Goal: Information Seeking & Learning: Learn about a topic

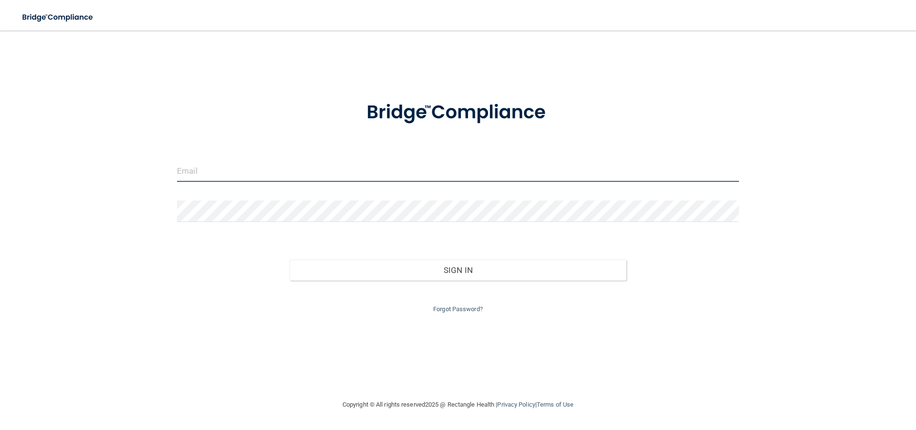
click at [278, 168] on input "email" at bounding box center [458, 170] width 562 height 21
type input "[EMAIL_ADDRESS][DOMAIN_NAME]"
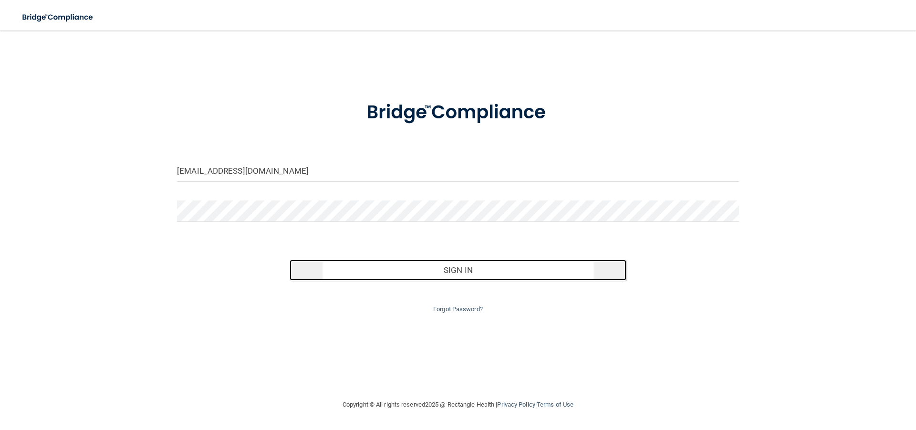
click at [441, 272] on button "Sign In" at bounding box center [457, 269] width 337 height 21
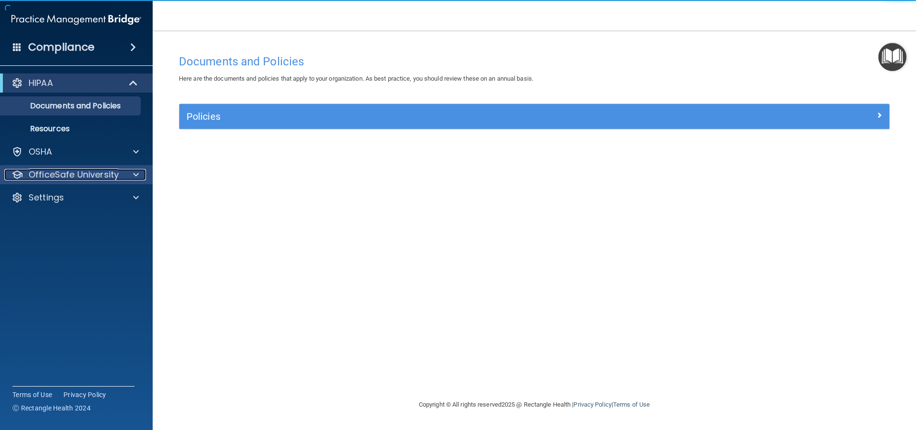
click at [125, 173] on div at bounding box center [135, 174] width 24 height 11
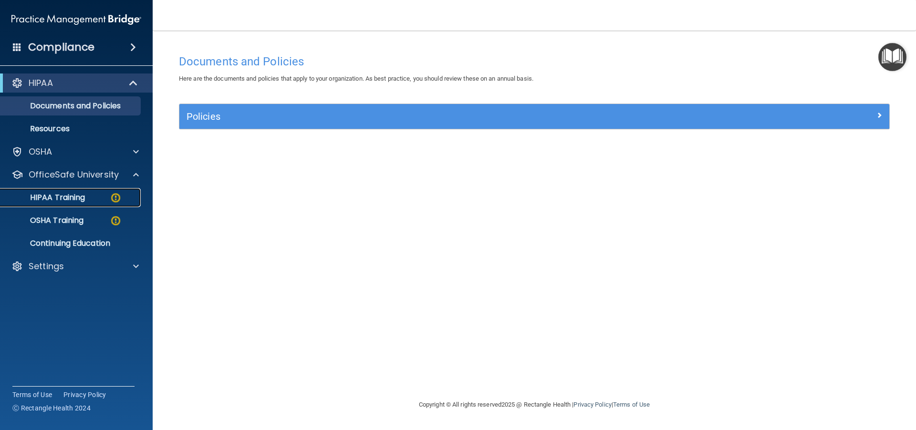
click at [86, 197] on div "HIPAA Training" at bounding box center [71, 198] width 130 height 10
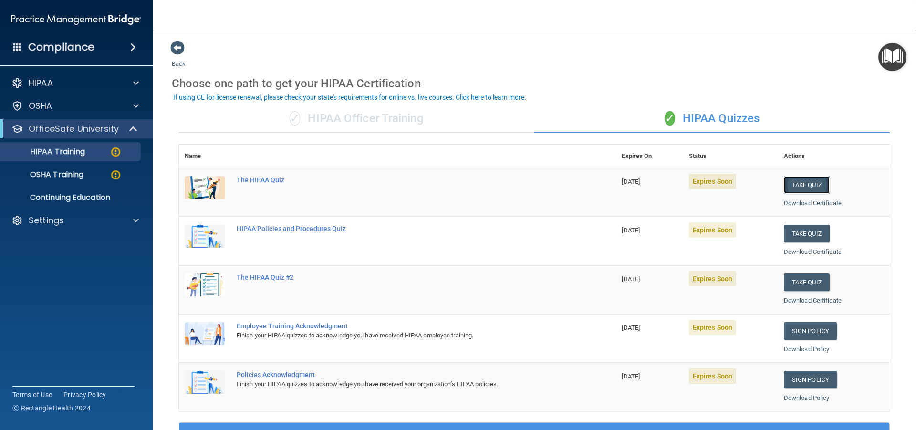
click at [784, 183] on button "Take Quiz" at bounding box center [806, 185] width 46 height 18
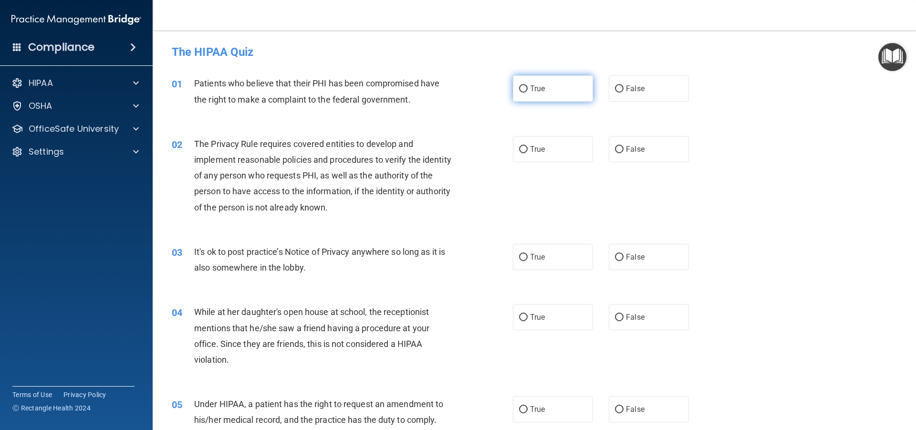
click at [519, 86] on input "True" at bounding box center [523, 88] width 9 height 7
radio input "true"
click at [530, 148] on span "True" at bounding box center [537, 148] width 15 height 9
click at [527, 148] on input "True" at bounding box center [523, 149] width 9 height 7
radio input "true"
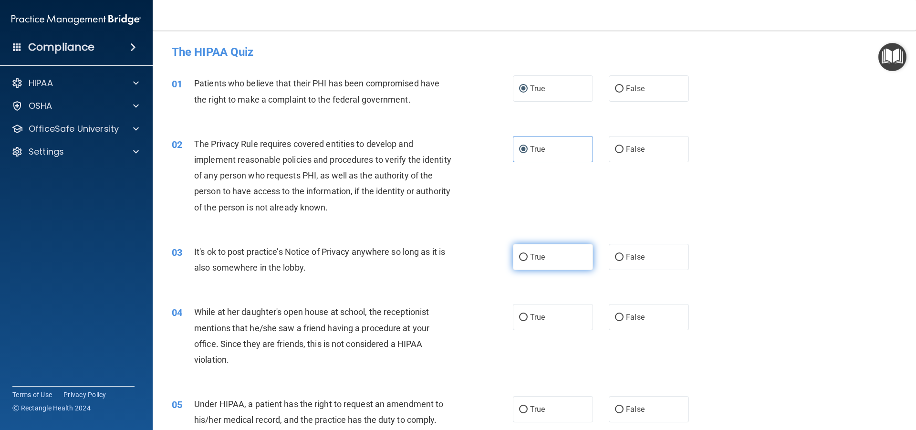
click at [560, 261] on label "True" at bounding box center [553, 257] width 80 height 26
click at [527, 261] on input "True" at bounding box center [523, 257] width 9 height 7
radio input "true"
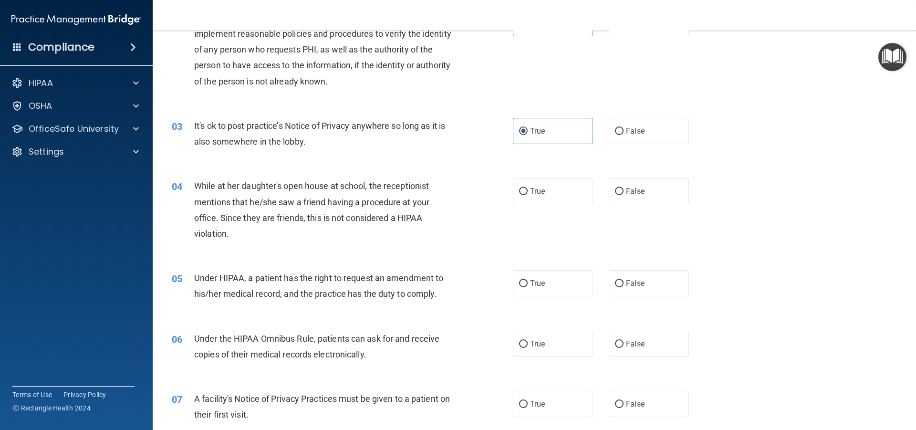
scroll to position [127, 0]
click at [615, 186] on input "False" at bounding box center [619, 189] width 9 height 7
radio input "true"
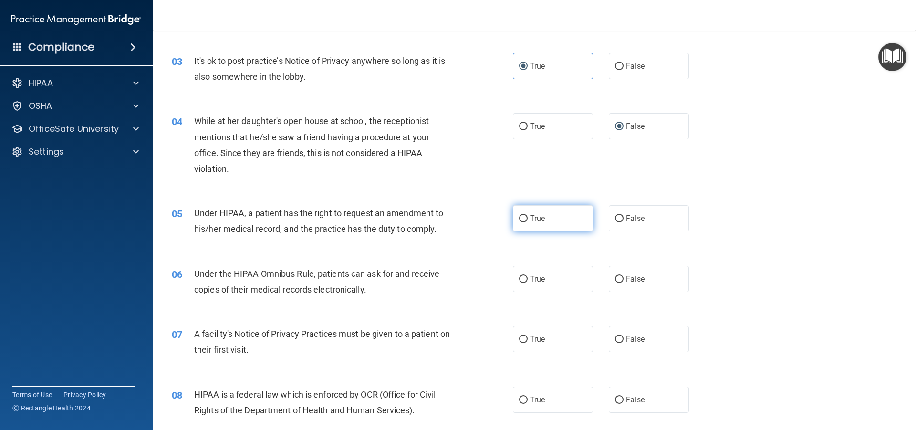
click at [523, 215] on input "True" at bounding box center [523, 218] width 9 height 7
radio input "true"
click at [519, 276] on input "True" at bounding box center [523, 279] width 9 height 7
radio input "true"
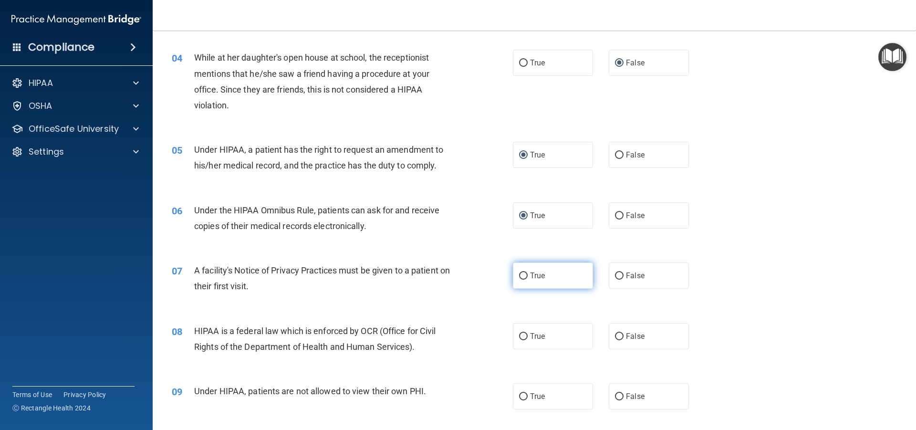
click at [528, 268] on label "True" at bounding box center [553, 275] width 80 height 26
click at [527, 272] on input "True" at bounding box center [523, 275] width 9 height 7
radio input "true"
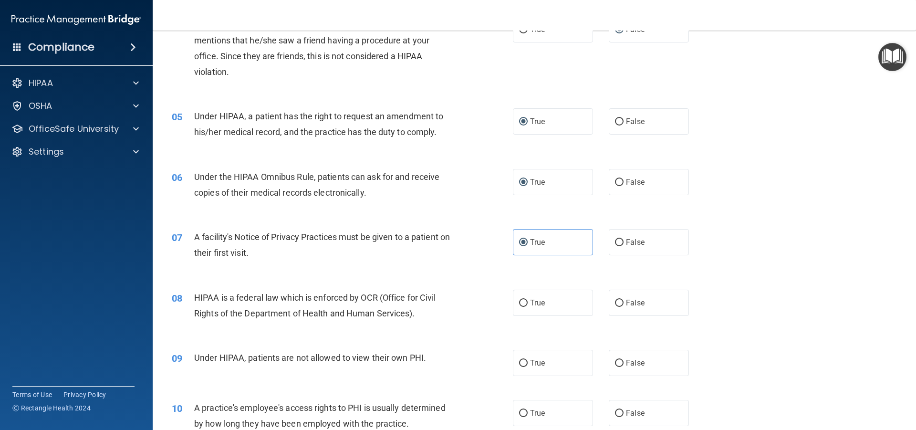
scroll to position [318, 0]
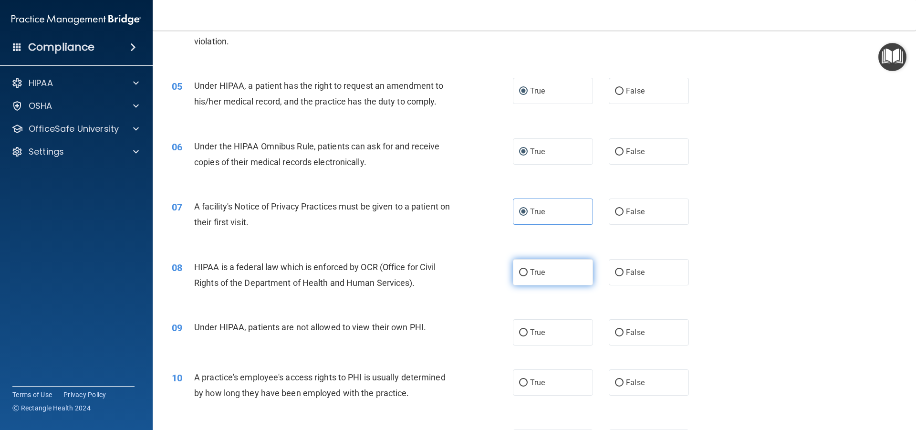
click at [538, 262] on label "True" at bounding box center [553, 272] width 80 height 26
click at [527, 269] on input "True" at bounding box center [523, 272] width 9 height 7
radio input "true"
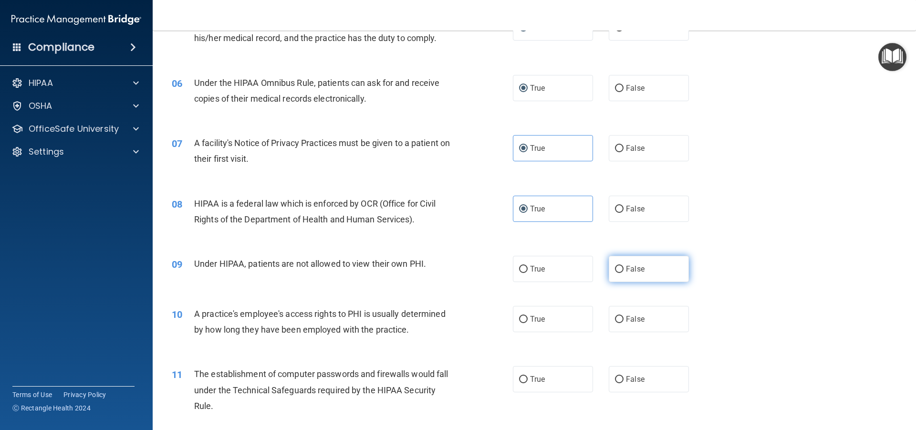
click at [626, 271] on span "False" at bounding box center [635, 268] width 19 height 9
click at [623, 271] on input "False" at bounding box center [619, 269] width 9 height 7
radio input "true"
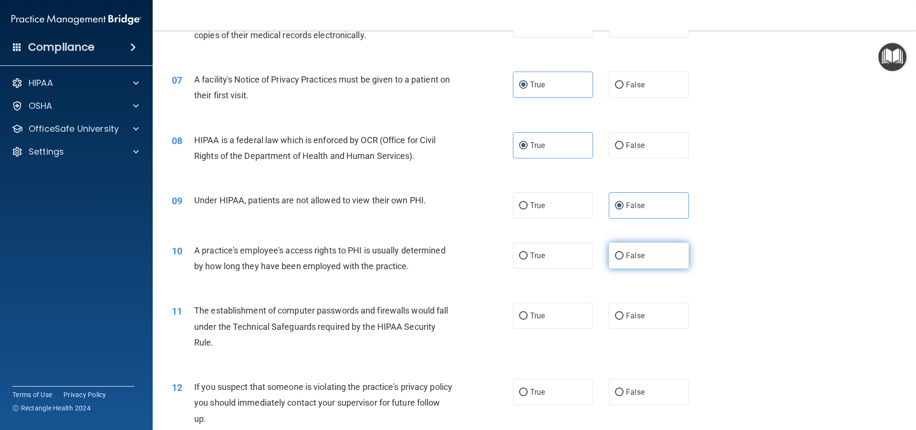
click at [615, 255] on input "False" at bounding box center [619, 255] width 9 height 7
radio input "true"
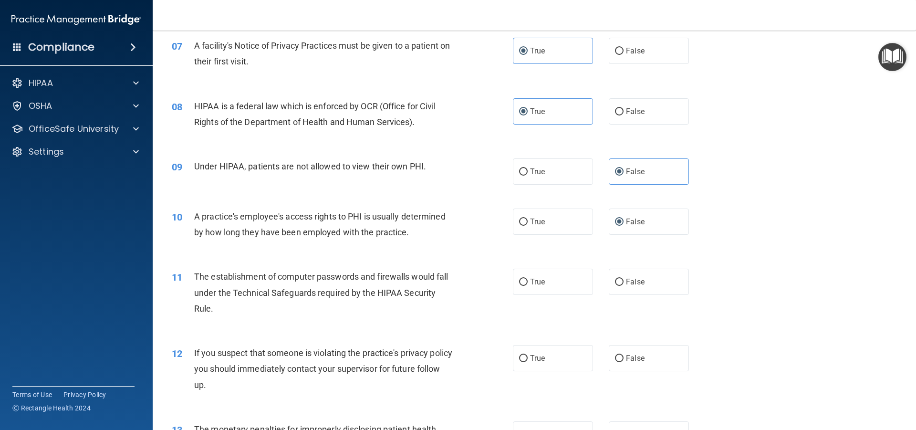
scroll to position [509, 0]
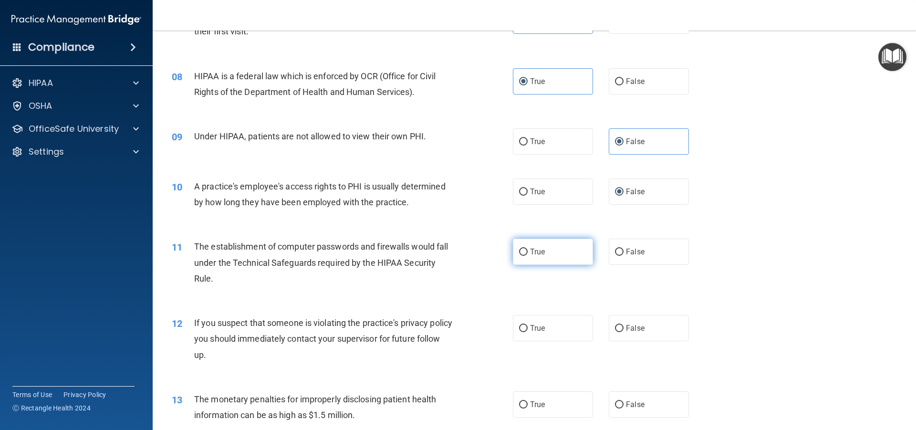
click at [535, 250] on span "True" at bounding box center [537, 251] width 15 height 9
click at [527, 250] on input "True" at bounding box center [523, 251] width 9 height 7
radio input "true"
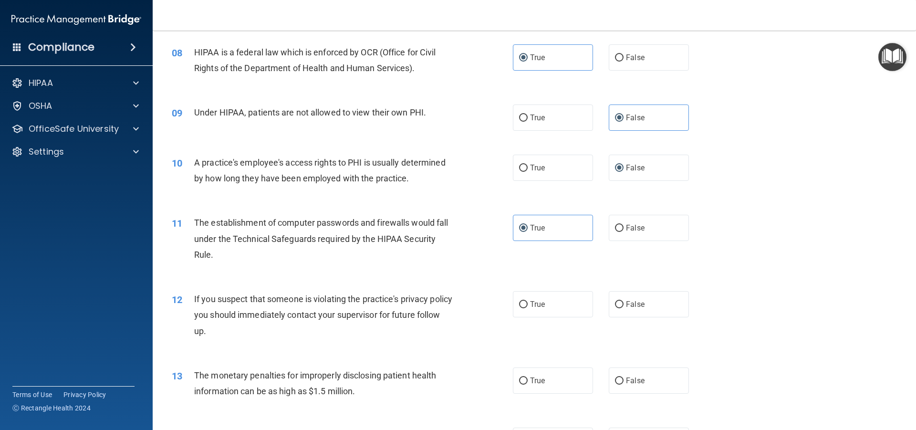
scroll to position [572, 0]
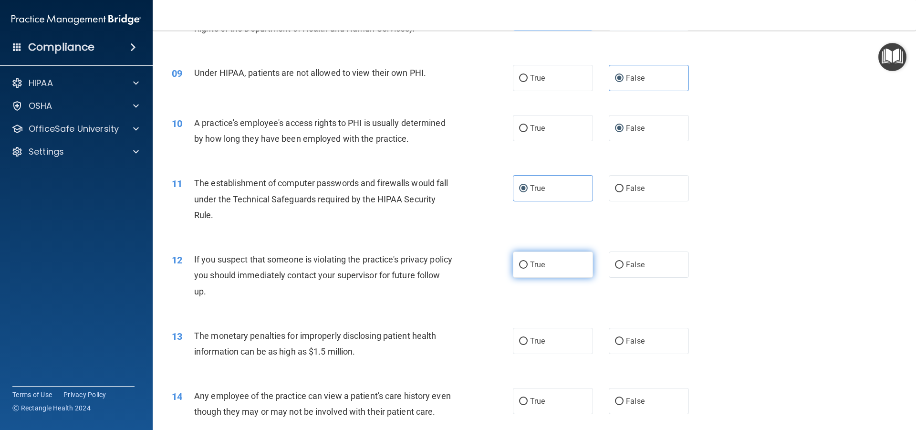
click at [534, 268] on span "True" at bounding box center [537, 264] width 15 height 9
click at [527, 268] on input "True" at bounding box center [523, 264] width 9 height 7
radio input "true"
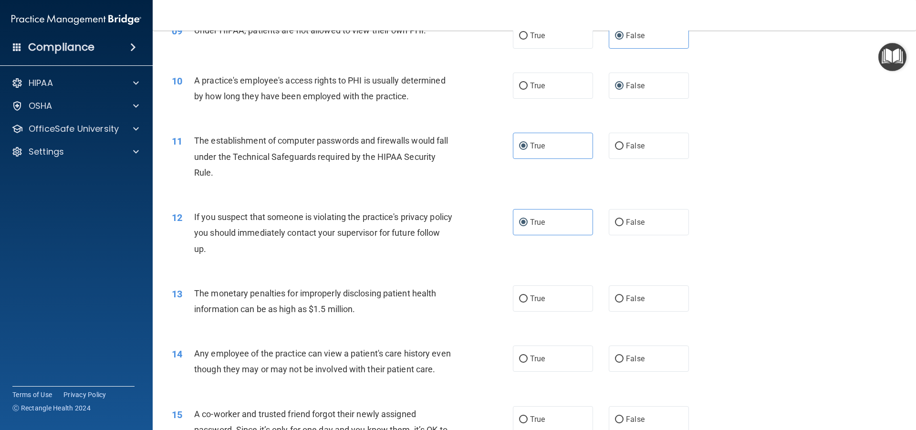
scroll to position [636, 0]
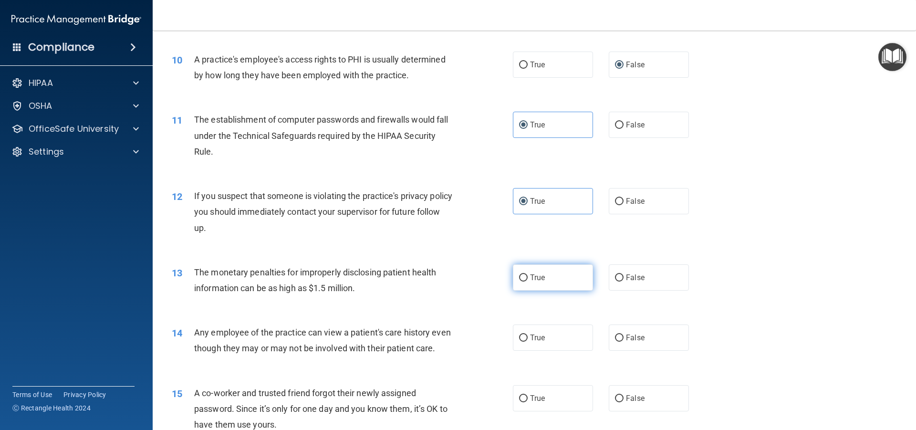
click at [546, 267] on label "True" at bounding box center [553, 277] width 80 height 26
click at [527, 274] on input "True" at bounding box center [523, 277] width 9 height 7
radio input "true"
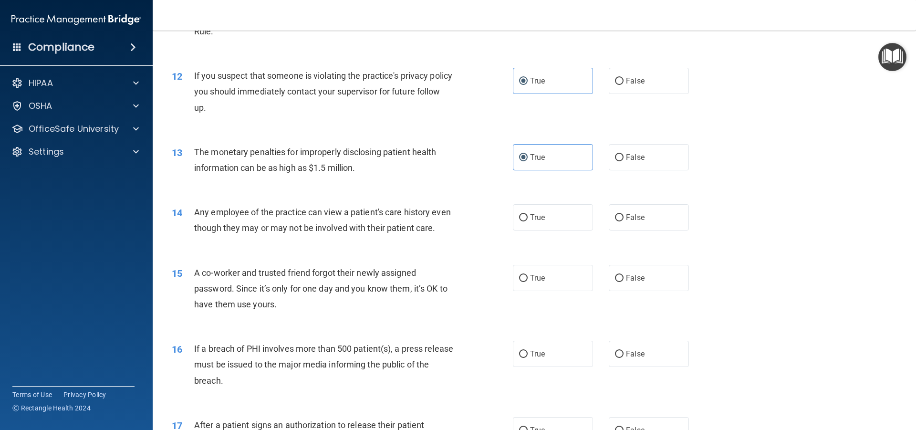
scroll to position [763, 0]
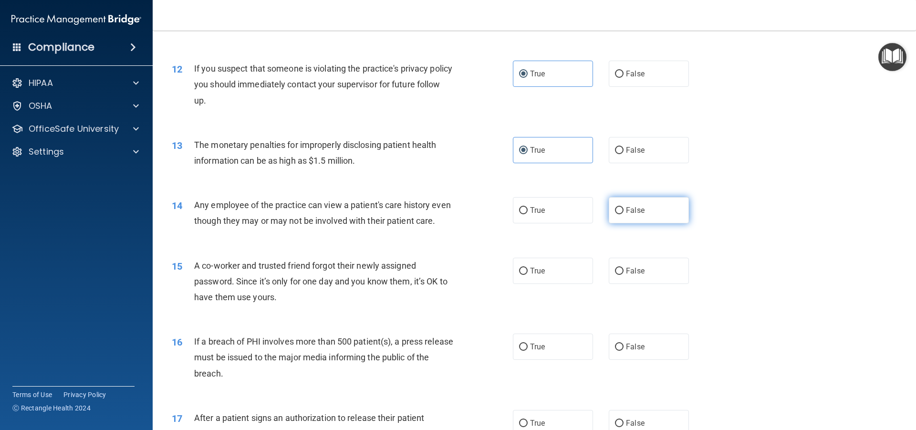
click at [633, 215] on label "False" at bounding box center [648, 210] width 80 height 26
click at [623, 214] on input "False" at bounding box center [619, 210] width 9 height 7
radio input "true"
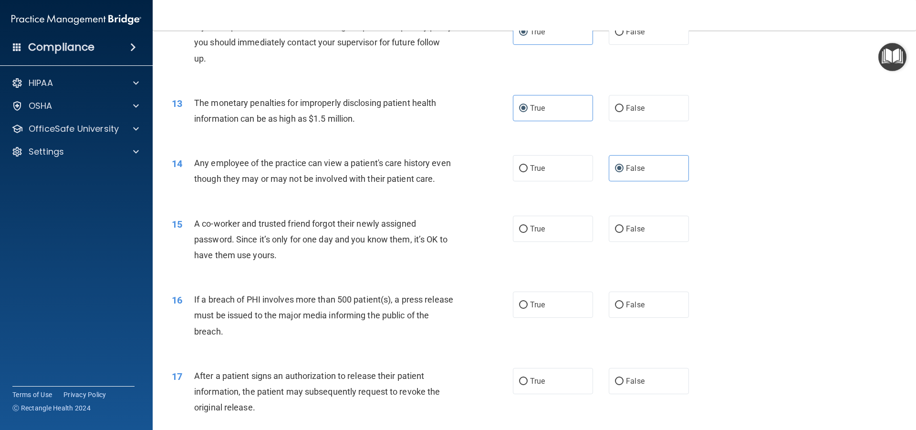
scroll to position [826, 0]
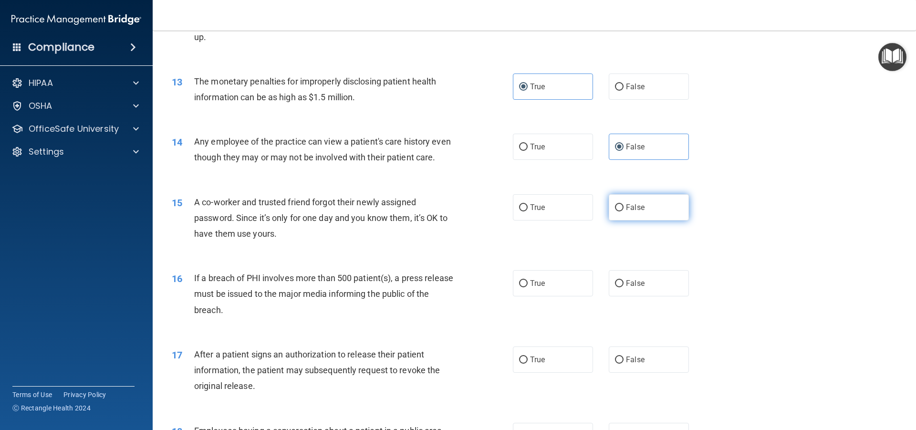
click at [626, 212] on span "False" at bounding box center [635, 207] width 19 height 9
click at [622, 211] on input "False" at bounding box center [619, 207] width 9 height 7
radio input "true"
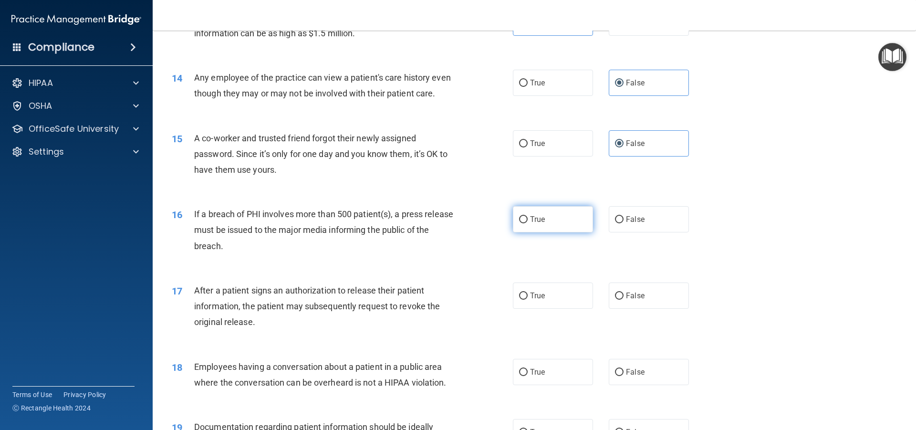
click at [546, 231] on label "True" at bounding box center [553, 219] width 80 height 26
click at [527, 223] on input "True" at bounding box center [523, 219] width 9 height 7
radio input "true"
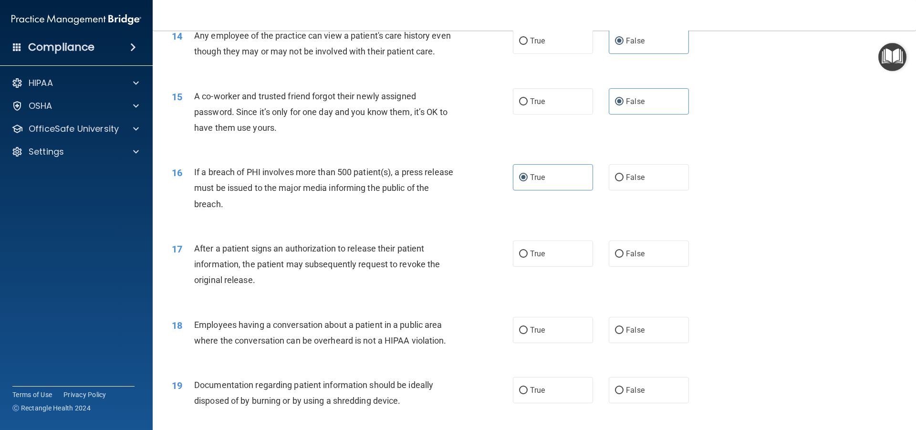
scroll to position [954, 0]
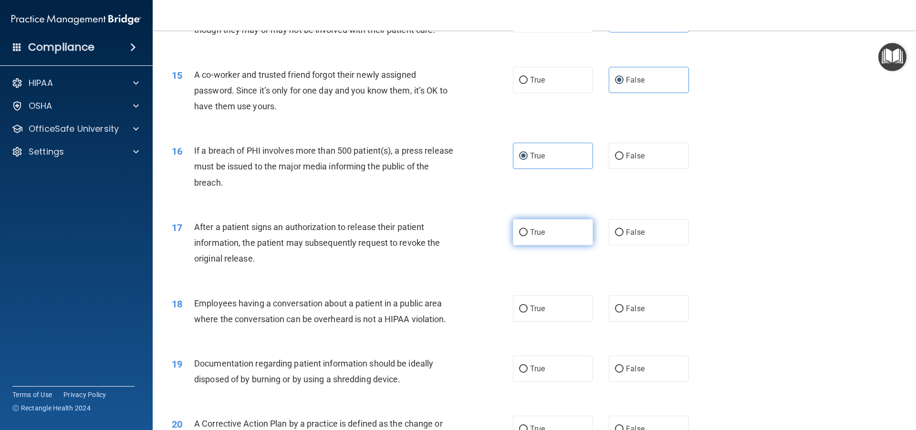
click at [531, 237] on span "True" at bounding box center [537, 231] width 15 height 9
click at [527, 236] on input "True" at bounding box center [523, 232] width 9 height 7
radio input "true"
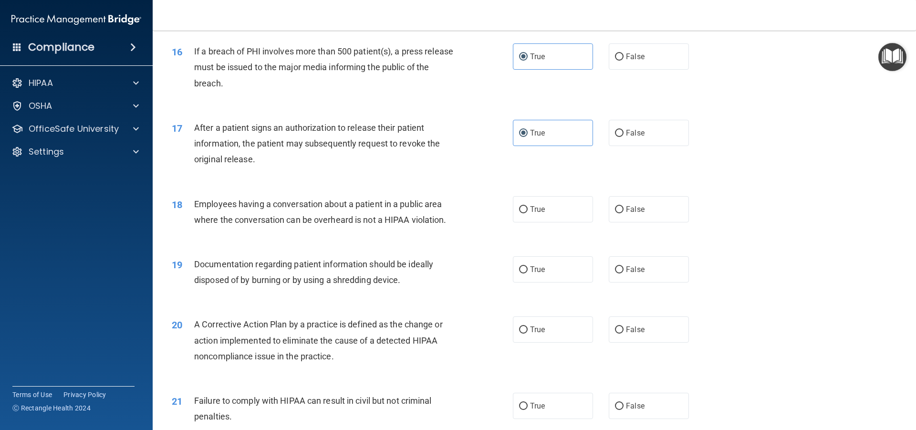
scroll to position [1081, 0]
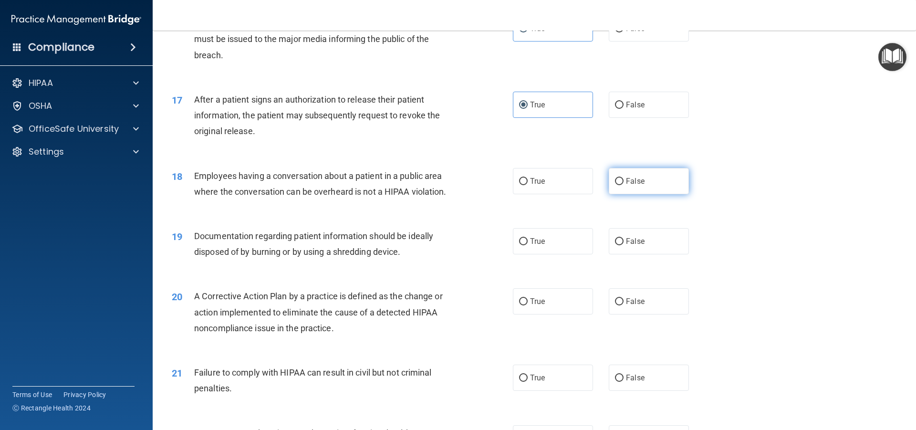
click at [617, 185] on input "False" at bounding box center [619, 181] width 9 height 7
radio input "true"
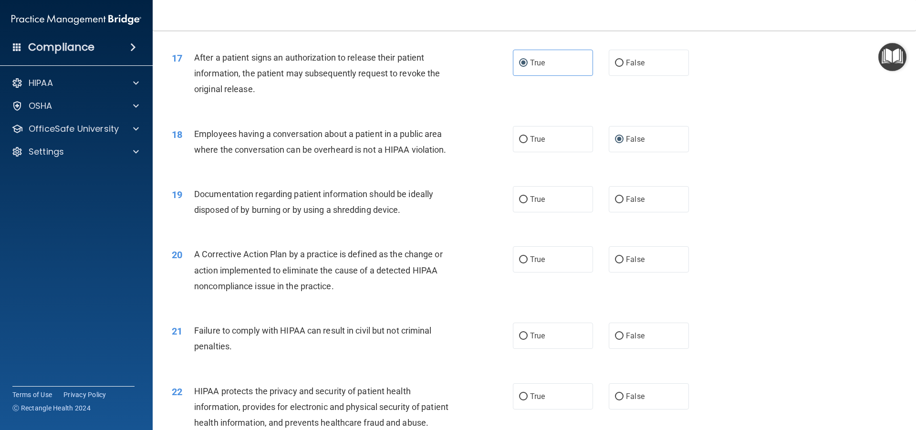
scroll to position [1144, 0]
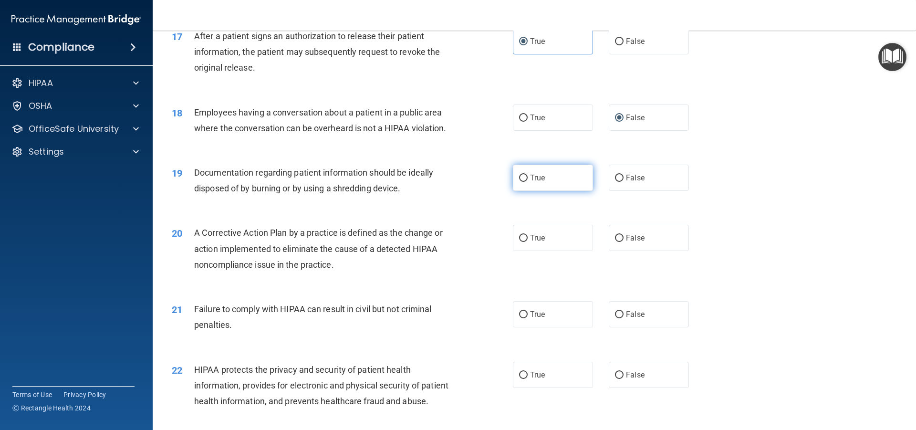
click at [530, 182] on span "True" at bounding box center [537, 177] width 15 height 9
click at [527, 182] on input "True" at bounding box center [523, 178] width 9 height 7
radio input "true"
click at [526, 251] on label "True" at bounding box center [553, 238] width 80 height 26
click at [526, 242] on input "True" at bounding box center [523, 238] width 9 height 7
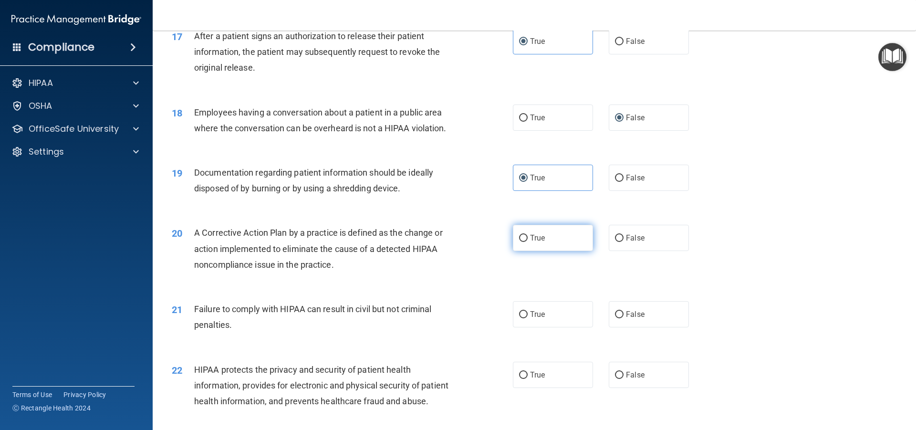
radio input "true"
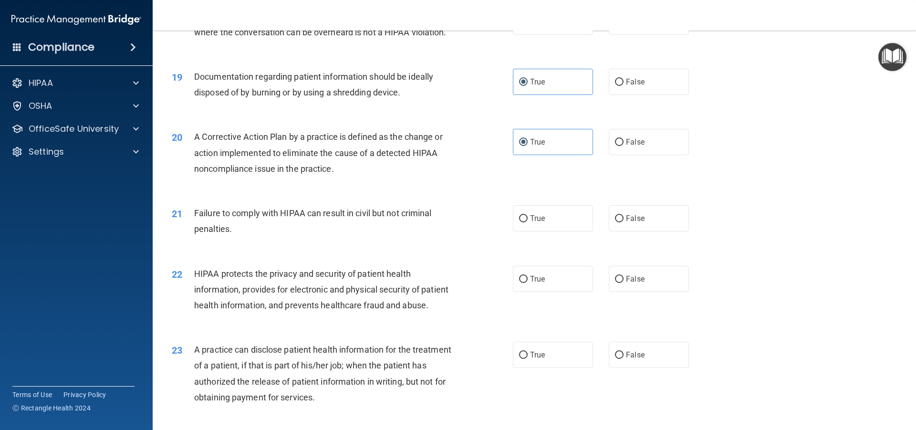
scroll to position [1272, 0]
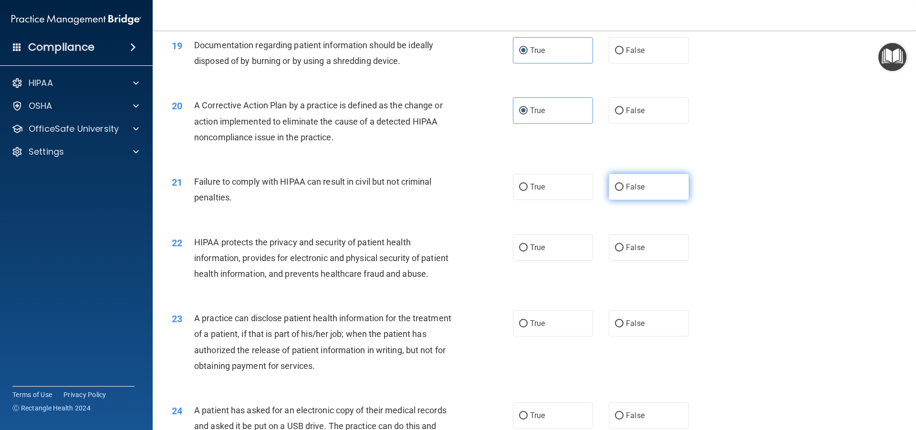
click at [619, 200] on label "False" at bounding box center [648, 187] width 80 height 26
click at [619, 191] on input "False" at bounding box center [619, 187] width 9 height 7
radio input "true"
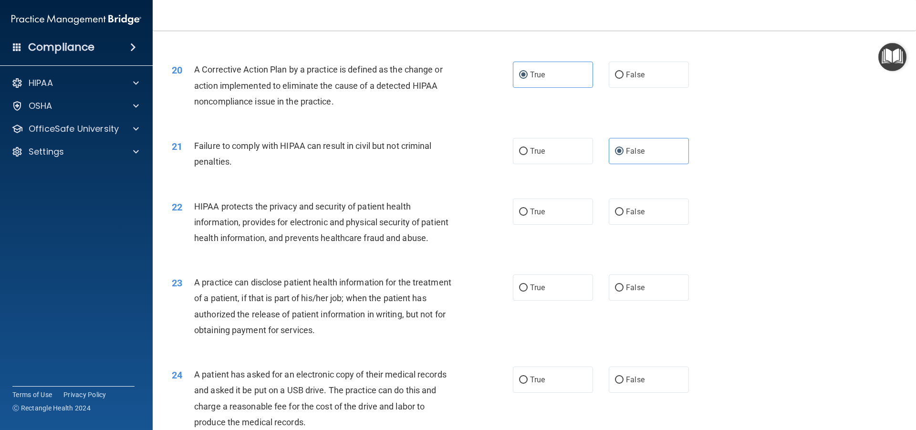
scroll to position [1335, 0]
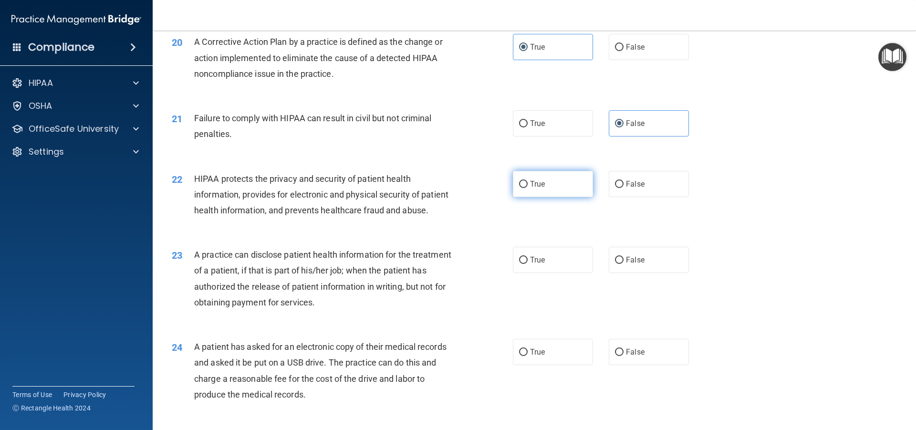
click at [542, 193] on label "True" at bounding box center [553, 184] width 80 height 26
click at [527, 188] on input "True" at bounding box center [523, 184] width 9 height 7
radio input "true"
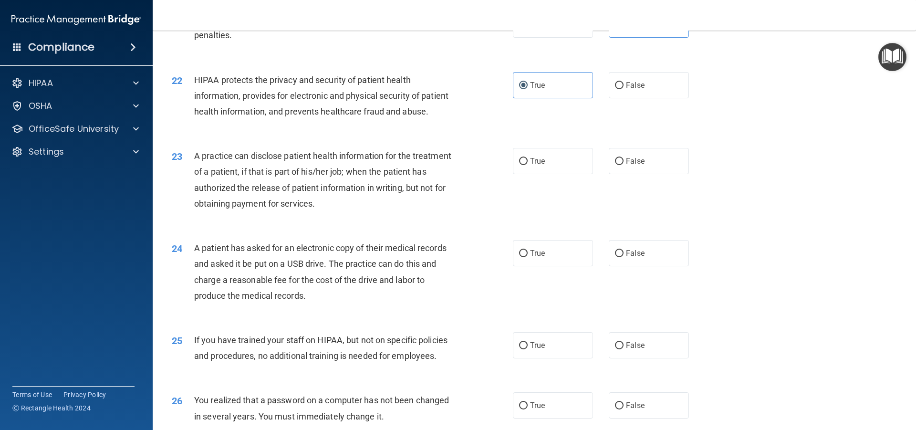
scroll to position [1463, 0]
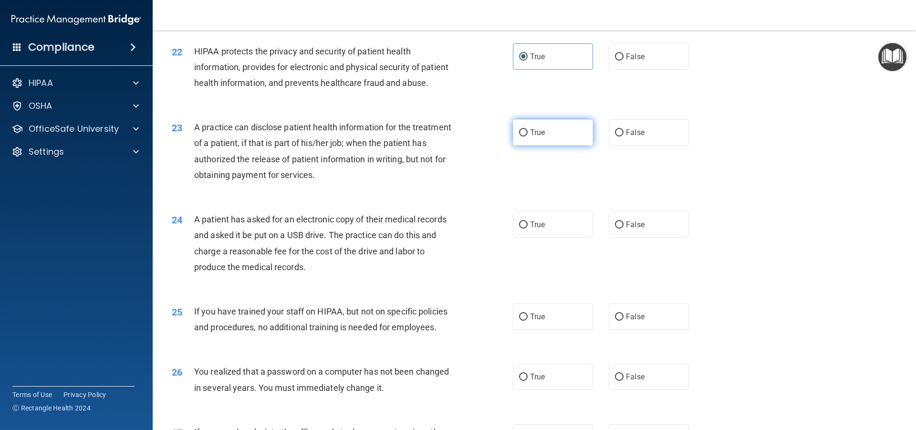
click at [538, 137] on span "True" at bounding box center [537, 132] width 15 height 9
click at [527, 136] on input "True" at bounding box center [523, 132] width 9 height 7
radio input "true"
click at [523, 237] on label "True" at bounding box center [553, 224] width 80 height 26
click at [523, 228] on input "True" at bounding box center [523, 224] width 9 height 7
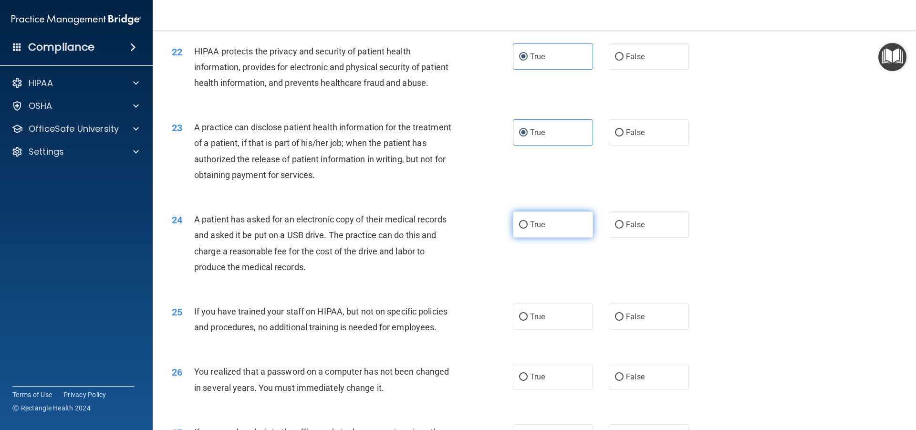
radio input "true"
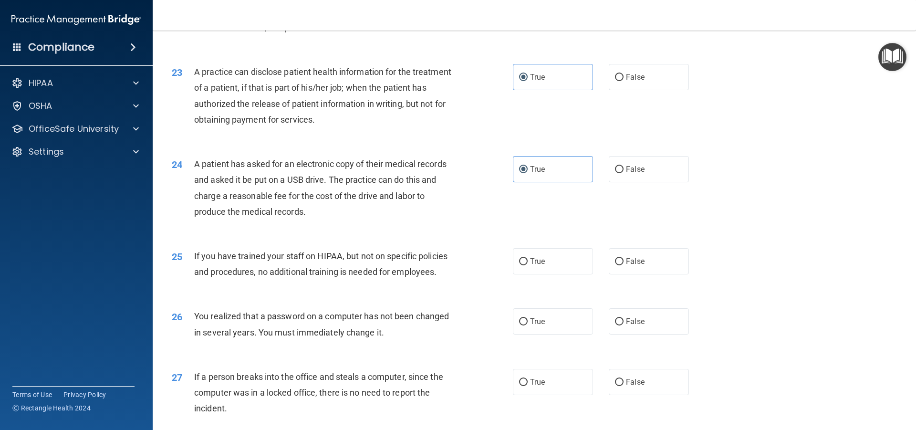
scroll to position [1589, 0]
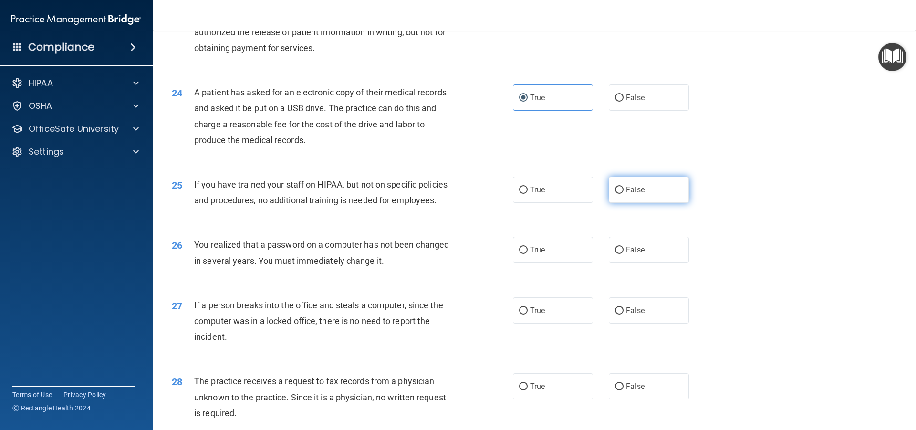
click at [626, 194] on span "False" at bounding box center [635, 189] width 19 height 9
click at [623, 194] on input "False" at bounding box center [619, 189] width 9 height 7
radio input "true"
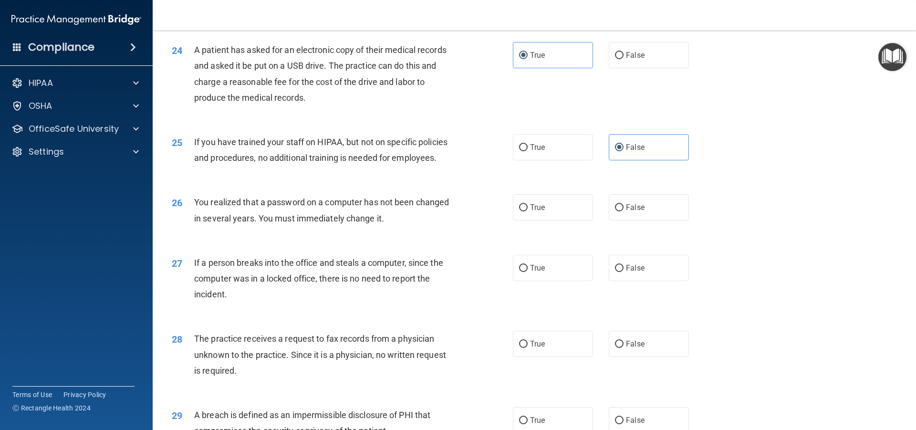
scroll to position [1653, 0]
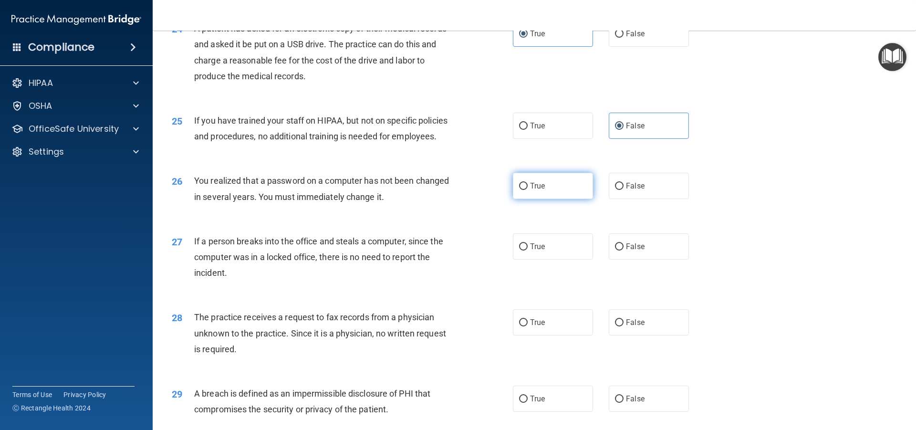
click at [548, 199] on label "True" at bounding box center [553, 186] width 80 height 26
click at [527, 190] on input "True" at bounding box center [523, 186] width 9 height 7
radio input "true"
click at [615, 250] on input "False" at bounding box center [619, 246] width 9 height 7
radio input "true"
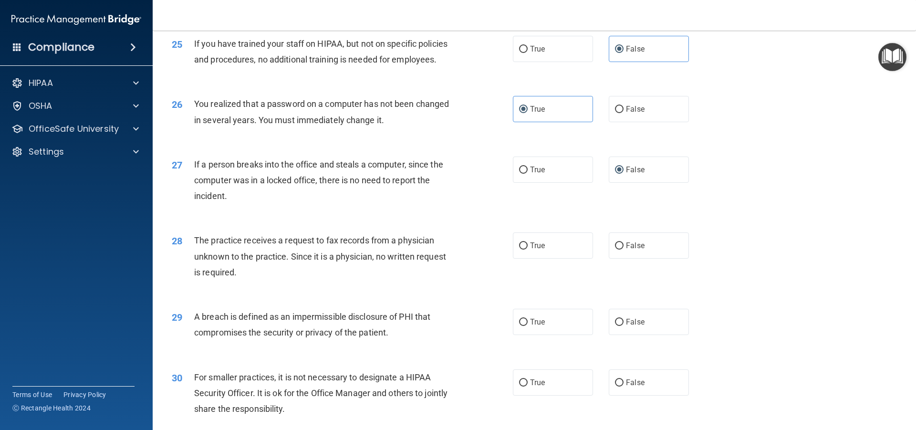
scroll to position [1780, 0]
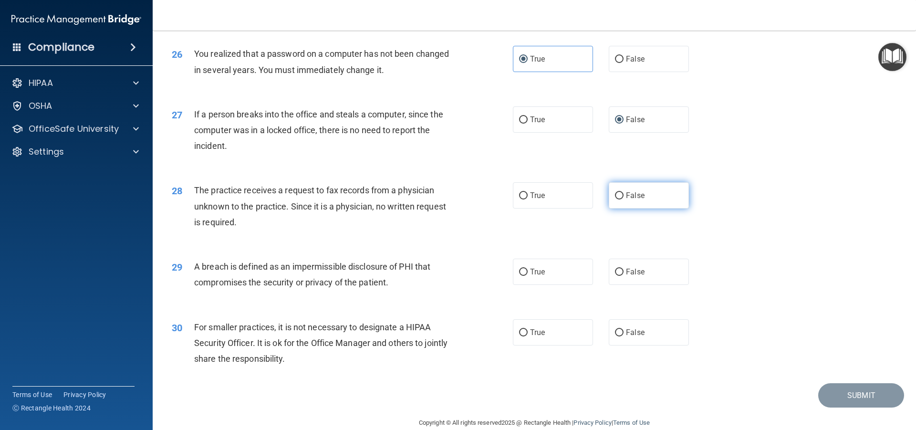
click at [630, 208] on label "False" at bounding box center [648, 195] width 80 height 26
click at [623, 199] on input "False" at bounding box center [619, 195] width 9 height 7
radio input "true"
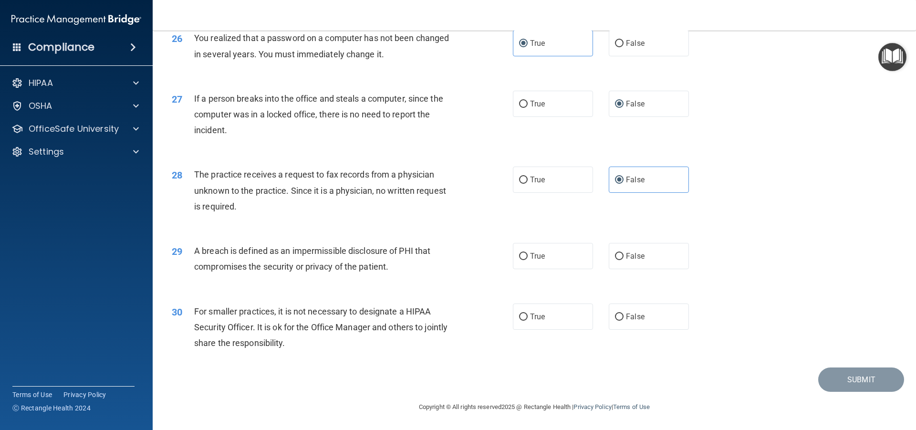
scroll to position [1827, 0]
click at [531, 255] on span "True" at bounding box center [537, 255] width 15 height 9
click at [527, 255] on input "True" at bounding box center [523, 256] width 9 height 7
radio input "true"
click at [610, 315] on label "False" at bounding box center [648, 316] width 80 height 26
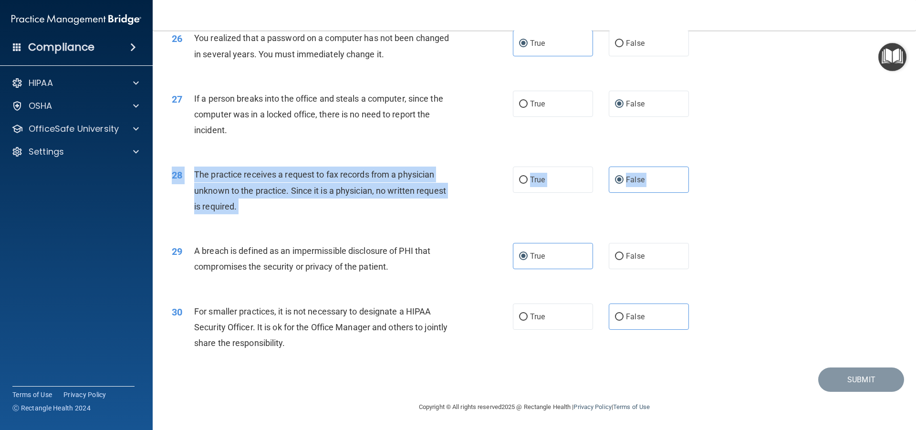
drag, startPoint x: 834, startPoint y: 248, endPoint x: 837, endPoint y: 226, distance: 22.1
click at [750, 240] on div "29 A breach is defined as an impermissible disclosure of PHI that compromises t…" at bounding box center [534, 261] width 739 height 60
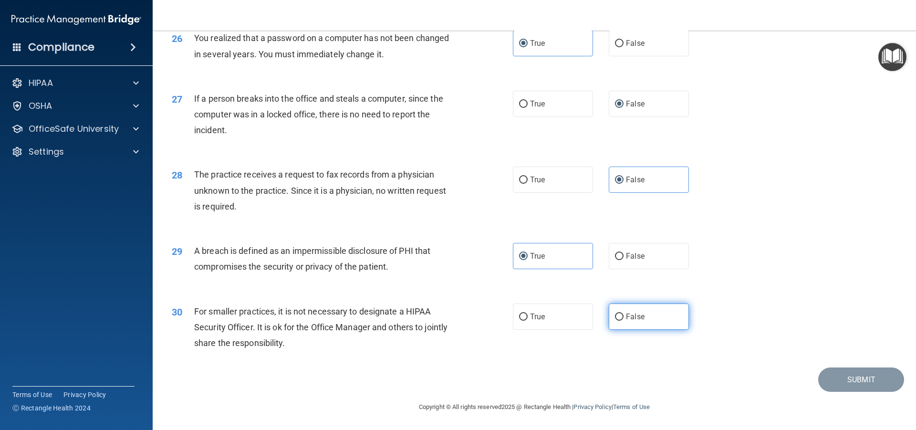
click at [635, 314] on span "False" at bounding box center [635, 316] width 19 height 9
click at [623, 314] on input "False" at bounding box center [619, 316] width 9 height 7
radio input "true"
click at [822, 376] on button "Submit" at bounding box center [861, 379] width 86 height 24
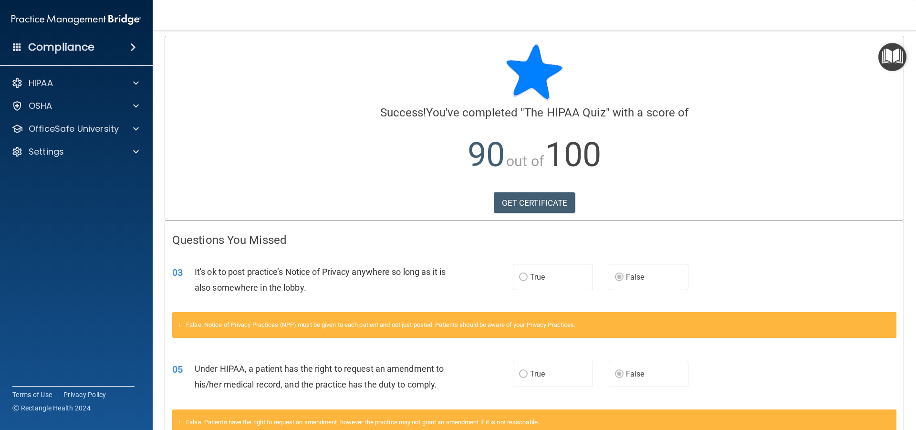
scroll to position [4, 0]
click at [540, 198] on link "GET CERTIFICATE" at bounding box center [535, 203] width 82 height 21
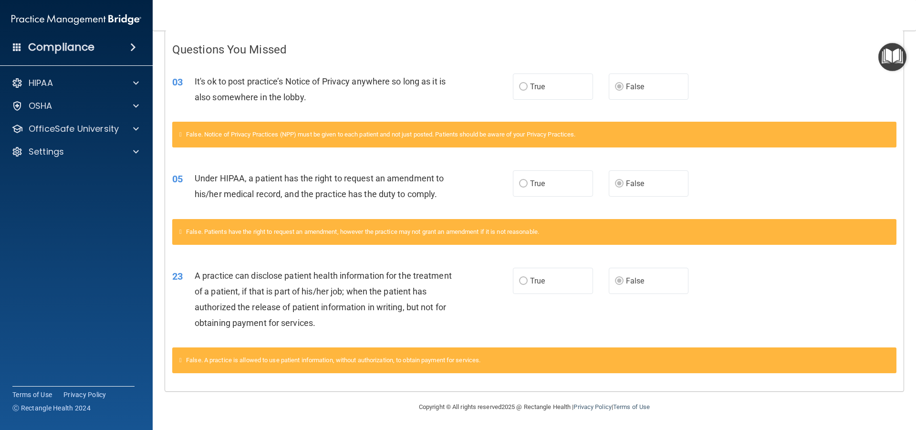
scroll to position [0, 0]
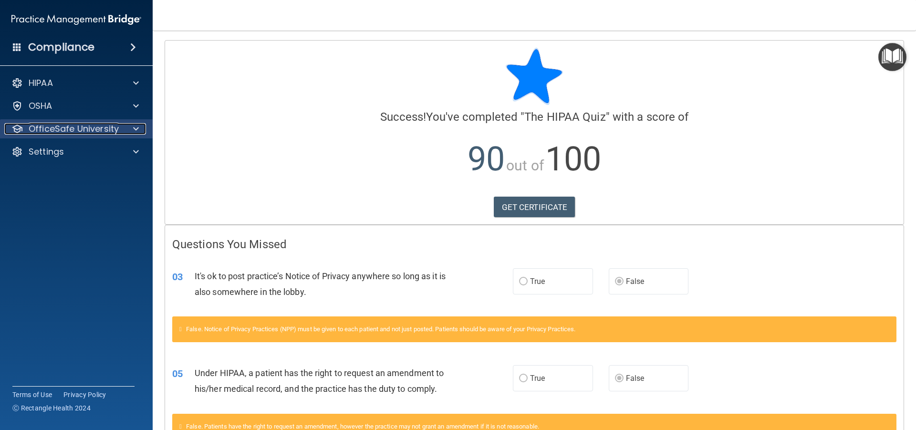
click at [101, 132] on p "OfficeSafe University" at bounding box center [74, 128] width 90 height 11
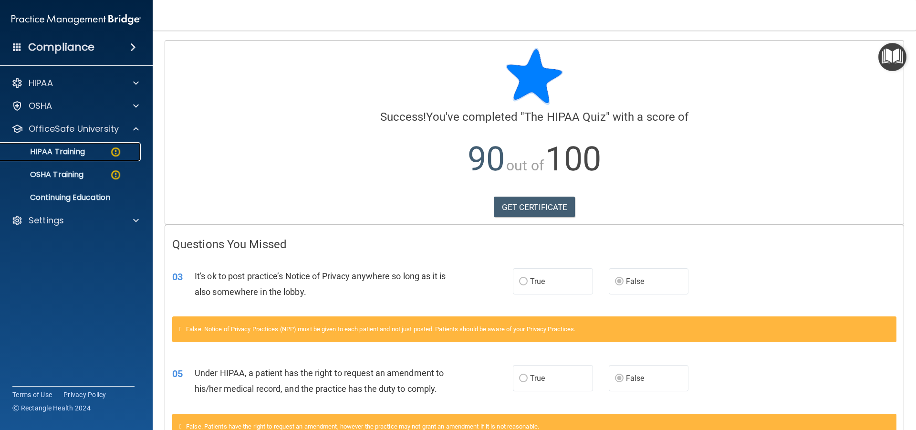
click at [90, 156] on div "HIPAA Training" at bounding box center [71, 152] width 130 height 10
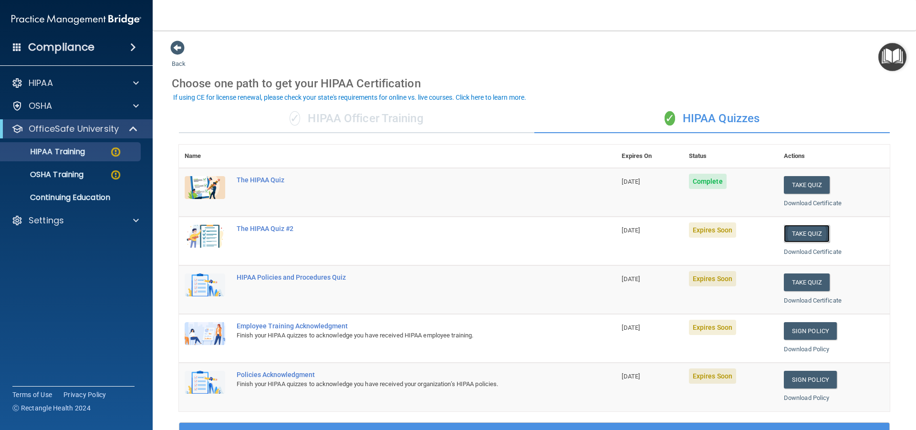
click at [803, 234] on button "Take Quiz" at bounding box center [806, 234] width 46 height 18
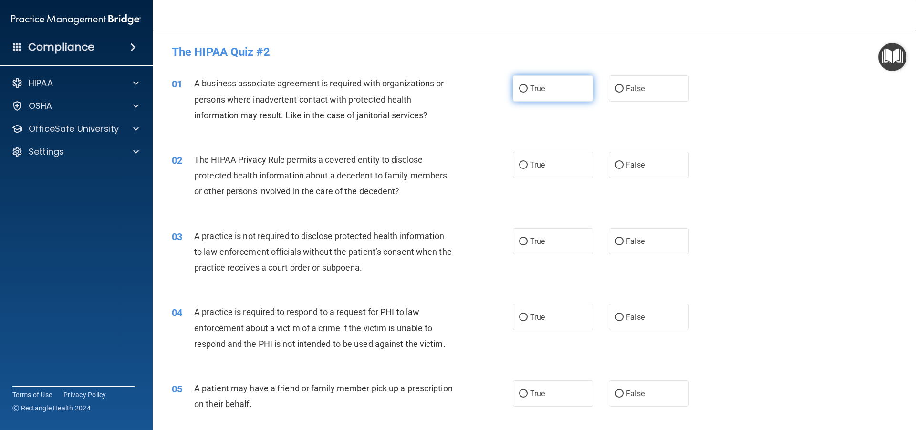
click at [524, 87] on label "True" at bounding box center [553, 88] width 80 height 26
click at [524, 87] on input "True" at bounding box center [523, 88] width 9 height 7
radio input "true"
click at [534, 167] on span "True" at bounding box center [537, 164] width 15 height 9
click at [527, 167] on input "True" at bounding box center [523, 165] width 9 height 7
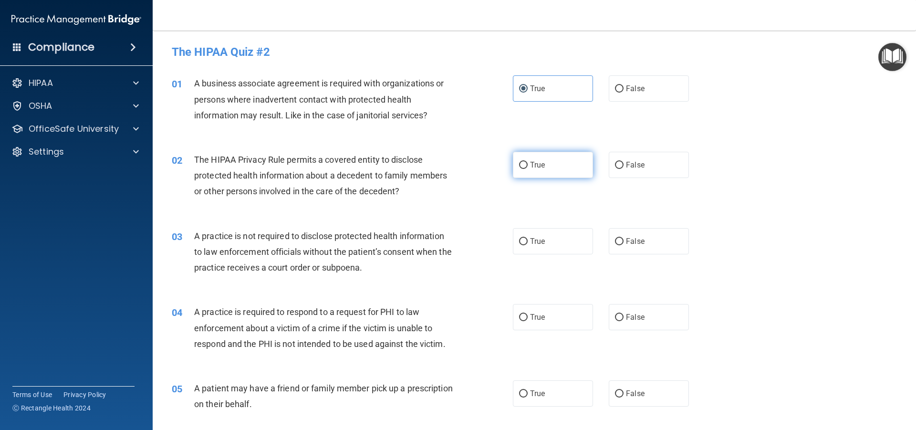
radio input "true"
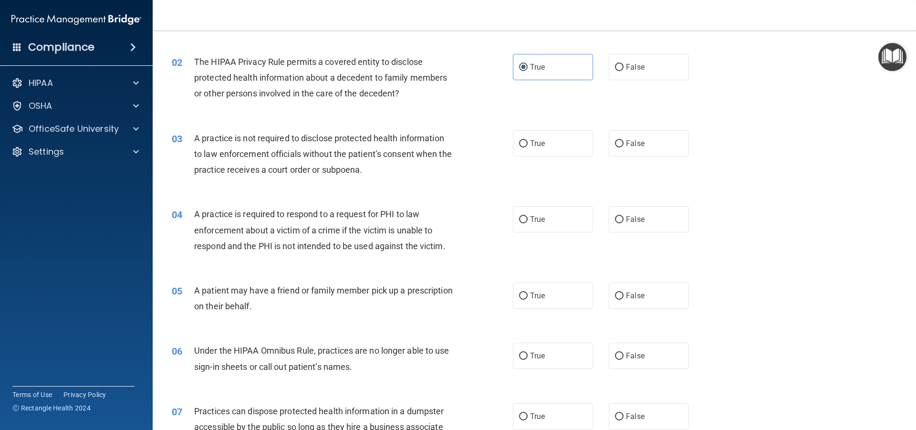
scroll to position [127, 0]
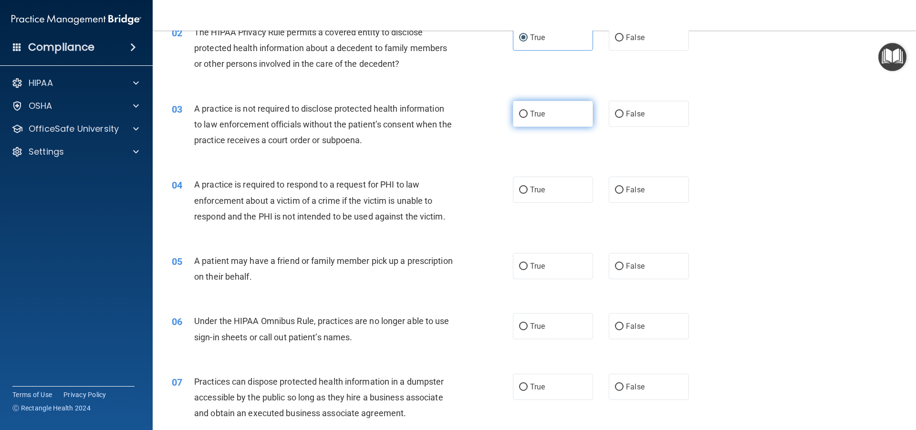
click at [565, 116] on label "True" at bounding box center [553, 114] width 80 height 26
click at [527, 116] on input "True" at bounding box center [523, 114] width 9 height 7
radio input "true"
click at [559, 197] on label "True" at bounding box center [553, 189] width 80 height 26
click at [527, 194] on input "True" at bounding box center [523, 189] width 9 height 7
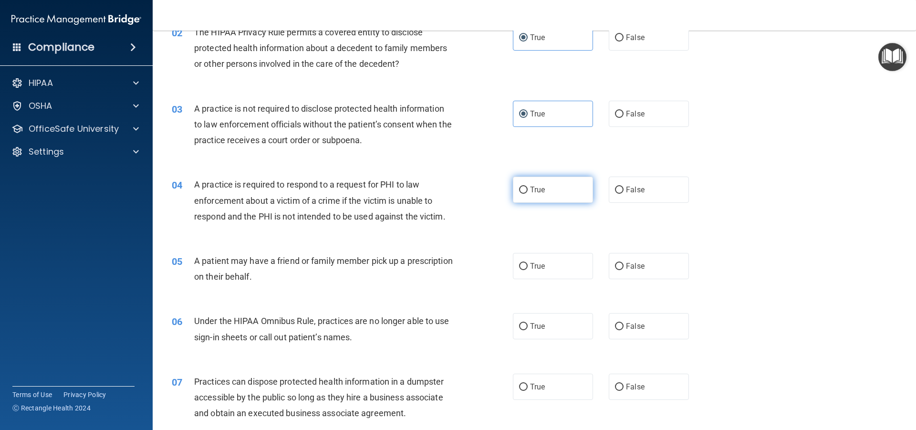
radio input "true"
click at [646, 260] on label "False" at bounding box center [648, 266] width 80 height 26
click at [623, 263] on input "False" at bounding box center [619, 266] width 9 height 7
radio input "true"
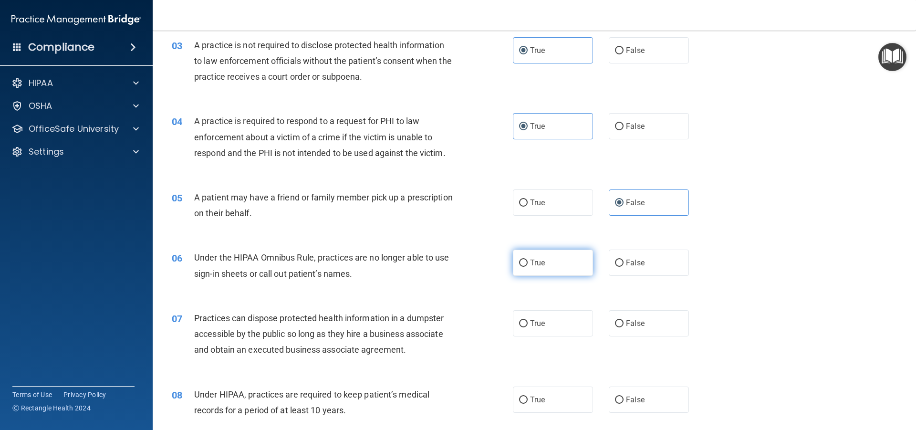
click at [534, 260] on span "True" at bounding box center [537, 262] width 15 height 9
click at [527, 260] on input "True" at bounding box center [523, 262] width 9 height 7
radio input "true"
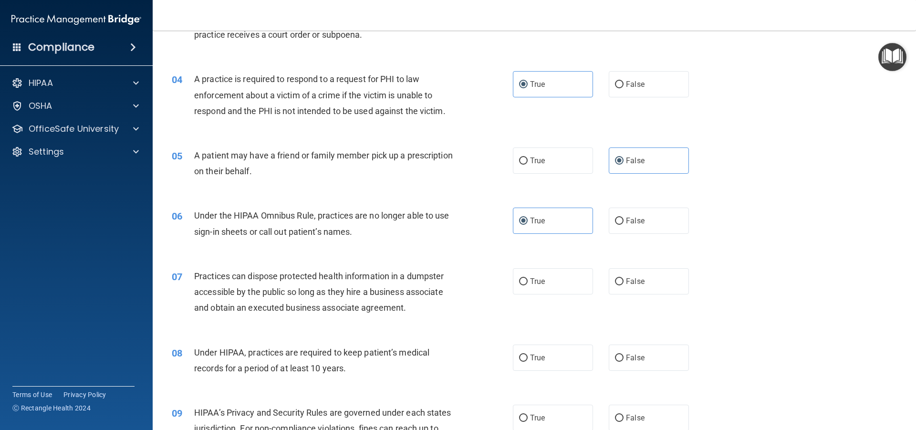
scroll to position [254, 0]
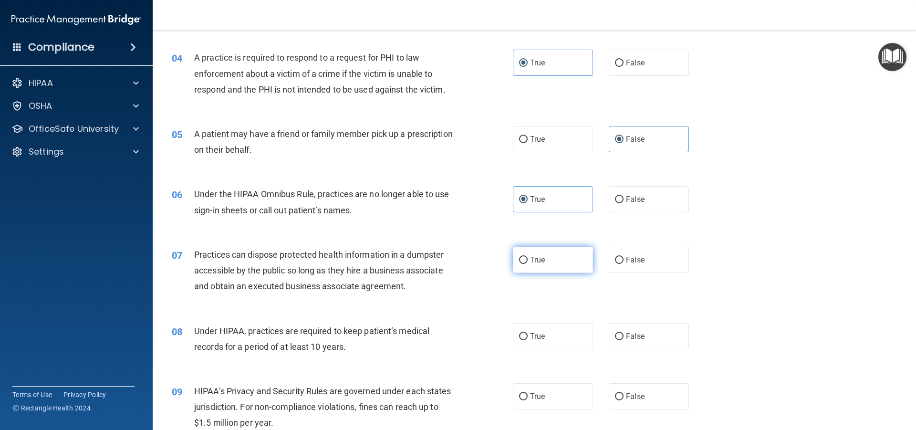
click at [530, 261] on span "True" at bounding box center [537, 259] width 15 height 9
click at [527, 261] on input "True" at bounding box center [523, 260] width 9 height 7
radio input "true"
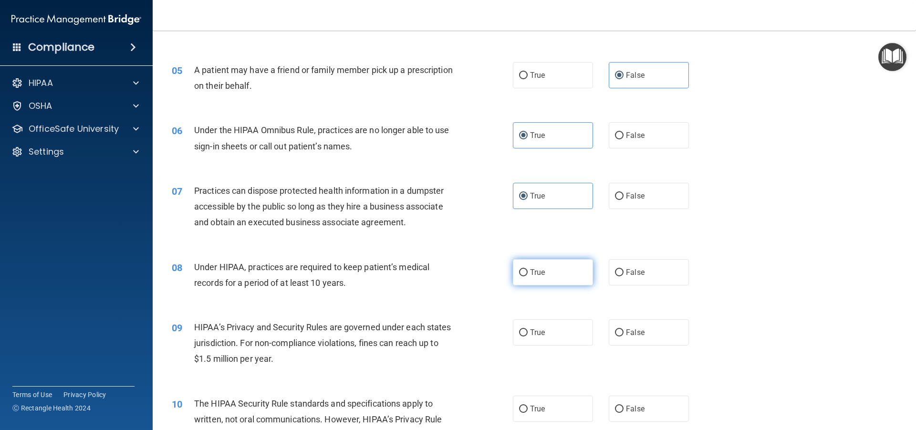
click at [549, 270] on label "True" at bounding box center [553, 272] width 80 height 26
click at [527, 270] on input "True" at bounding box center [523, 272] width 9 height 7
radio input "true"
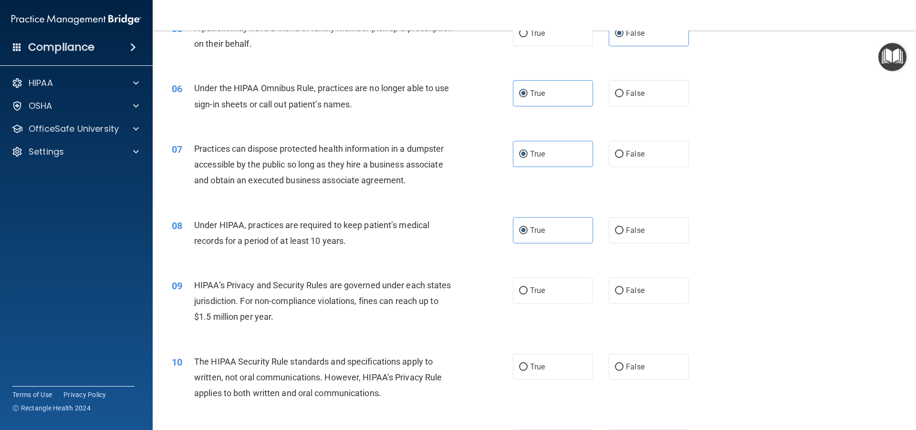
scroll to position [381, 0]
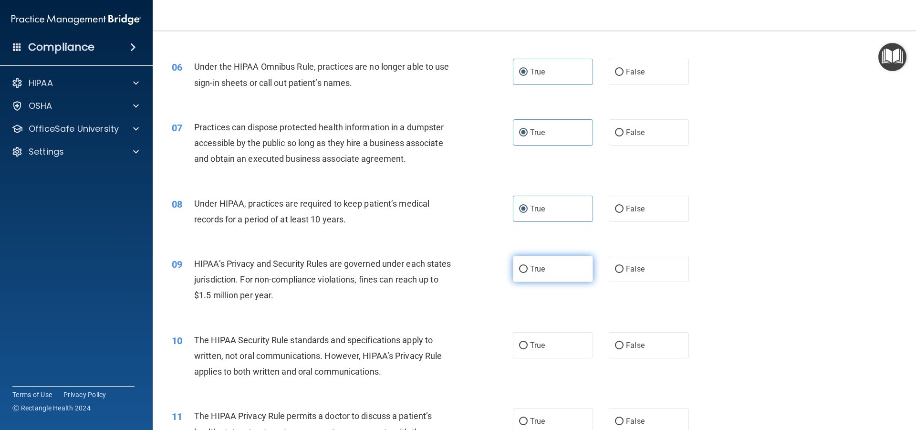
click at [525, 272] on label "True" at bounding box center [553, 269] width 80 height 26
click at [525, 272] on input "True" at bounding box center [523, 269] width 9 height 7
radio input "true"
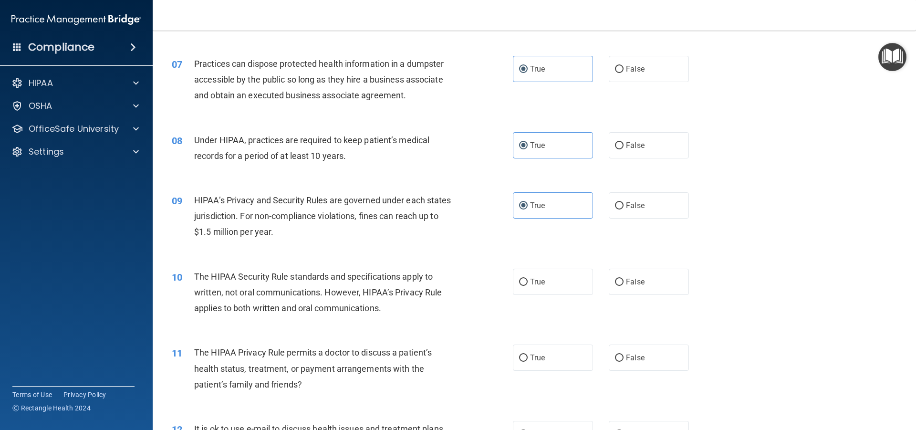
scroll to position [509, 0]
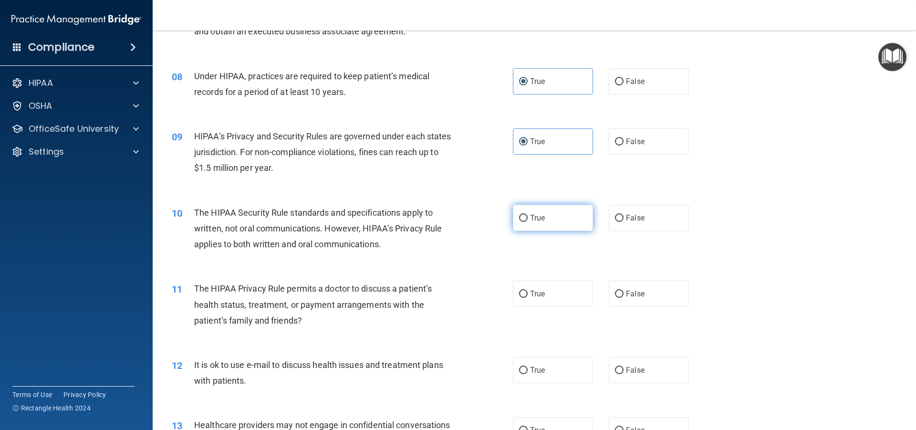
click at [519, 219] on input "True" at bounding box center [523, 218] width 9 height 7
radio input "true"
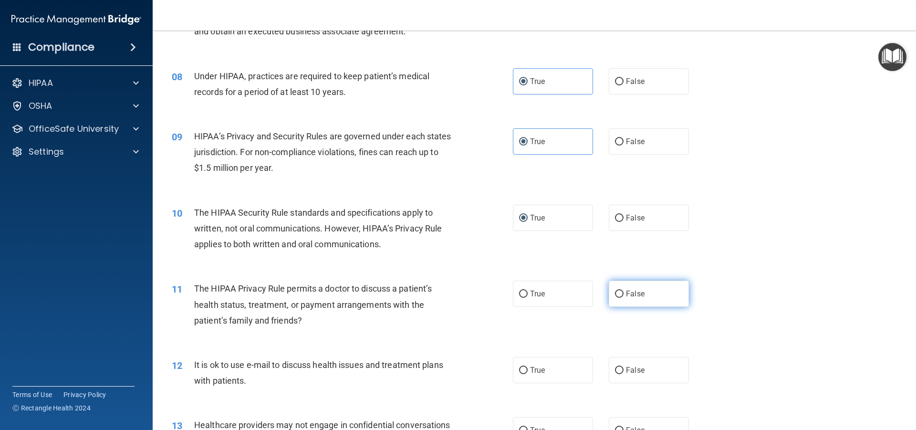
click at [642, 288] on label "False" at bounding box center [648, 293] width 80 height 26
click at [623, 290] on input "False" at bounding box center [619, 293] width 9 height 7
radio input "true"
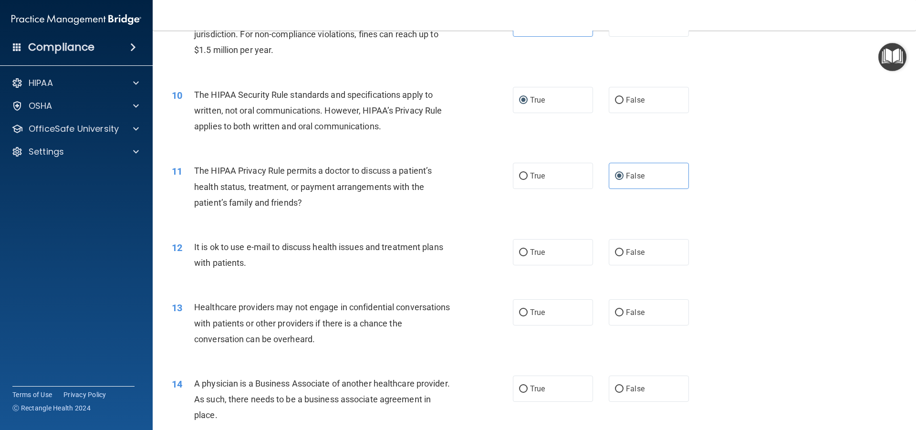
scroll to position [636, 0]
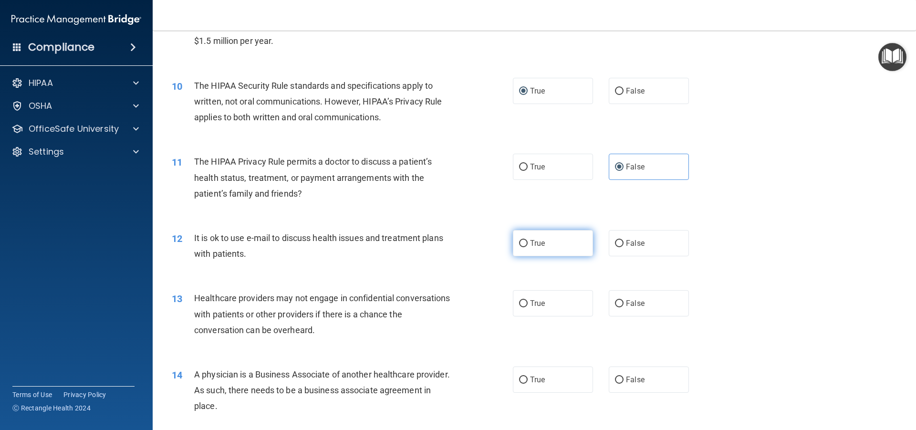
click at [577, 245] on label "True" at bounding box center [553, 243] width 80 height 26
click at [527, 245] on input "True" at bounding box center [523, 243] width 9 height 7
radio input "true"
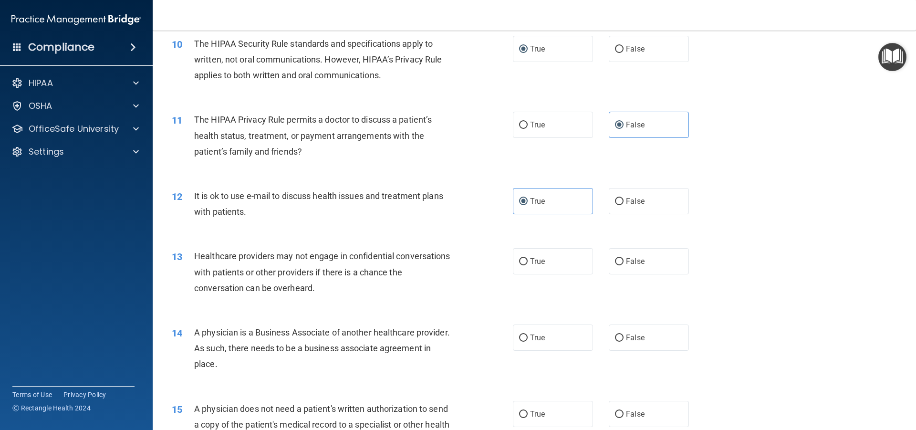
scroll to position [763, 0]
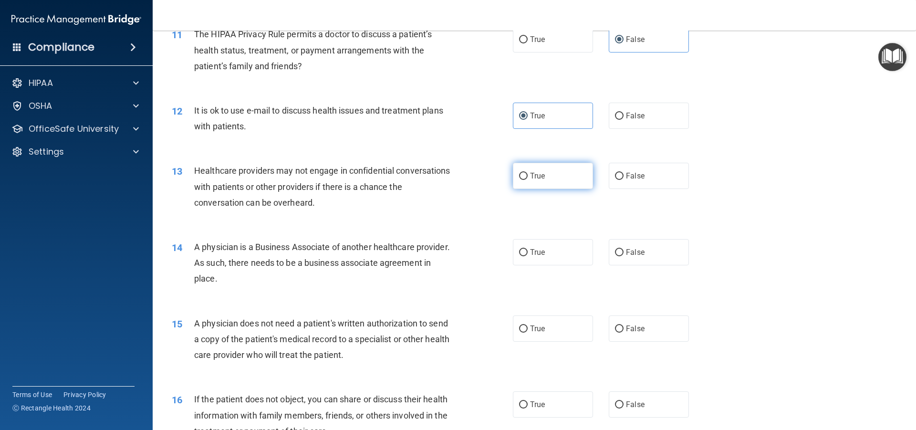
click at [535, 177] on span "True" at bounding box center [537, 175] width 15 height 9
click at [527, 177] on input "True" at bounding box center [523, 176] width 9 height 7
radio input "true"
click at [513, 251] on label "True" at bounding box center [553, 252] width 80 height 26
click at [519, 251] on input "True" at bounding box center [523, 252] width 9 height 7
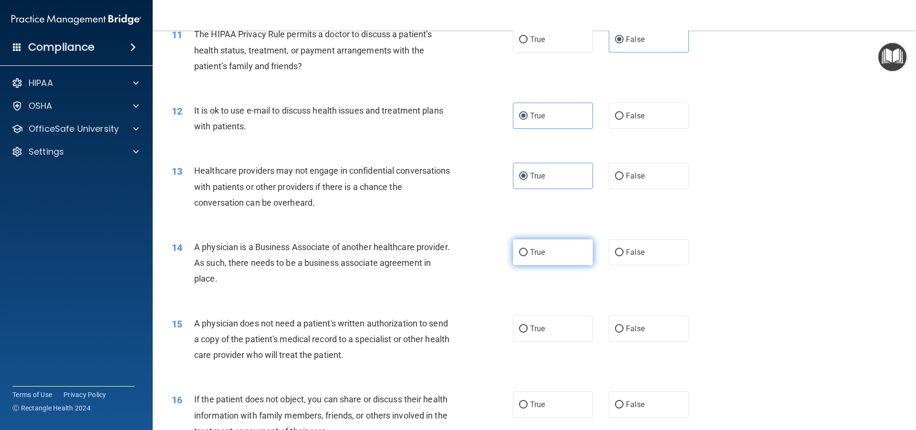
radio input "true"
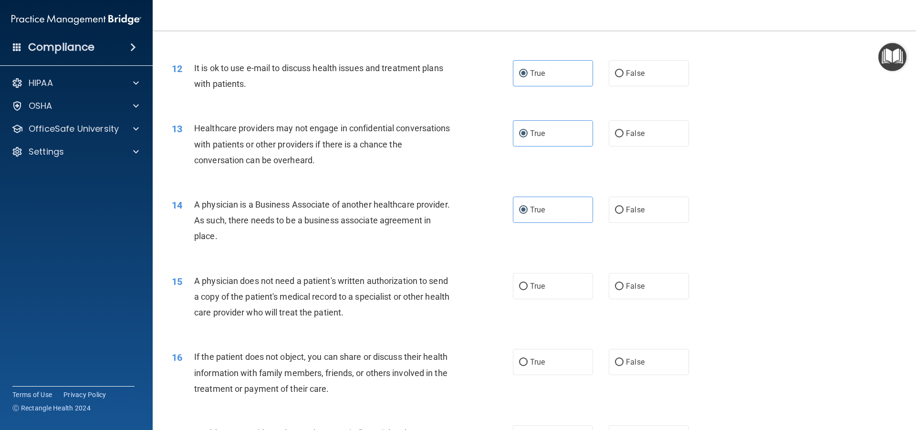
scroll to position [826, 0]
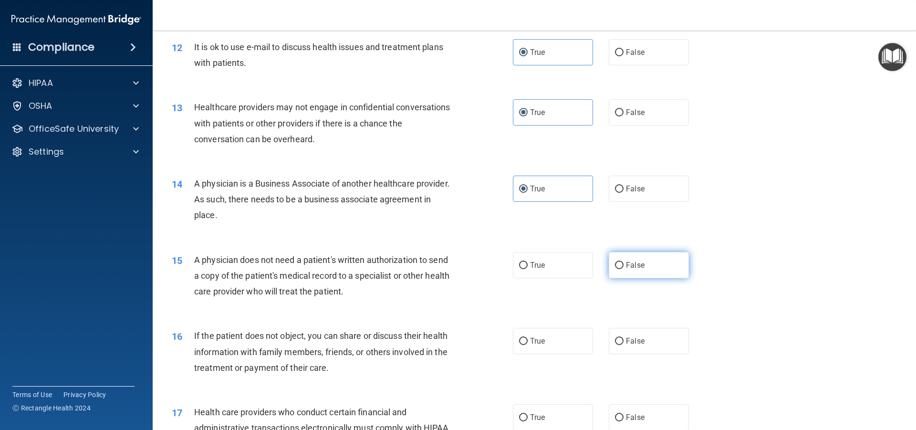
click at [628, 270] on label "False" at bounding box center [648, 265] width 80 height 26
click at [623, 269] on input "False" at bounding box center [619, 265] width 9 height 7
radio input "true"
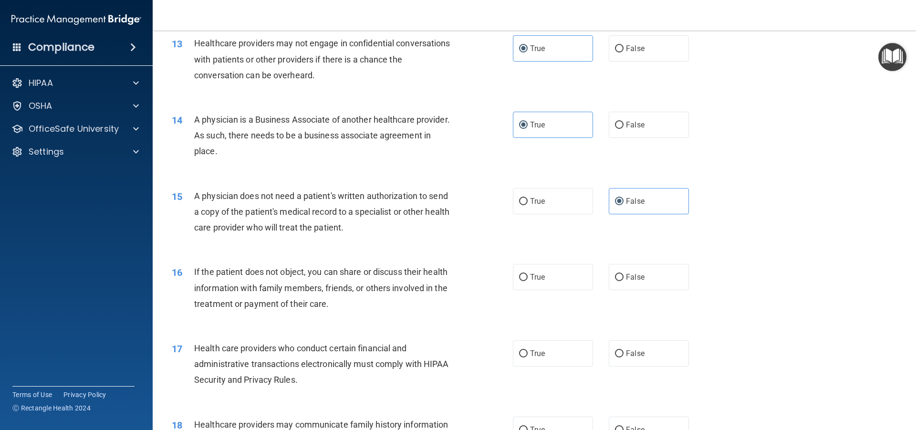
scroll to position [954, 0]
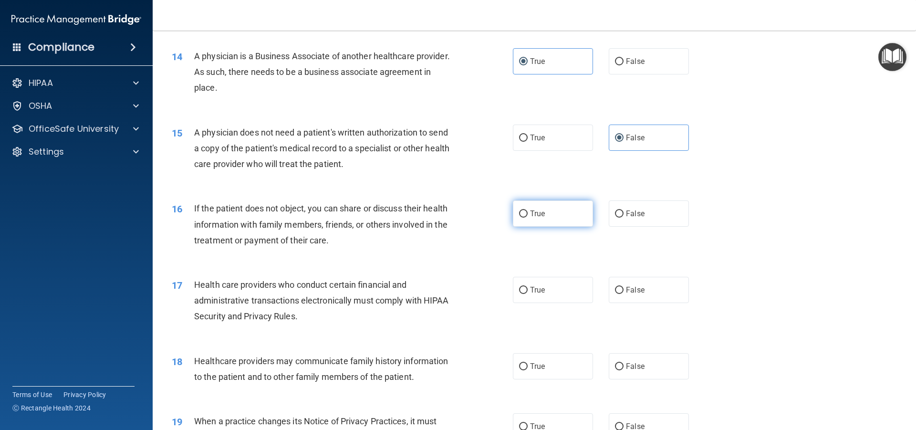
click at [523, 220] on label "True" at bounding box center [553, 213] width 80 height 26
click at [523, 217] on input "True" at bounding box center [523, 213] width 9 height 7
radio input "true"
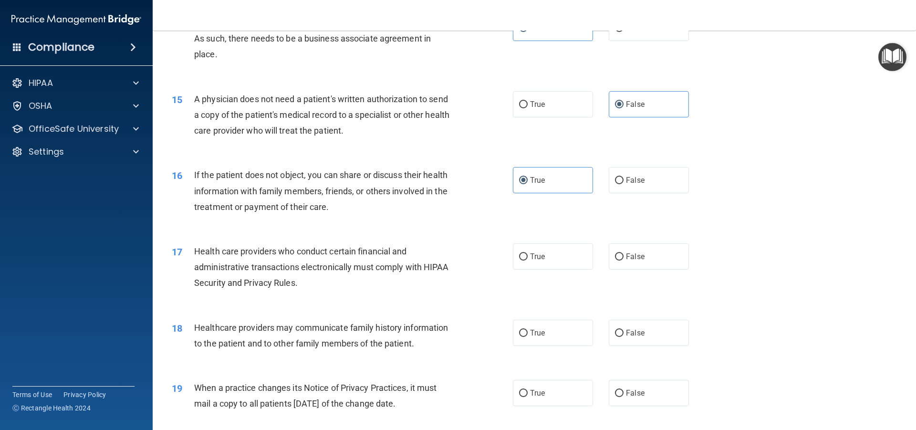
scroll to position [1017, 0]
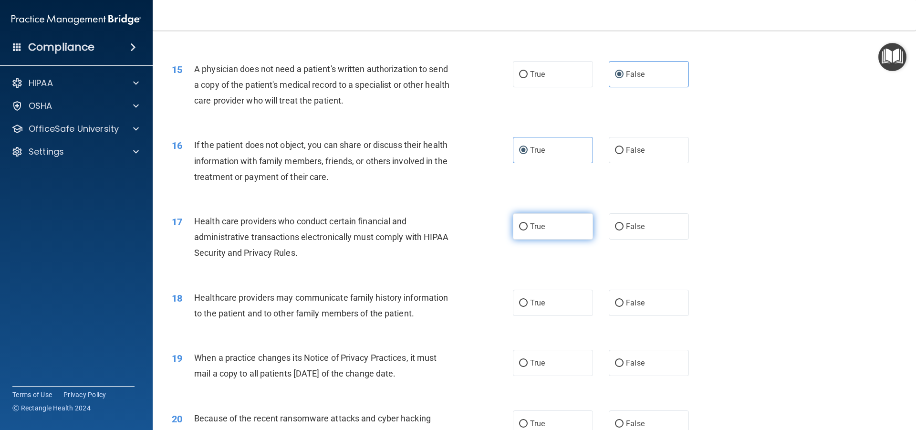
click at [518, 235] on label "True" at bounding box center [553, 226] width 80 height 26
click at [519, 230] on input "True" at bounding box center [523, 226] width 9 height 7
radio input "true"
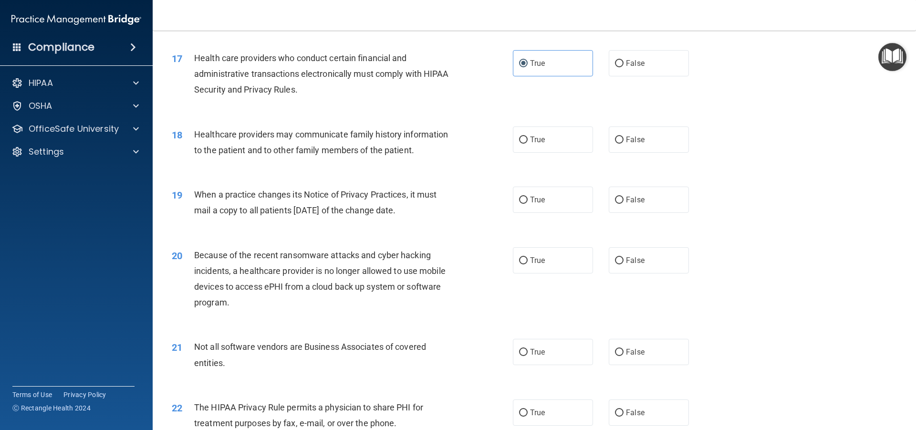
scroll to position [1208, 0]
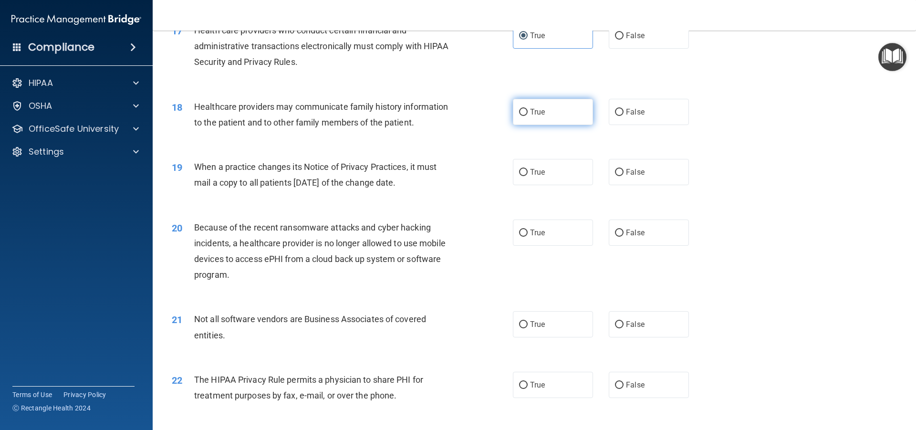
click at [543, 116] on label "True" at bounding box center [553, 112] width 80 height 26
click at [527, 116] on input "True" at bounding box center [523, 112] width 9 height 7
radio input "true"
click at [562, 168] on label "True" at bounding box center [553, 172] width 80 height 26
click at [527, 169] on input "True" at bounding box center [523, 172] width 9 height 7
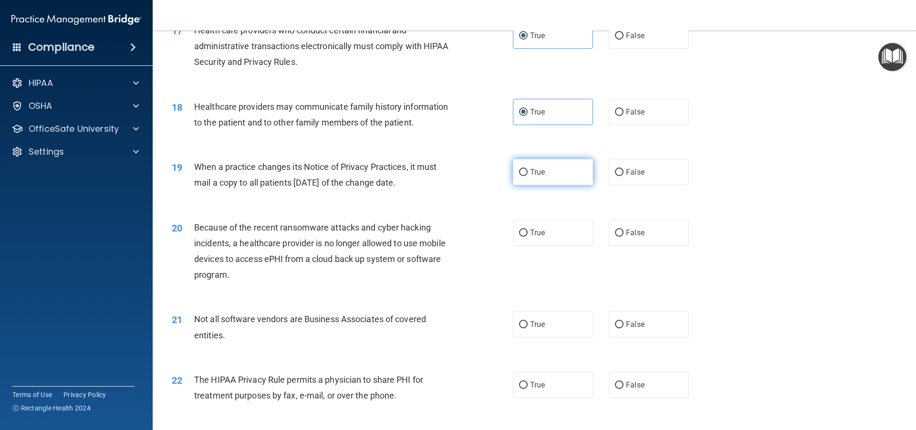
radio input "true"
click at [580, 230] on label "True" at bounding box center [553, 232] width 80 height 26
click at [527, 230] on input "True" at bounding box center [523, 232] width 9 height 7
radio input "true"
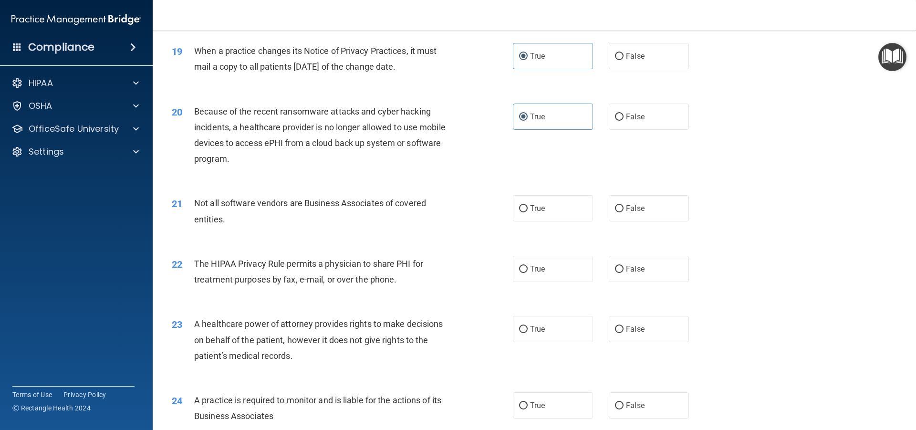
scroll to position [1335, 0]
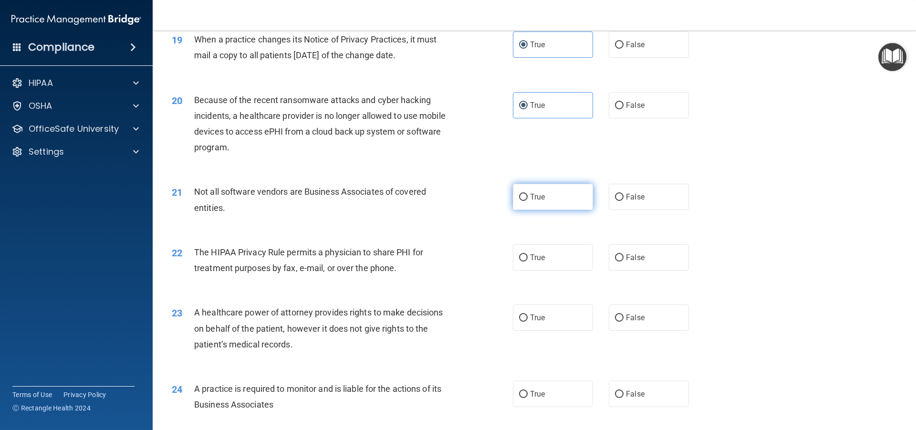
click at [547, 194] on label "True" at bounding box center [553, 197] width 80 height 26
click at [527, 194] on input "True" at bounding box center [523, 197] width 9 height 7
radio input "true"
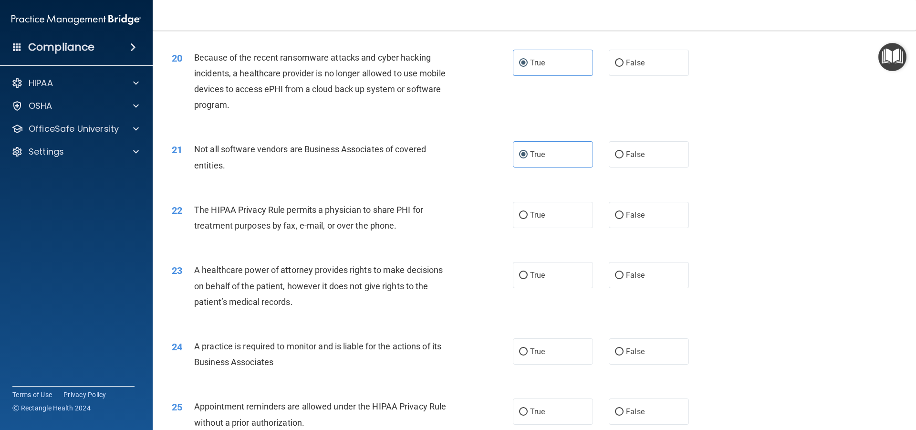
scroll to position [1399, 0]
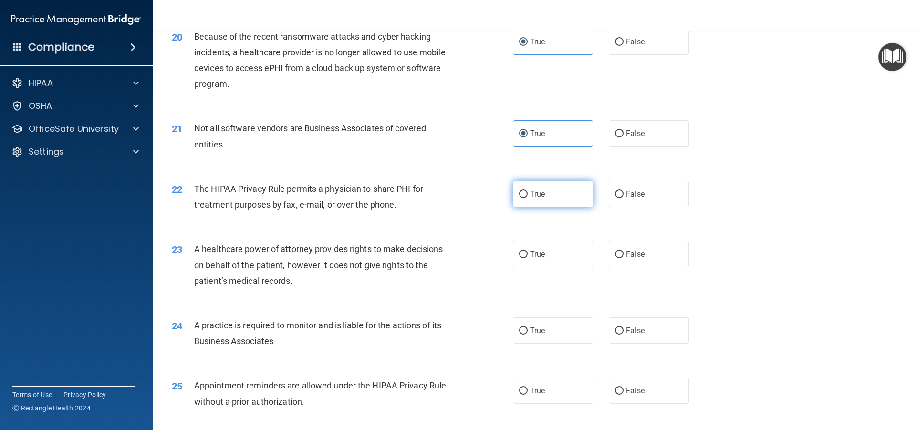
click at [520, 202] on label "True" at bounding box center [553, 194] width 80 height 26
click at [520, 198] on input "True" at bounding box center [523, 194] width 9 height 7
radio input "true"
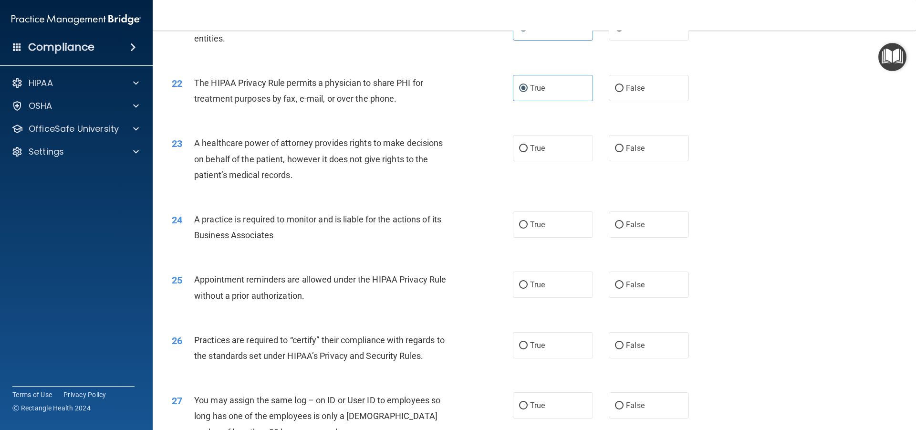
scroll to position [1526, 0]
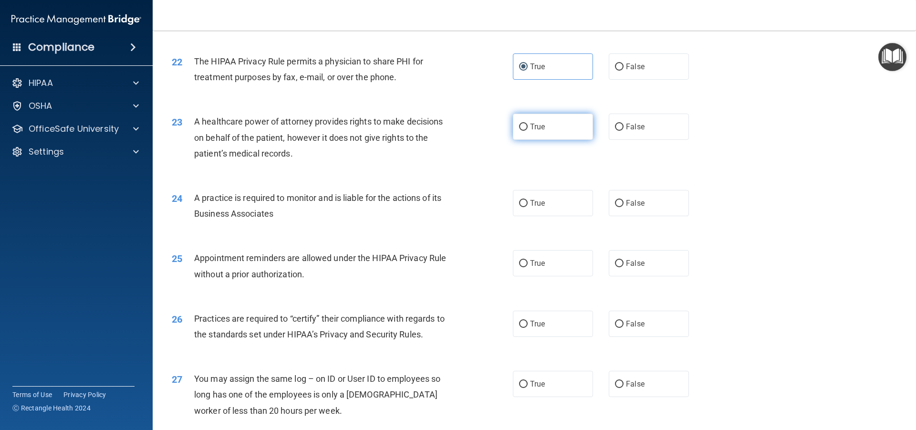
click at [542, 124] on label "True" at bounding box center [553, 126] width 80 height 26
click at [527, 124] on input "True" at bounding box center [523, 127] width 9 height 7
radio input "true"
click at [563, 202] on label "True" at bounding box center [553, 203] width 80 height 26
click at [527, 202] on input "True" at bounding box center [523, 203] width 9 height 7
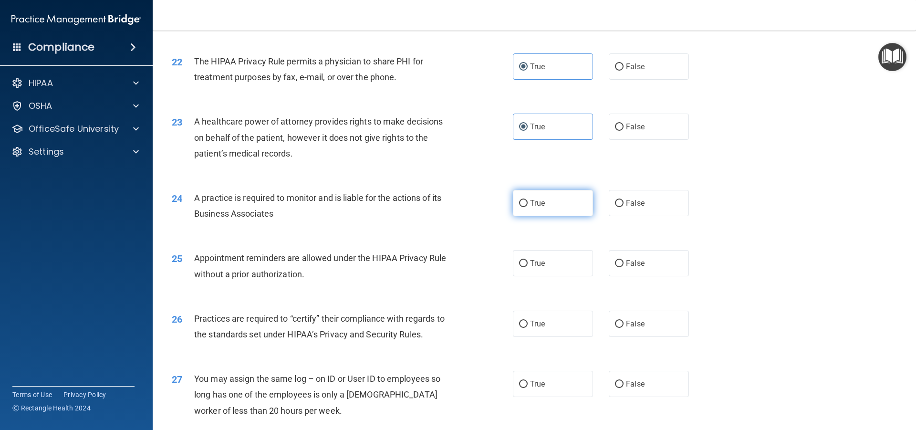
radio input "true"
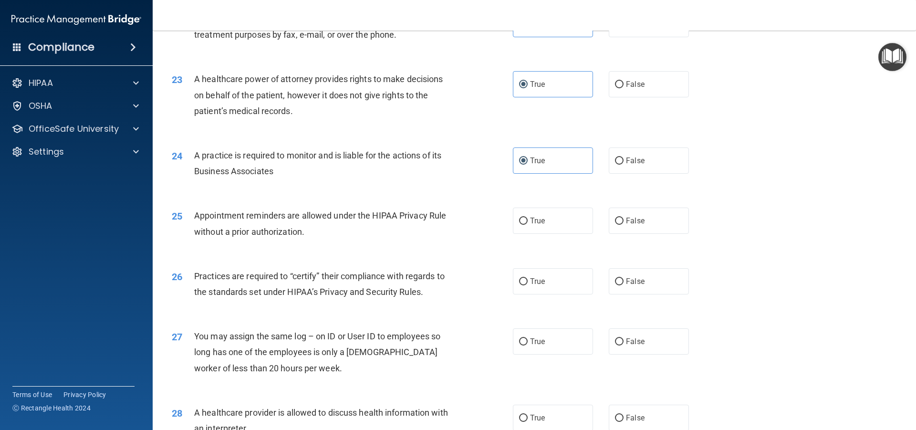
scroll to position [1589, 0]
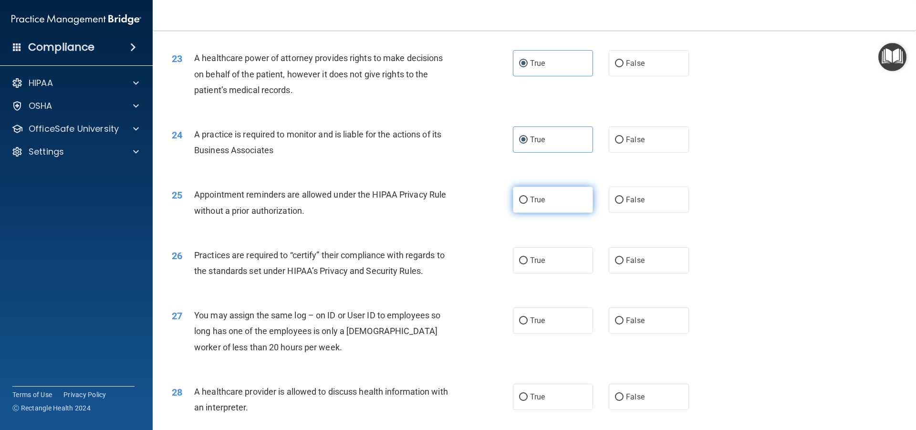
click at [563, 200] on label "True" at bounding box center [553, 199] width 80 height 26
click at [527, 200] on input "True" at bounding box center [523, 199] width 9 height 7
radio input "true"
click at [547, 257] on label "True" at bounding box center [553, 260] width 80 height 26
click at [527, 257] on input "True" at bounding box center [523, 260] width 9 height 7
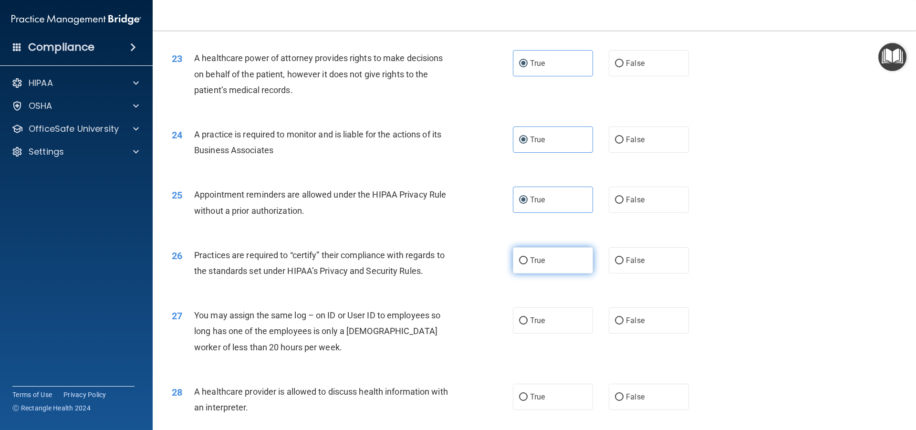
radio input "true"
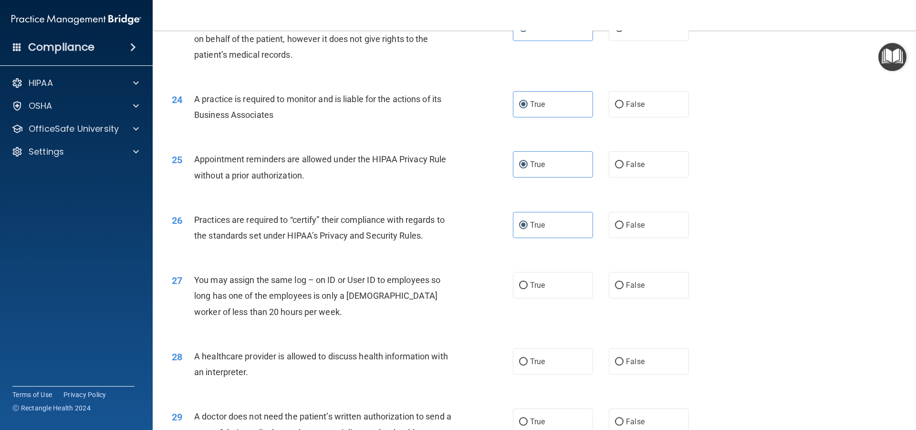
scroll to position [1653, 0]
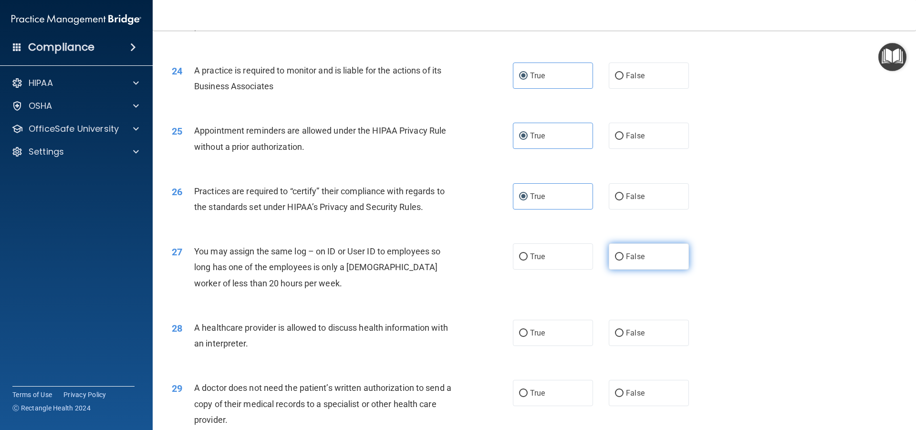
click at [635, 257] on span "False" at bounding box center [635, 256] width 19 height 9
click at [623, 257] on input "False" at bounding box center [619, 256] width 9 height 7
radio input "true"
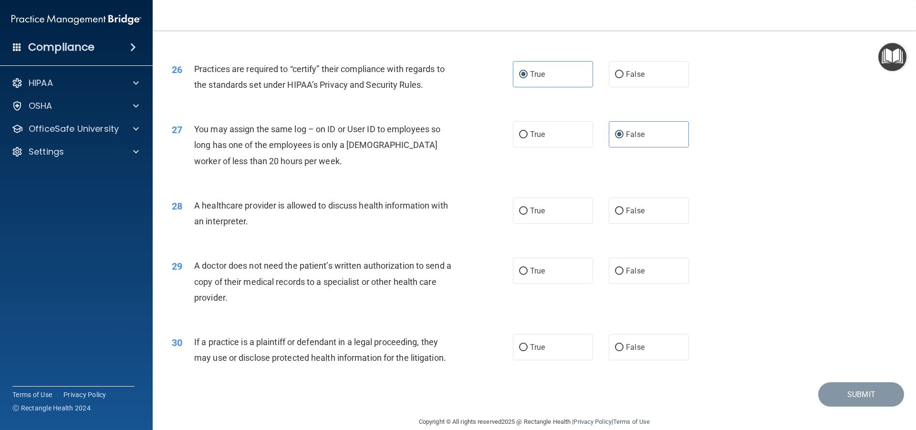
scroll to position [1780, 0]
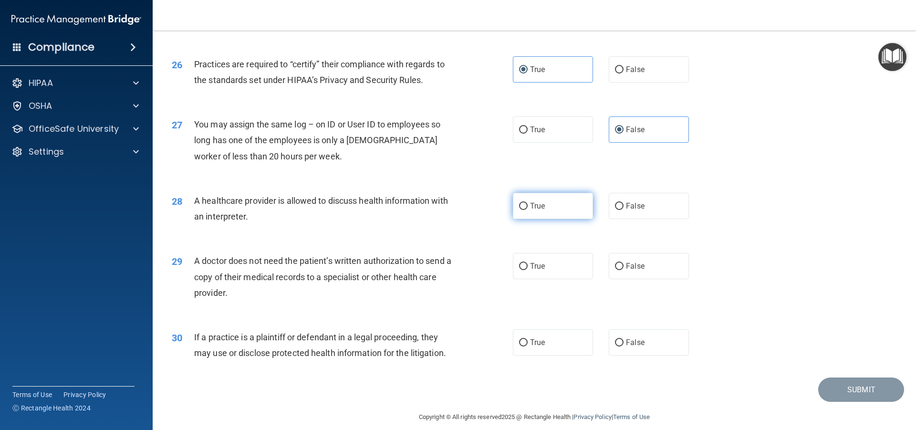
click at [562, 211] on label "True" at bounding box center [553, 206] width 80 height 26
click at [527, 210] on input "True" at bounding box center [523, 206] width 9 height 7
radio input "true"
click at [626, 264] on span "False" at bounding box center [635, 265] width 19 height 9
click at [623, 264] on input "False" at bounding box center [619, 266] width 9 height 7
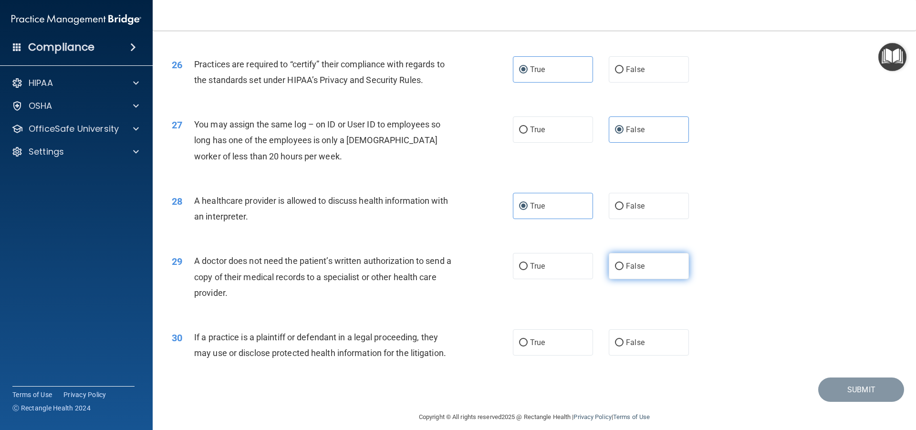
radio input "true"
click at [571, 350] on label "True" at bounding box center [553, 342] width 80 height 26
click at [527, 346] on input "True" at bounding box center [523, 342] width 9 height 7
radio input "true"
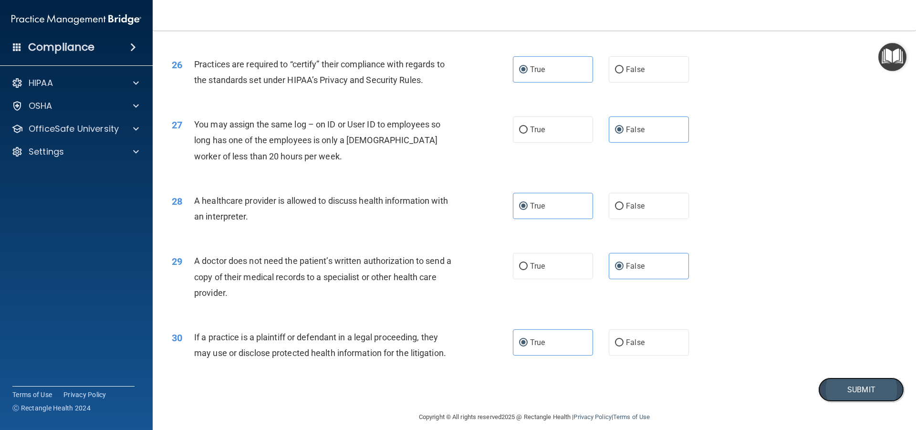
click at [821, 387] on button "Submit" at bounding box center [861, 389] width 86 height 24
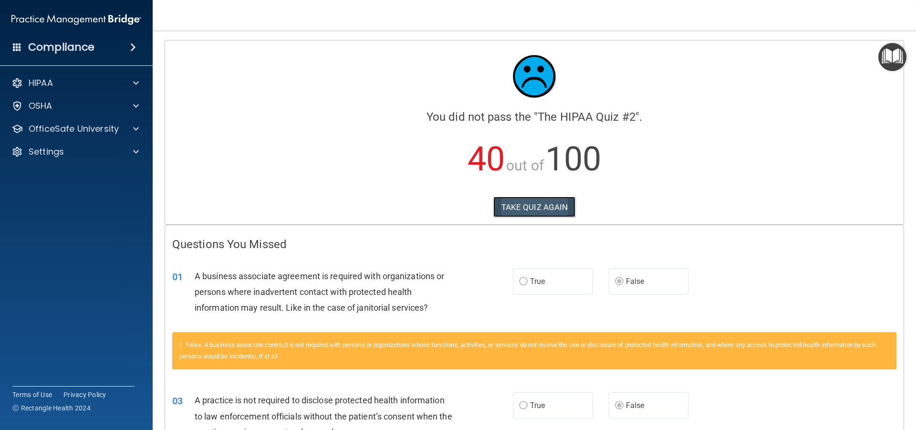
click at [559, 209] on button "TAKE QUIZ AGAIN" at bounding box center [534, 206] width 82 height 21
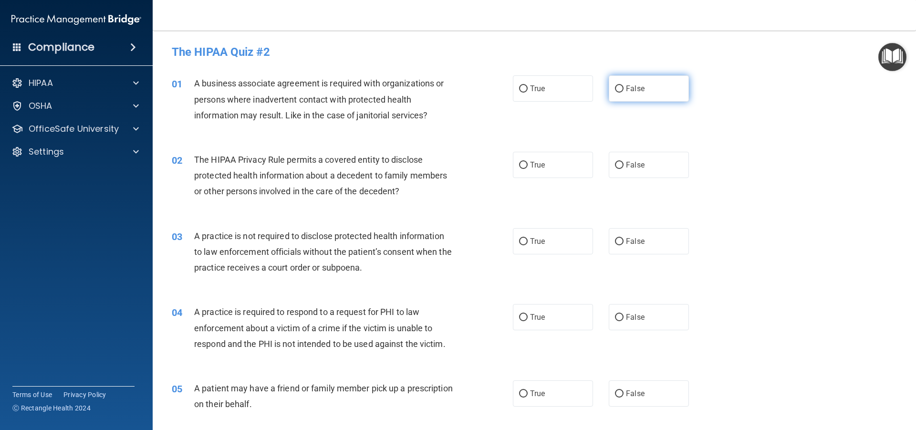
click at [615, 87] on input "False" at bounding box center [619, 88] width 9 height 7
radio input "true"
click at [618, 237] on label "False" at bounding box center [648, 241] width 80 height 26
click at [618, 238] on input "False" at bounding box center [619, 241] width 9 height 7
radio input "true"
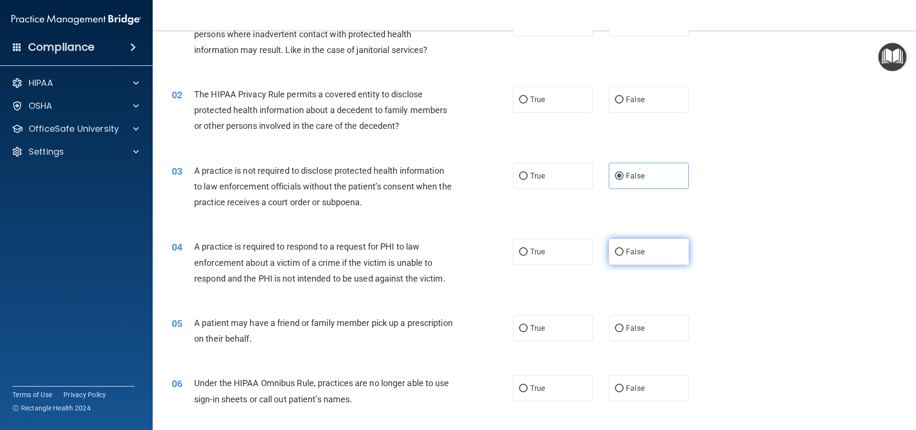
scroll to position [127, 0]
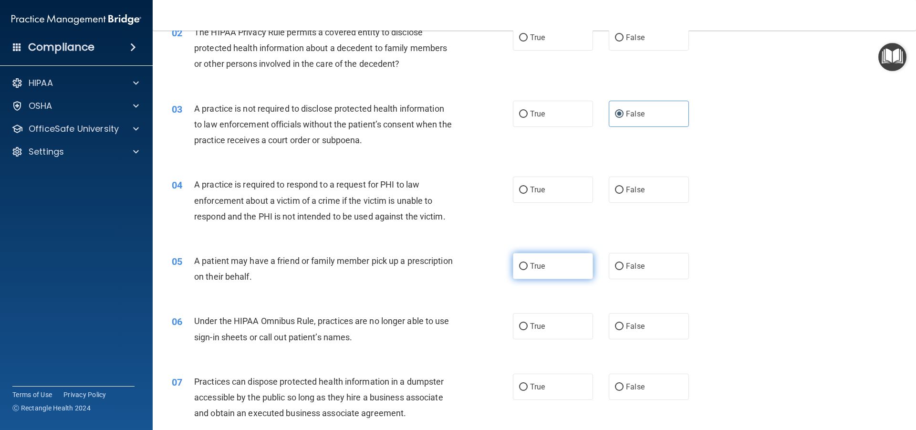
click at [571, 272] on label "True" at bounding box center [553, 266] width 80 height 26
click at [527, 270] on input "True" at bounding box center [523, 266] width 9 height 7
radio input "true"
click at [620, 321] on label "False" at bounding box center [648, 326] width 80 height 26
click at [620, 323] on input "False" at bounding box center [619, 326] width 9 height 7
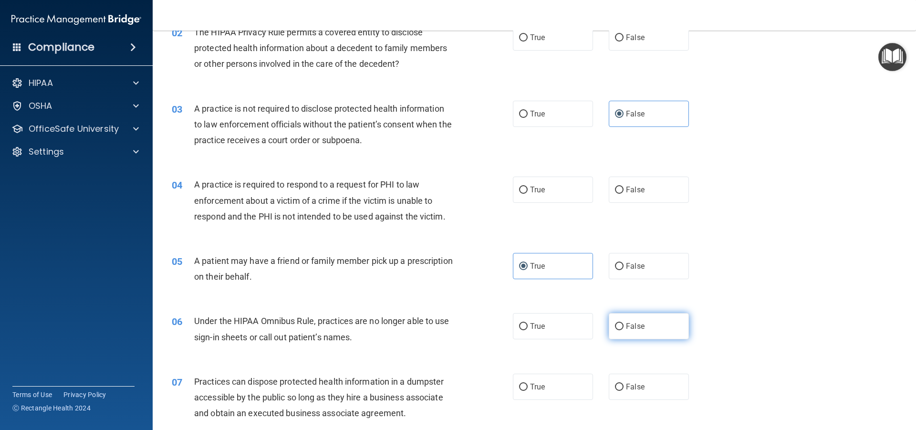
radio input "true"
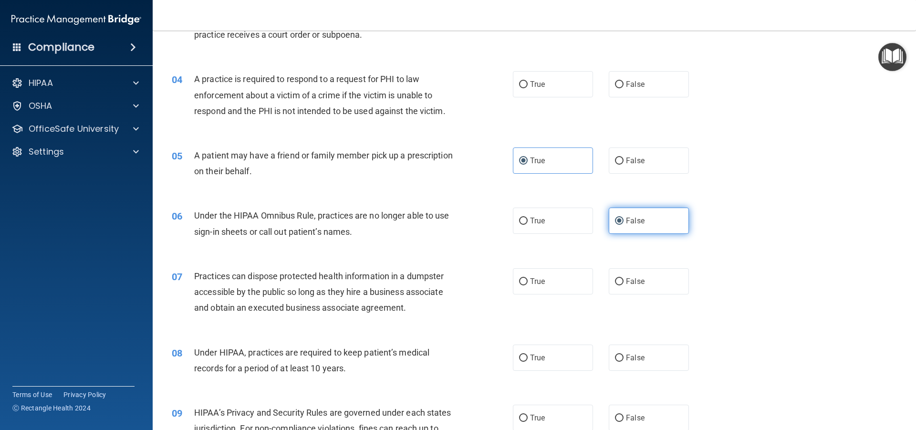
scroll to position [254, 0]
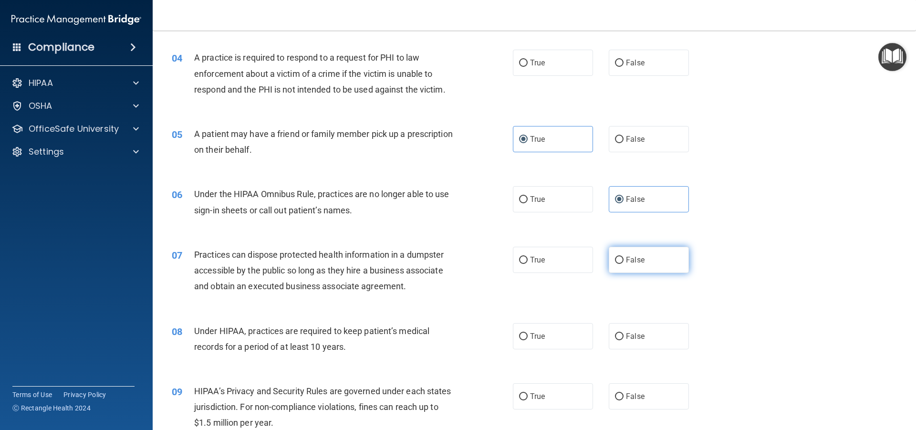
click at [637, 267] on label "False" at bounding box center [648, 260] width 80 height 26
click at [623, 264] on input "False" at bounding box center [619, 260] width 9 height 7
radio input "true"
click at [629, 338] on span "False" at bounding box center [635, 335] width 19 height 9
click at [623, 338] on input "False" at bounding box center [619, 336] width 9 height 7
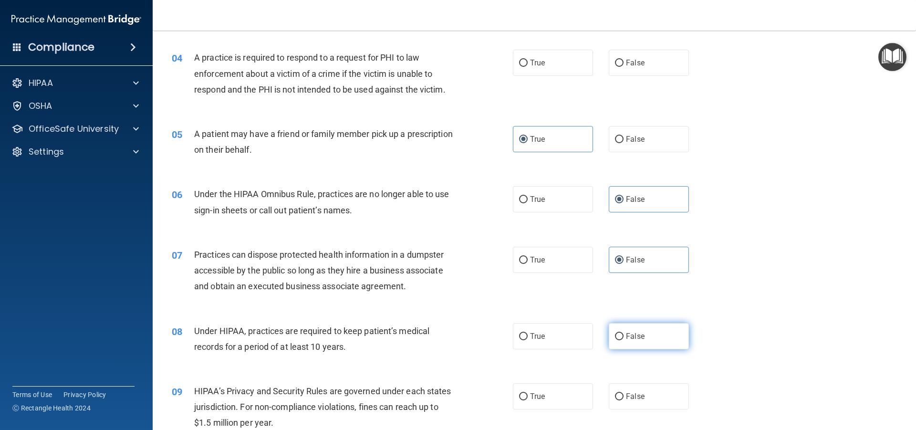
radio input "true"
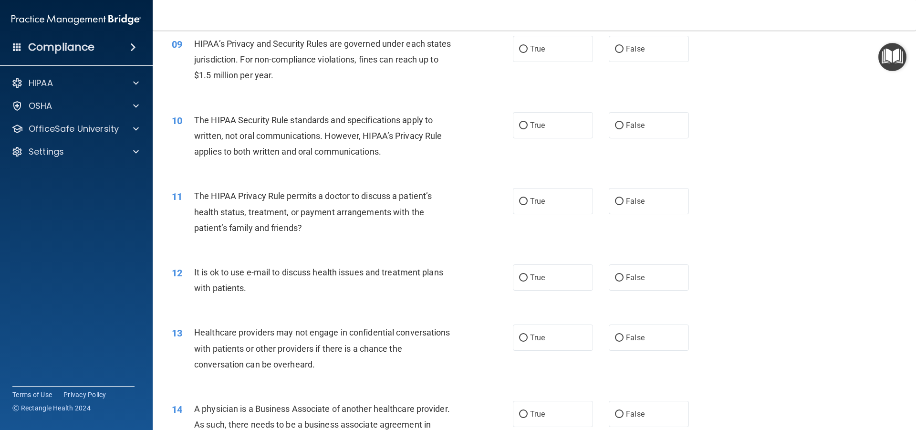
scroll to position [700, 0]
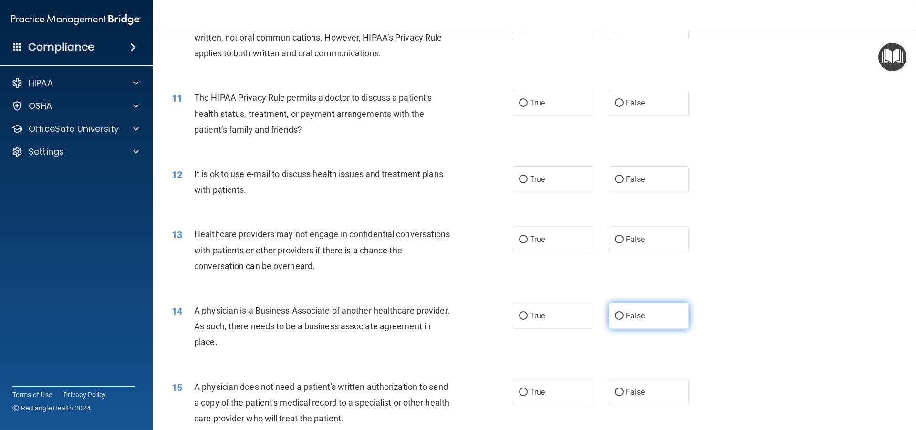
click at [620, 318] on label "False" at bounding box center [648, 315] width 80 height 26
click at [620, 318] on input "False" at bounding box center [619, 315] width 9 height 7
radio input "true"
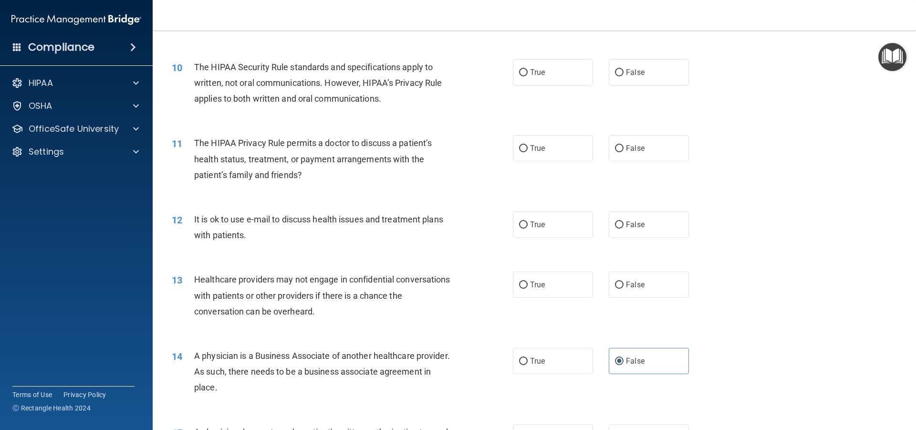
scroll to position [509, 0]
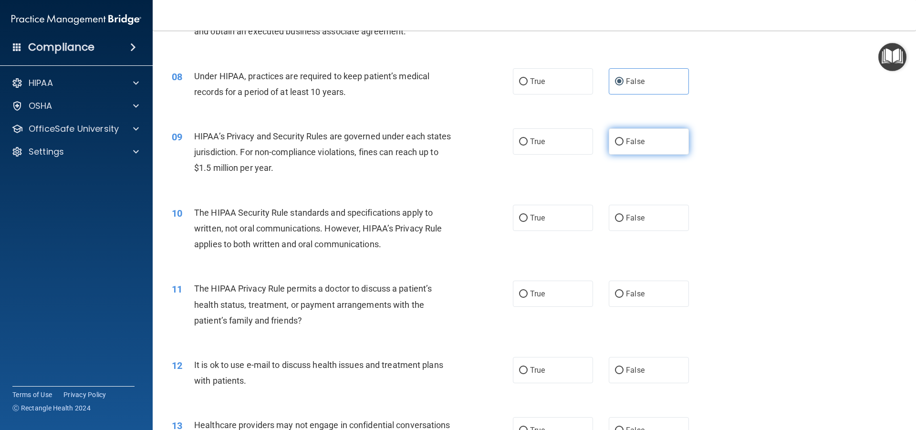
click at [659, 135] on label "False" at bounding box center [648, 141] width 80 height 26
click at [623, 138] on input "False" at bounding box center [619, 141] width 9 height 7
radio input "true"
click at [573, 290] on label "True" at bounding box center [553, 293] width 80 height 26
click at [527, 290] on input "True" at bounding box center [523, 293] width 9 height 7
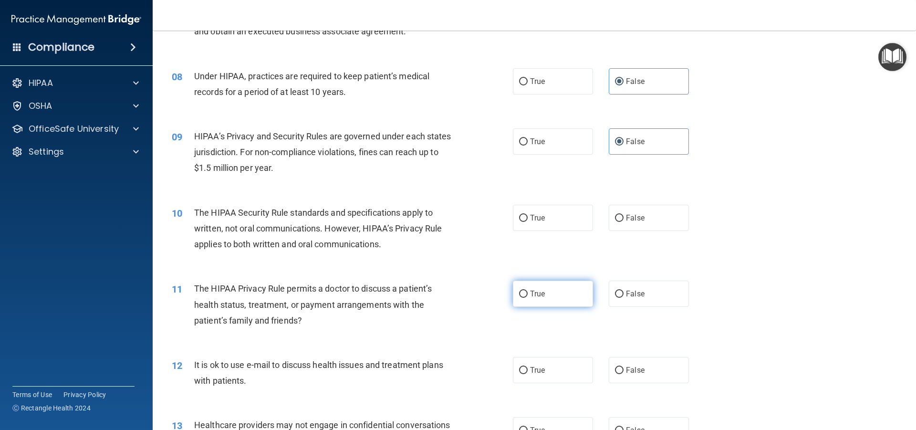
radio input "true"
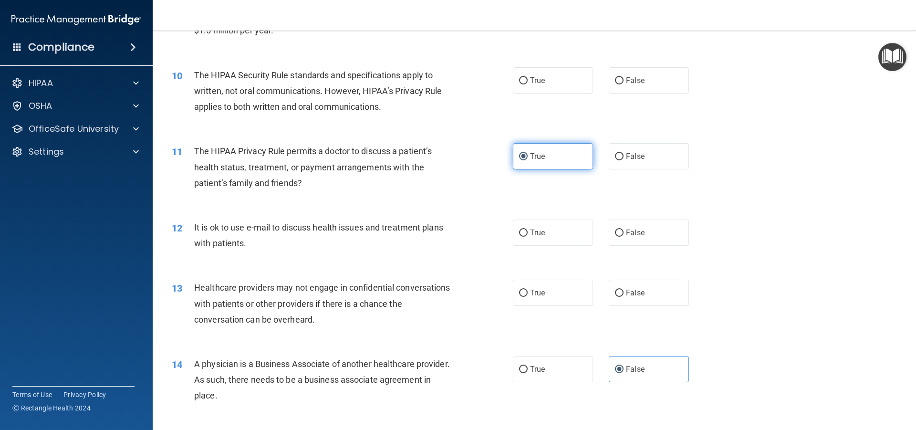
scroll to position [700, 0]
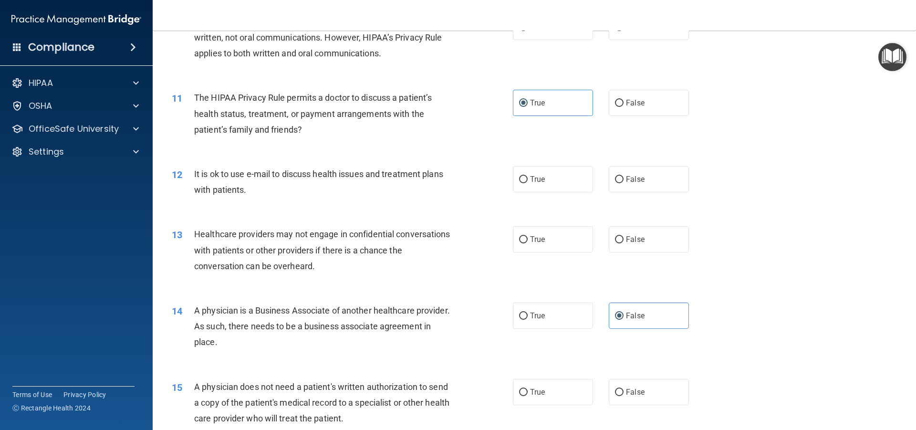
click at [628, 225] on div "13 Healthcare providers may not engage in confidential conversations with patie…" at bounding box center [534, 252] width 739 height 76
click at [629, 236] on span "False" at bounding box center [635, 239] width 19 height 9
click at [623, 236] on input "False" at bounding box center [619, 239] width 9 height 7
radio input "true"
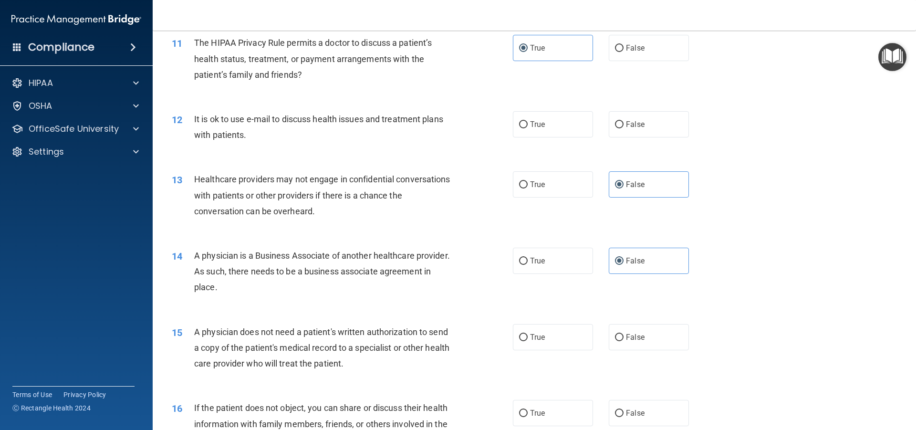
scroll to position [826, 0]
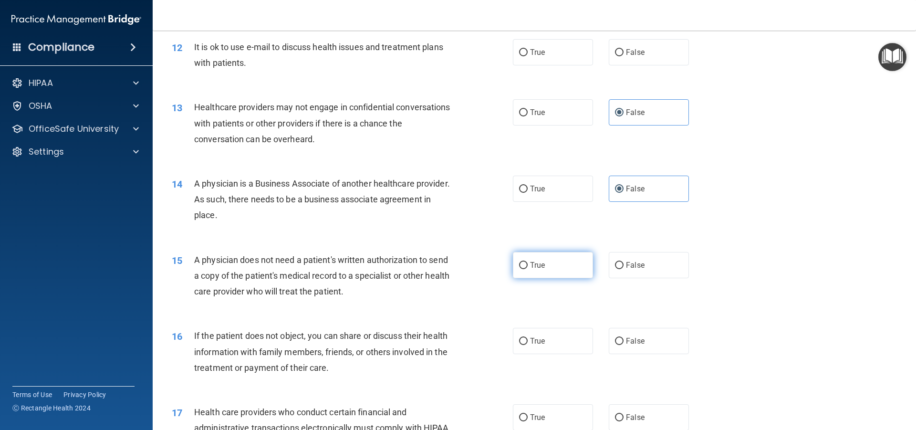
click at [538, 263] on span "True" at bounding box center [537, 264] width 15 height 9
click at [527, 263] on input "True" at bounding box center [523, 265] width 9 height 7
radio input "true"
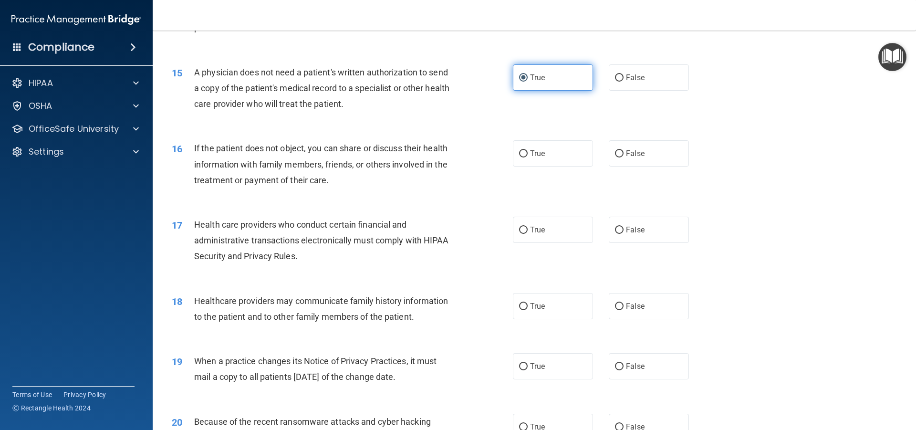
scroll to position [1017, 0]
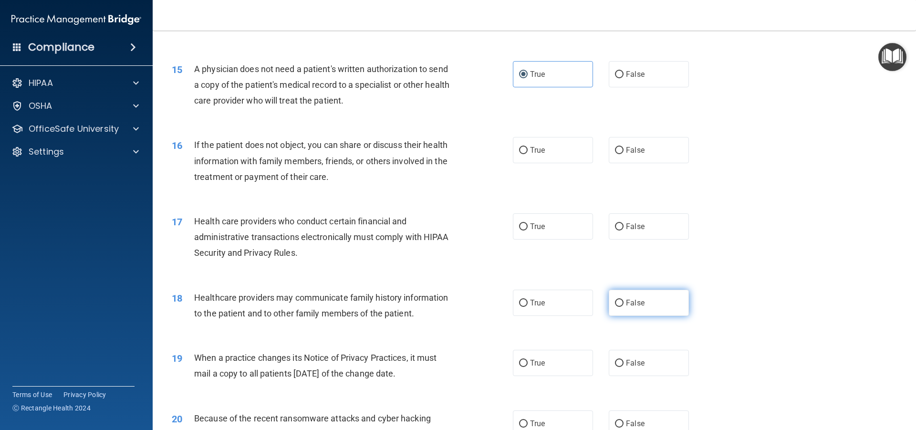
click at [618, 295] on label "False" at bounding box center [648, 302] width 80 height 26
click at [618, 299] on input "False" at bounding box center [619, 302] width 9 height 7
radio input "true"
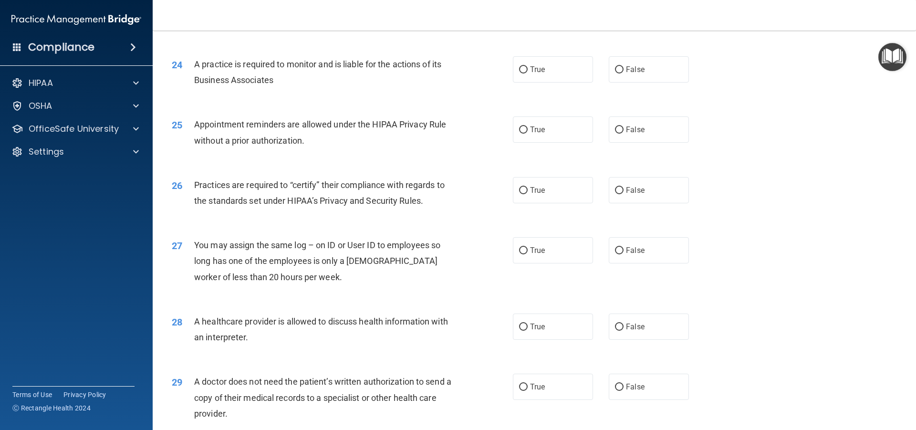
scroll to position [1717, 0]
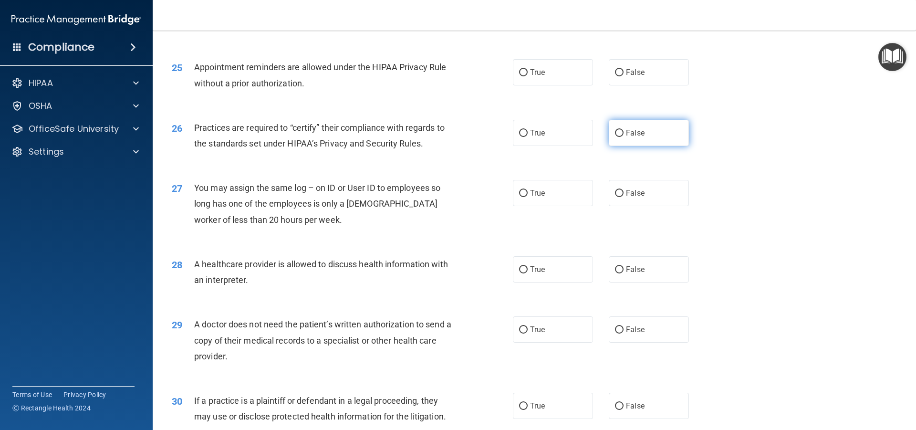
click at [626, 135] on span "False" at bounding box center [635, 132] width 19 height 9
click at [622, 135] on input "False" at bounding box center [619, 133] width 9 height 7
radio input "true"
click at [558, 339] on label "True" at bounding box center [553, 329] width 80 height 26
click at [527, 333] on input "True" at bounding box center [523, 329] width 9 height 7
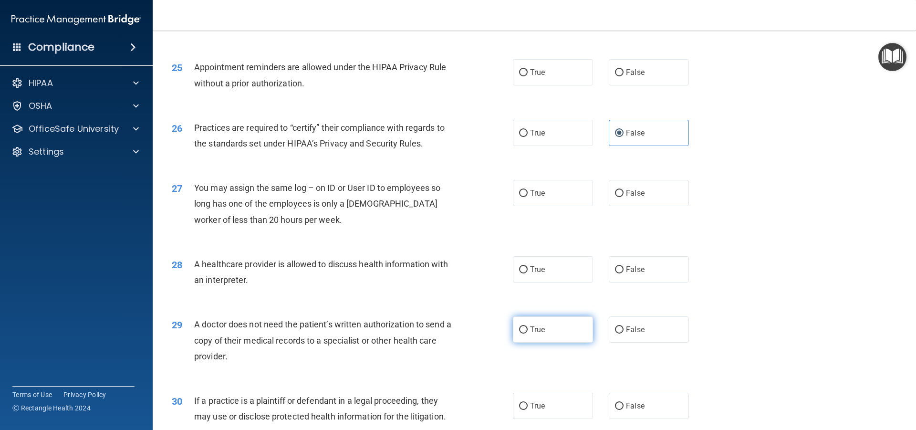
radio input "true"
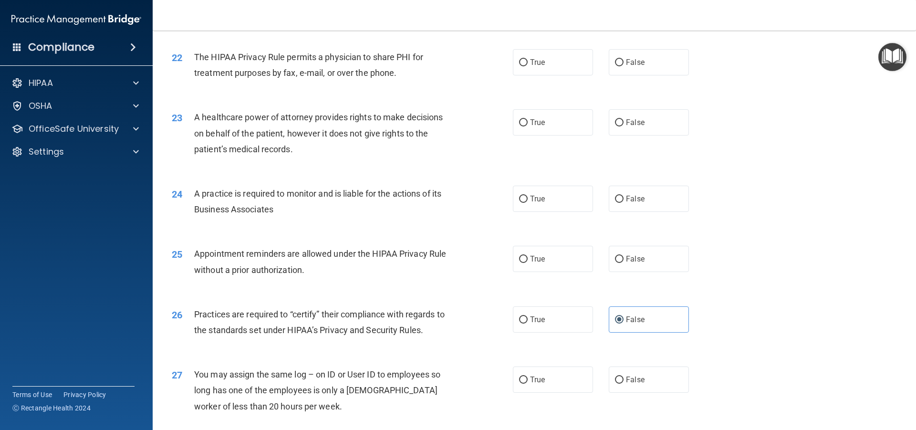
scroll to position [1526, 0]
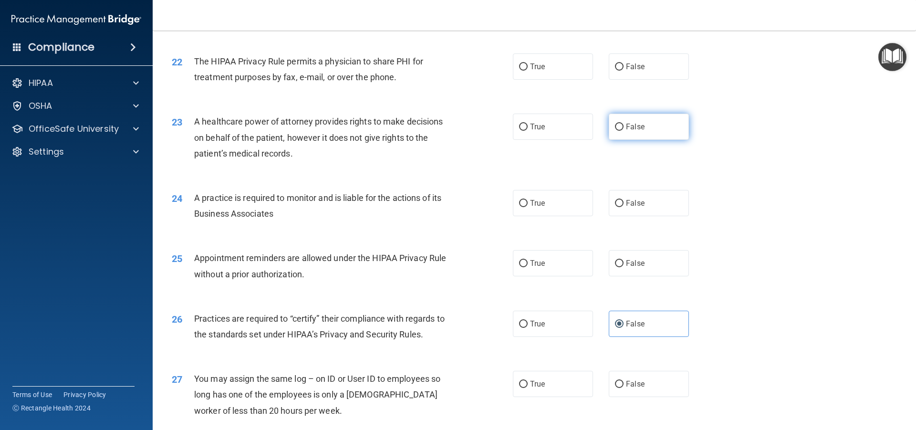
click at [654, 125] on label "False" at bounding box center [648, 126] width 80 height 26
click at [623, 125] on input "False" at bounding box center [619, 127] width 9 height 7
radio input "true"
click at [642, 203] on label "False" at bounding box center [648, 203] width 80 height 26
click at [623, 203] on input "False" at bounding box center [619, 203] width 9 height 7
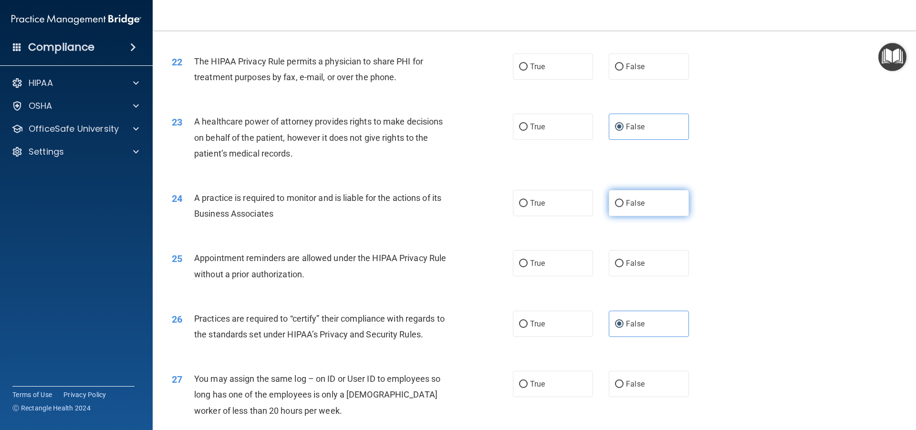
radio input "true"
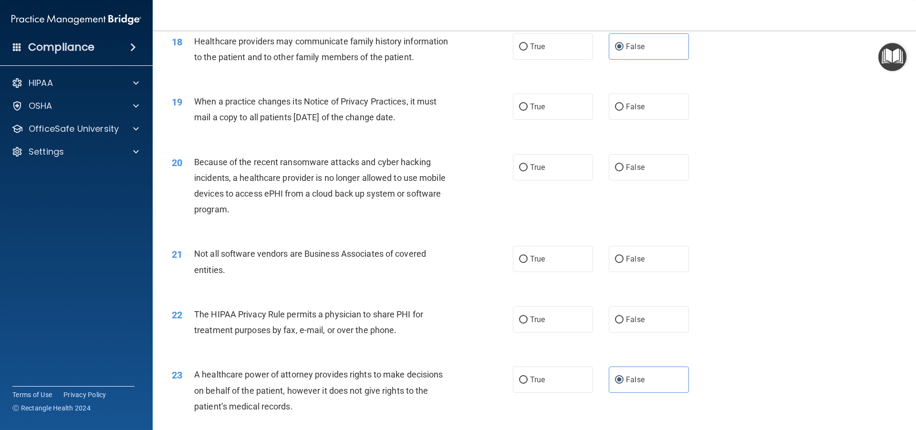
scroll to position [1272, 0]
click at [665, 113] on label "False" at bounding box center [648, 108] width 80 height 26
click at [623, 112] on input "False" at bounding box center [619, 108] width 9 height 7
radio input "true"
click at [644, 175] on label "False" at bounding box center [648, 168] width 80 height 26
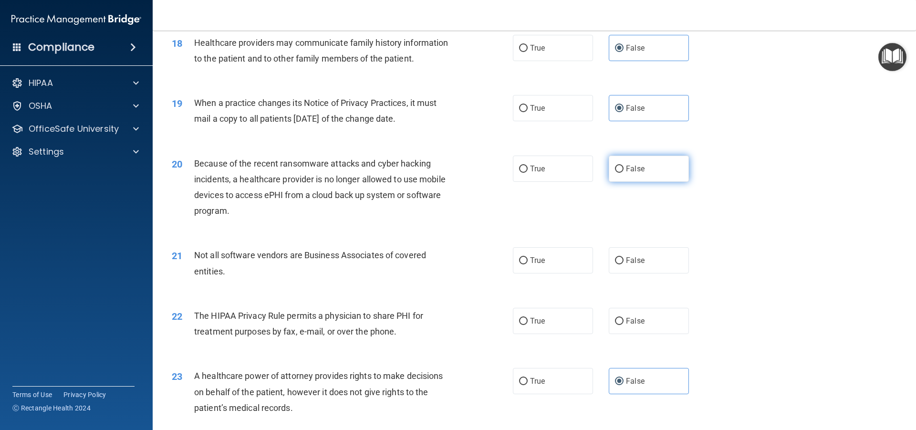
click at [623, 173] on input "False" at bounding box center [619, 168] width 9 height 7
radio input "true"
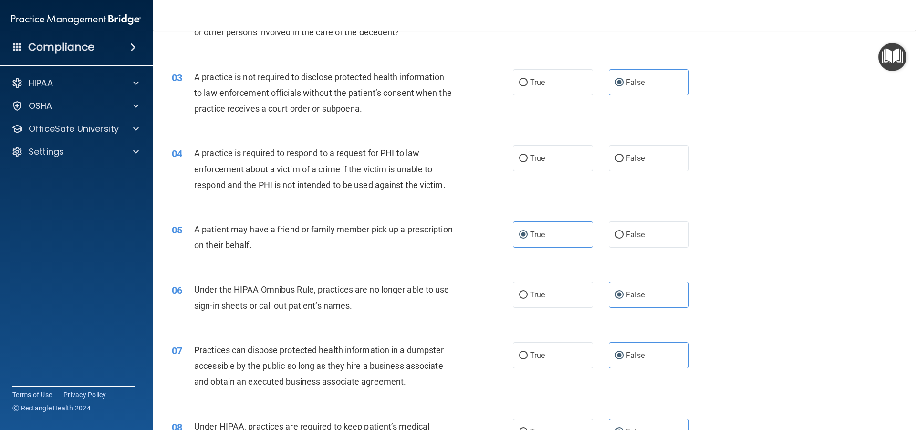
scroll to position [0, 0]
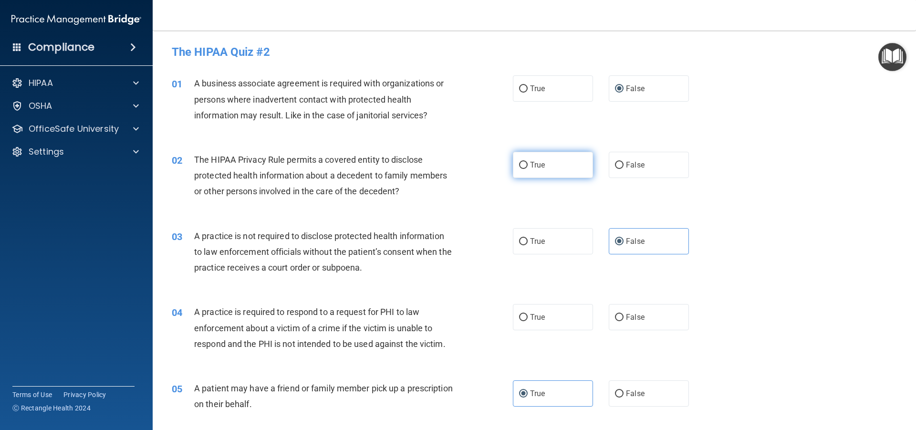
click at [548, 161] on label "True" at bounding box center [553, 165] width 80 height 26
click at [527, 162] on input "True" at bounding box center [523, 165] width 9 height 7
radio input "true"
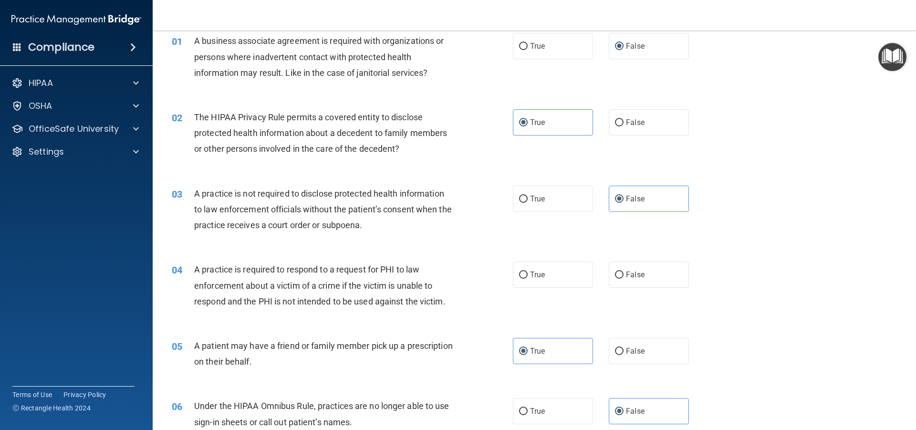
scroll to position [63, 0]
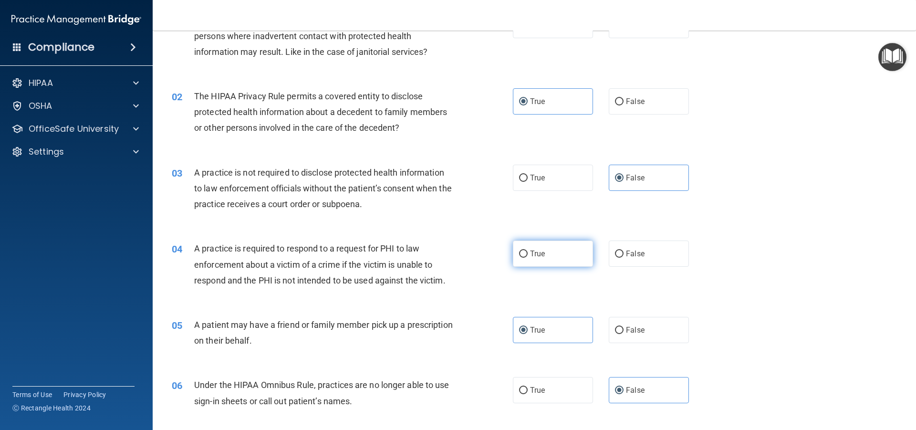
click at [531, 250] on span "True" at bounding box center [537, 253] width 15 height 9
click at [527, 250] on input "True" at bounding box center [523, 253] width 9 height 7
radio input "true"
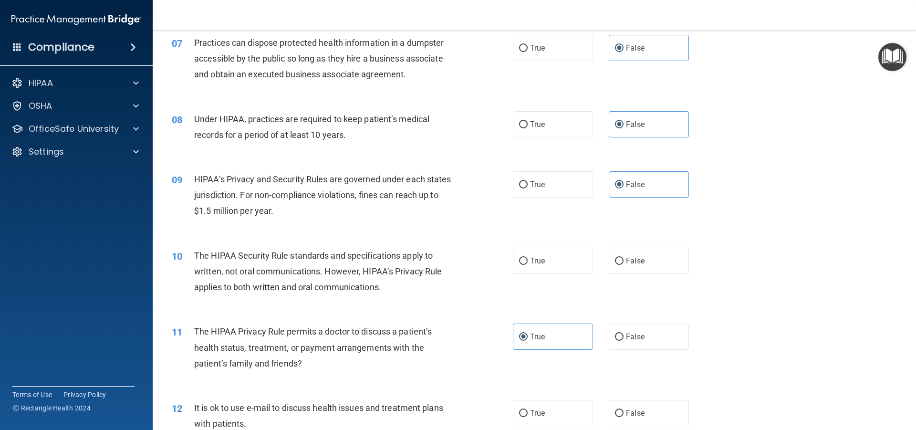
scroll to position [509, 0]
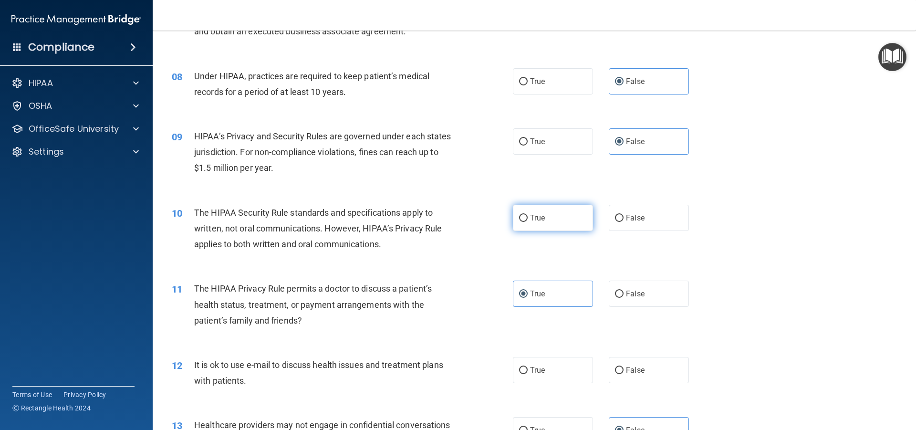
click at [522, 222] on label "True" at bounding box center [553, 218] width 80 height 26
click at [522, 222] on input "True" at bounding box center [523, 218] width 9 height 7
radio input "true"
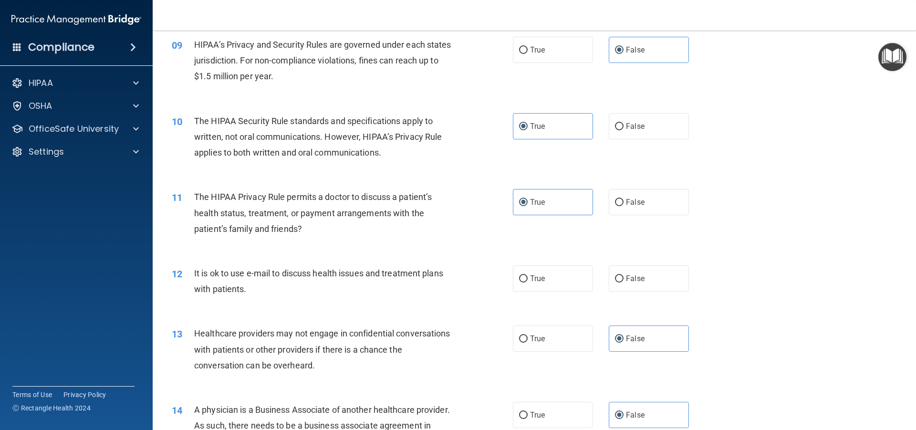
scroll to position [700, 0]
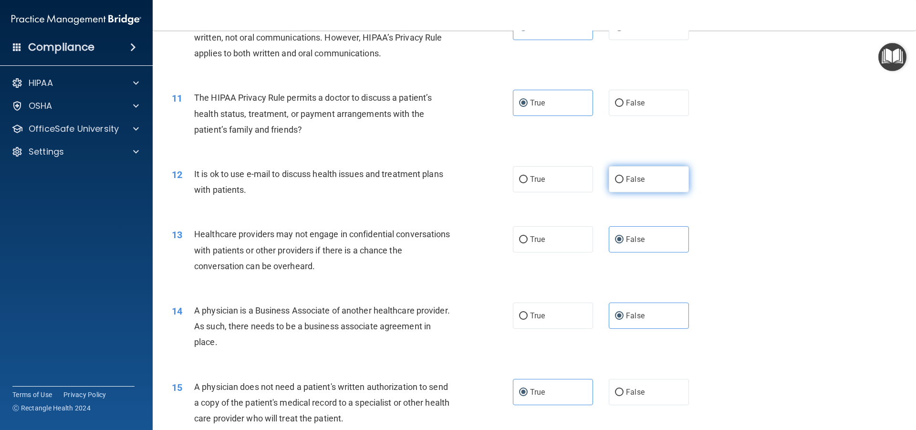
click at [626, 180] on span "False" at bounding box center [635, 179] width 19 height 9
click at [622, 180] on input "False" at bounding box center [619, 179] width 9 height 7
radio input "true"
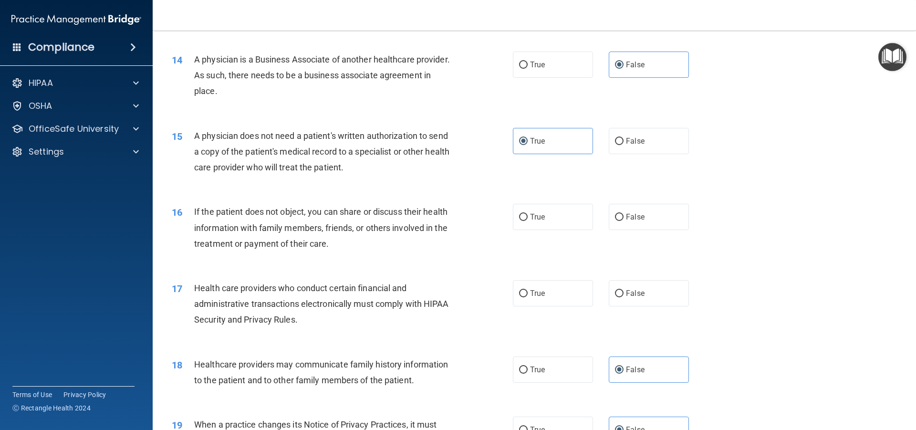
scroll to position [954, 0]
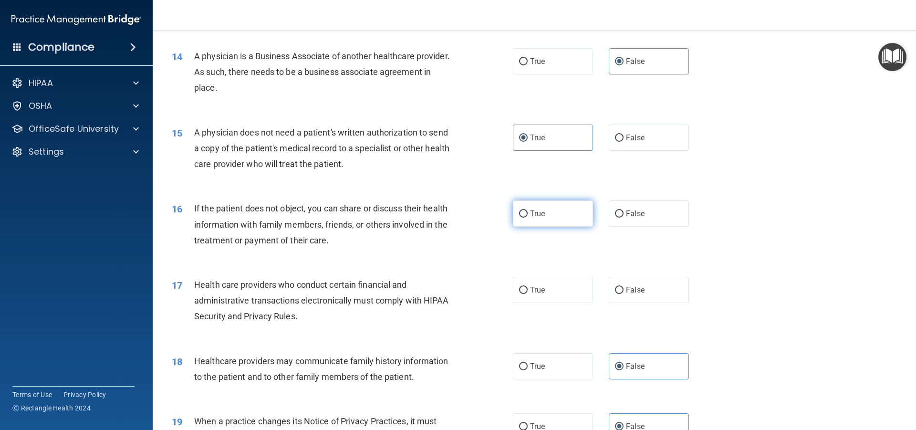
click at [531, 213] on span "True" at bounding box center [537, 213] width 15 height 9
click at [527, 213] on input "True" at bounding box center [523, 213] width 9 height 7
radio input "true"
click at [504, 294] on div "17 Health care providers who conduct certain financial and administrative trans…" at bounding box center [342, 303] width 370 height 52
click at [524, 287] on label "True" at bounding box center [553, 290] width 80 height 26
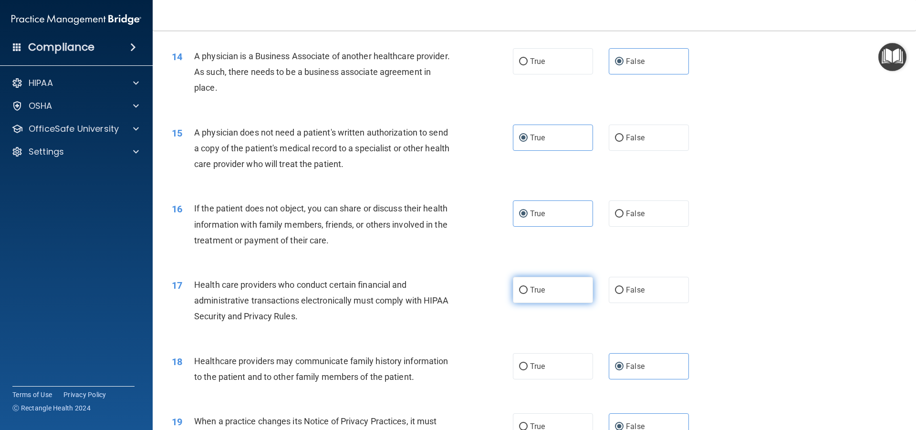
click at [524, 287] on input "True" at bounding box center [523, 290] width 9 height 7
radio input "true"
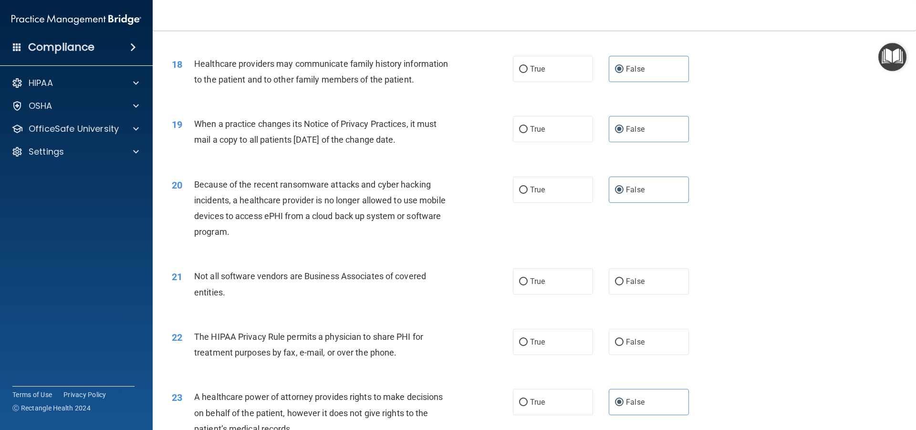
scroll to position [1272, 0]
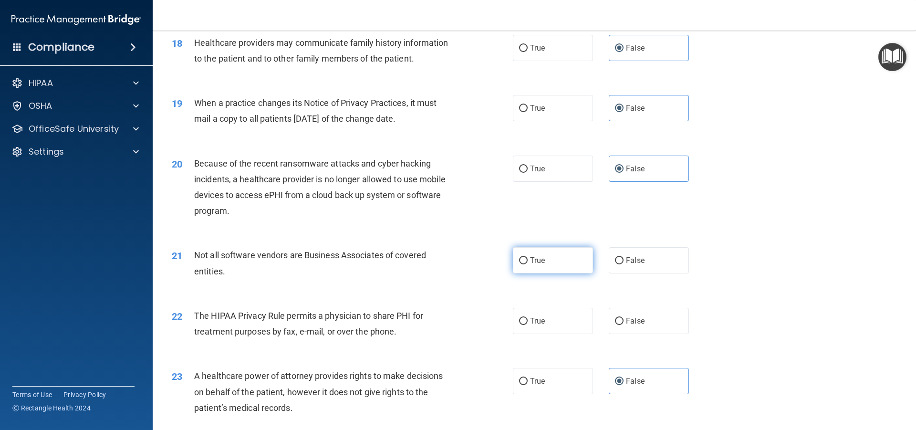
click at [538, 256] on span "True" at bounding box center [537, 260] width 15 height 9
click at [527, 257] on input "True" at bounding box center [523, 260] width 9 height 7
radio input "true"
click at [524, 320] on label "True" at bounding box center [553, 321] width 80 height 26
click at [524, 320] on input "True" at bounding box center [523, 321] width 9 height 7
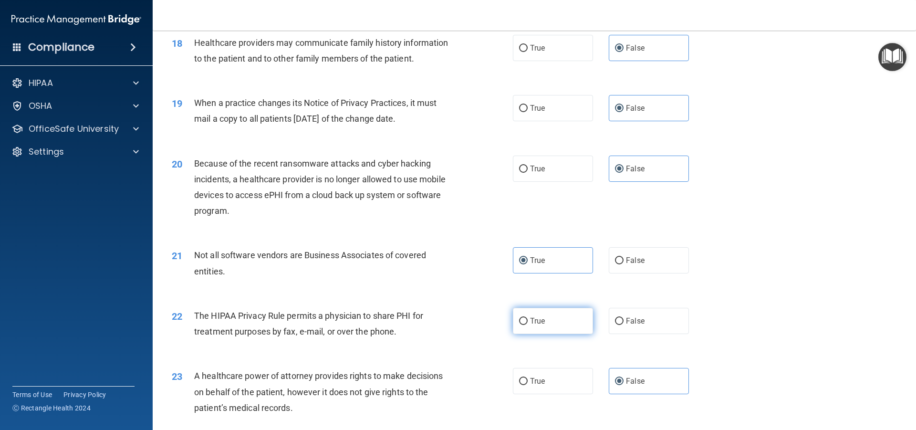
radio input "true"
click at [708, 305] on div "22 The HIPAA Privacy Rule permits a physician to share PHI for treatment purpos…" at bounding box center [534, 326] width 739 height 60
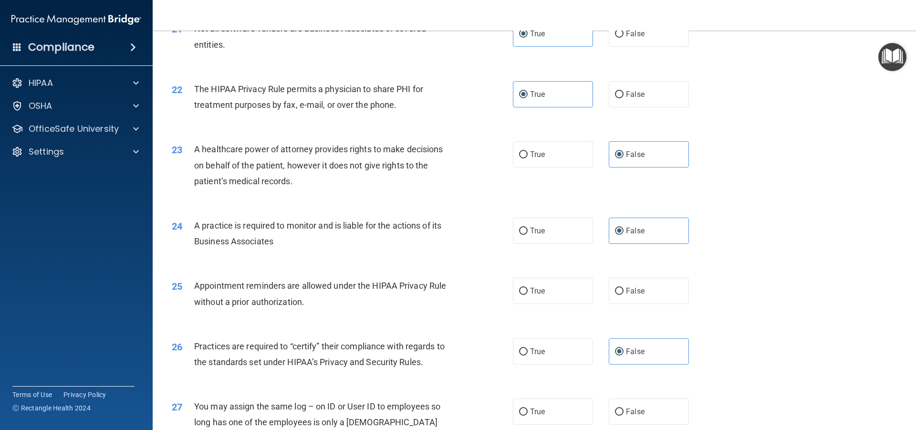
scroll to position [1526, 0]
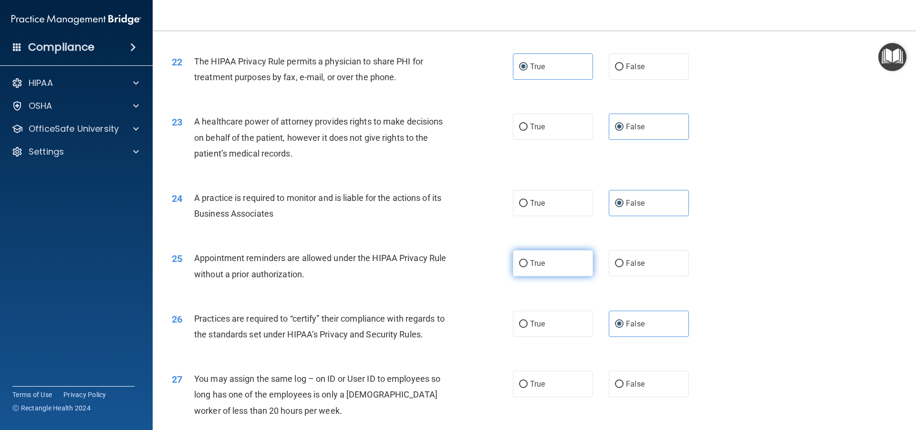
click at [536, 268] on label "True" at bounding box center [553, 263] width 80 height 26
click at [527, 267] on input "True" at bounding box center [523, 263] width 9 height 7
radio input "true"
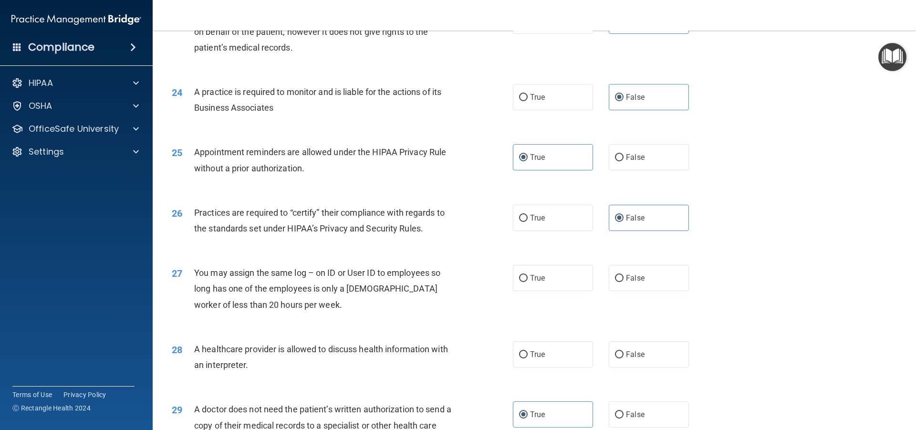
scroll to position [1653, 0]
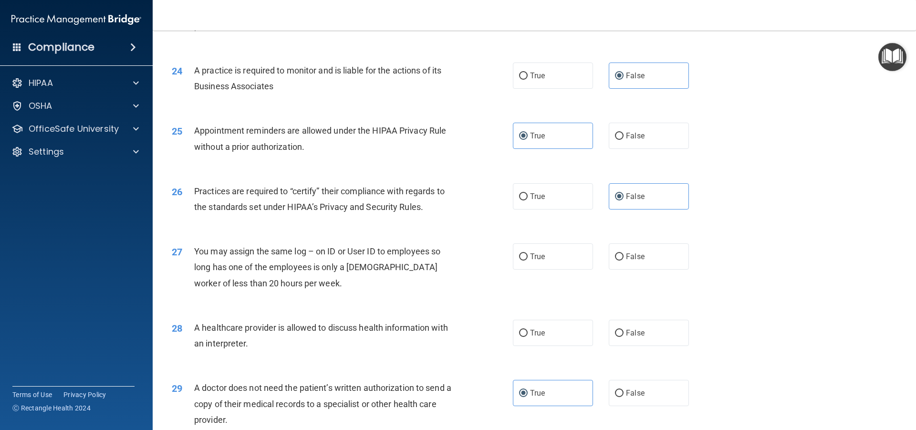
click at [638, 241] on div "27 You may assign the same log – on ID or User ID to employees so long has one …" at bounding box center [534, 269] width 739 height 76
click at [640, 251] on label "False" at bounding box center [648, 256] width 80 height 26
click at [623, 253] on input "False" at bounding box center [619, 256] width 9 height 7
radio input "true"
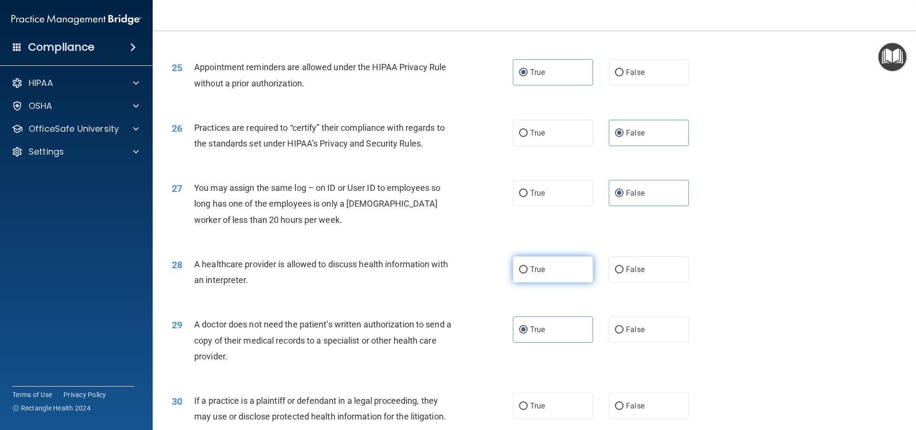
click at [536, 269] on span "True" at bounding box center [537, 269] width 15 height 9
click at [527, 269] on input "True" at bounding box center [523, 269] width 9 height 7
radio input "true"
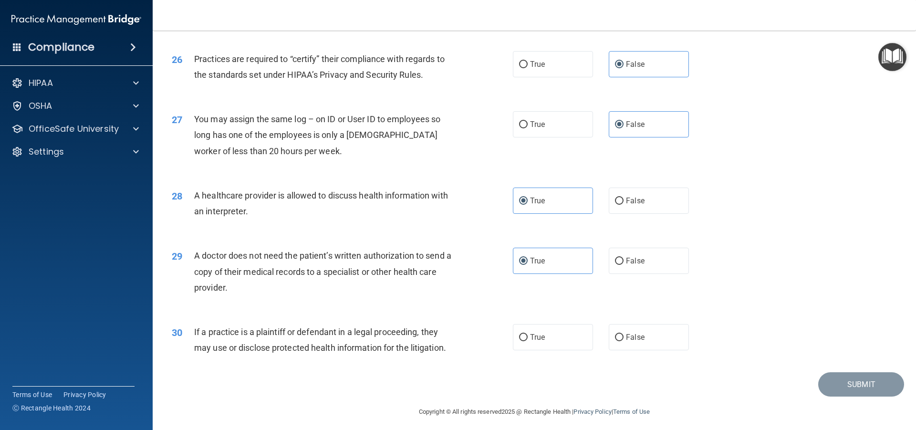
scroll to position [1790, 0]
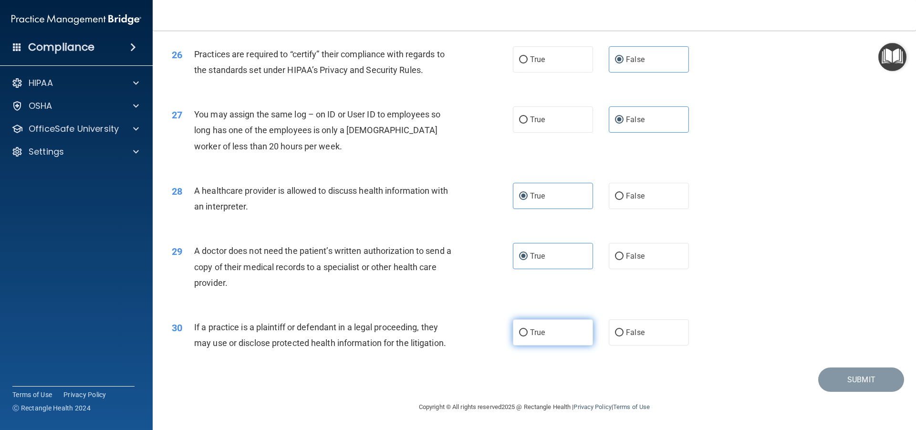
click at [533, 339] on label "True" at bounding box center [553, 332] width 80 height 26
click at [527, 336] on input "True" at bounding box center [523, 332] width 9 height 7
radio input "true"
click at [823, 388] on button "Submit" at bounding box center [861, 379] width 86 height 24
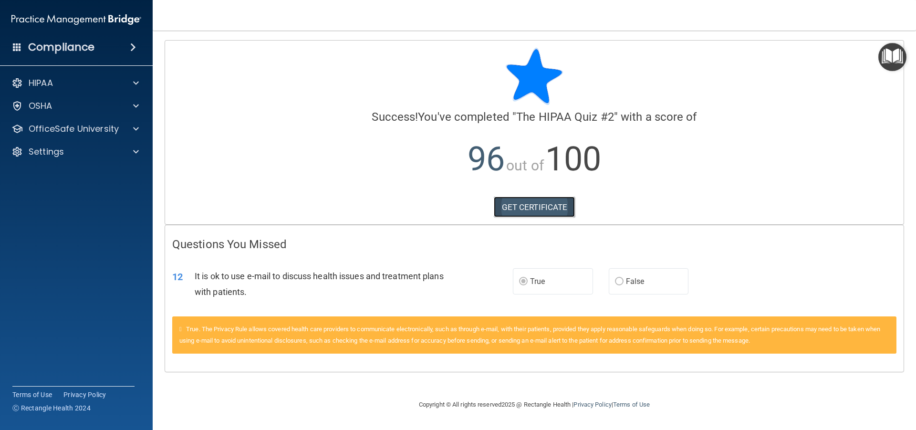
click at [528, 208] on link "GET CERTIFICATE" at bounding box center [535, 206] width 82 height 21
click at [76, 127] on p "OfficeSafe University" at bounding box center [74, 128] width 90 height 11
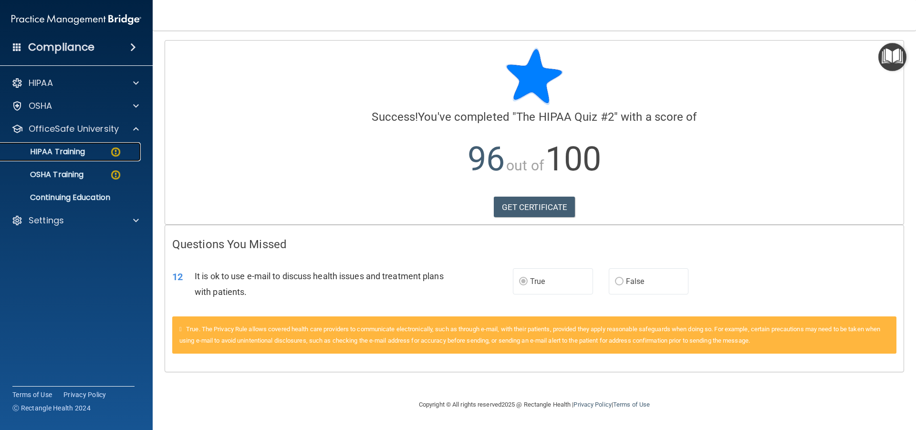
click at [82, 150] on p "HIPAA Training" at bounding box center [45, 152] width 79 height 10
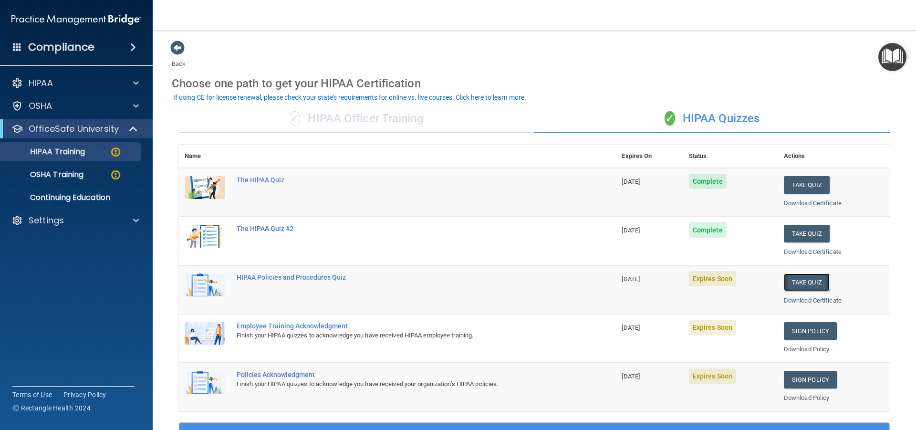
click at [790, 281] on button "Take Quiz" at bounding box center [806, 282] width 46 height 18
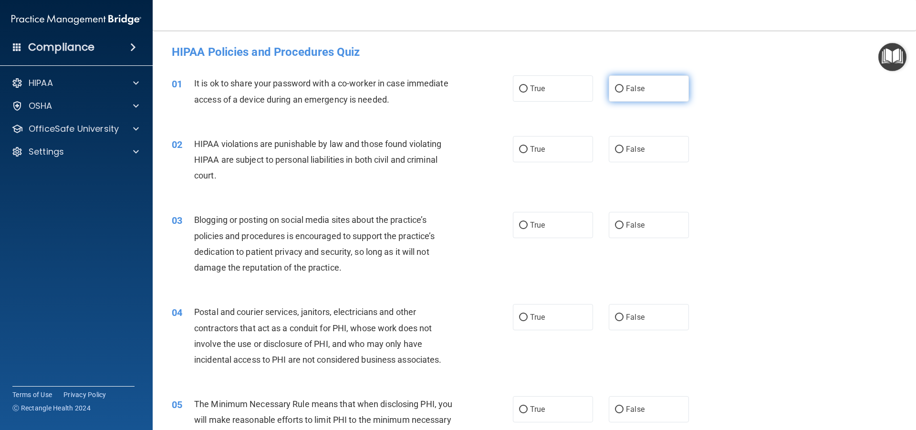
click at [621, 91] on label "False" at bounding box center [648, 88] width 80 height 26
click at [621, 91] on input "False" at bounding box center [619, 88] width 9 height 7
radio input "true"
click at [538, 147] on span "True" at bounding box center [537, 148] width 15 height 9
click at [527, 147] on input "True" at bounding box center [523, 149] width 9 height 7
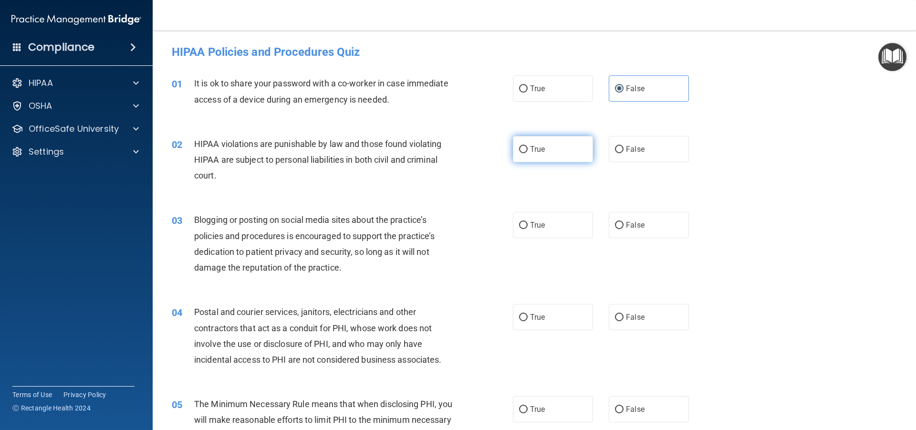
radio input "true"
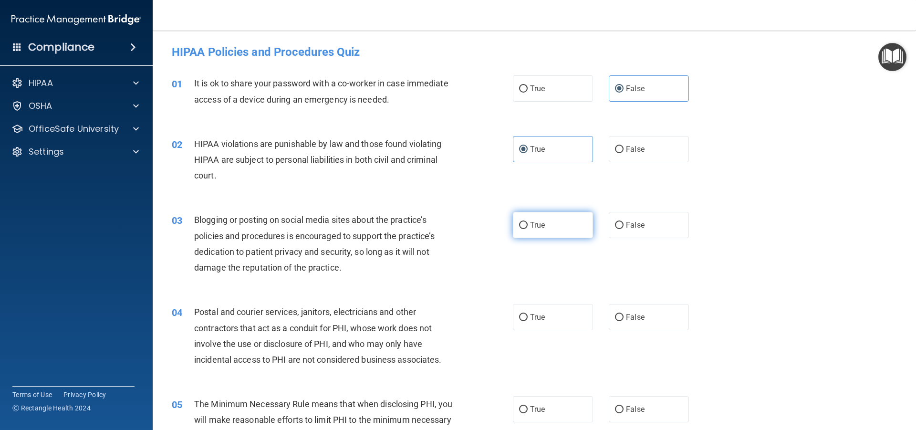
click at [530, 227] on span "True" at bounding box center [537, 224] width 15 height 9
click at [527, 227] on input "True" at bounding box center [523, 225] width 9 height 7
radio input "true"
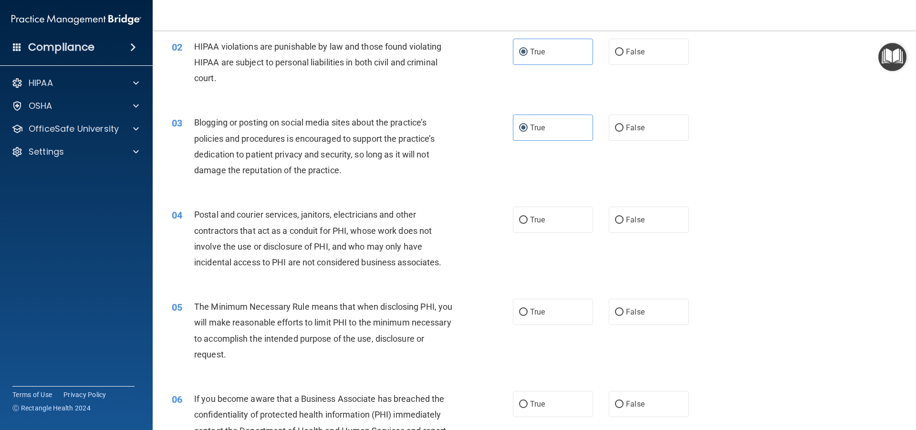
scroll to position [127, 0]
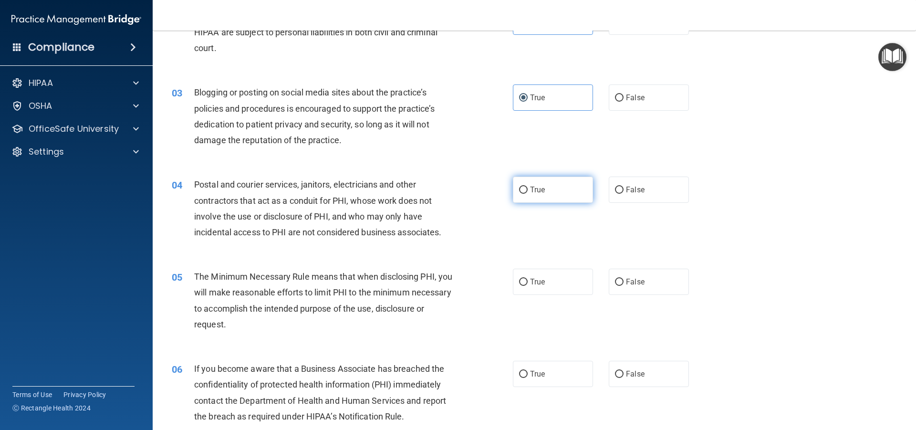
click at [534, 196] on label "True" at bounding box center [553, 189] width 80 height 26
click at [527, 194] on input "True" at bounding box center [523, 189] width 9 height 7
radio input "true"
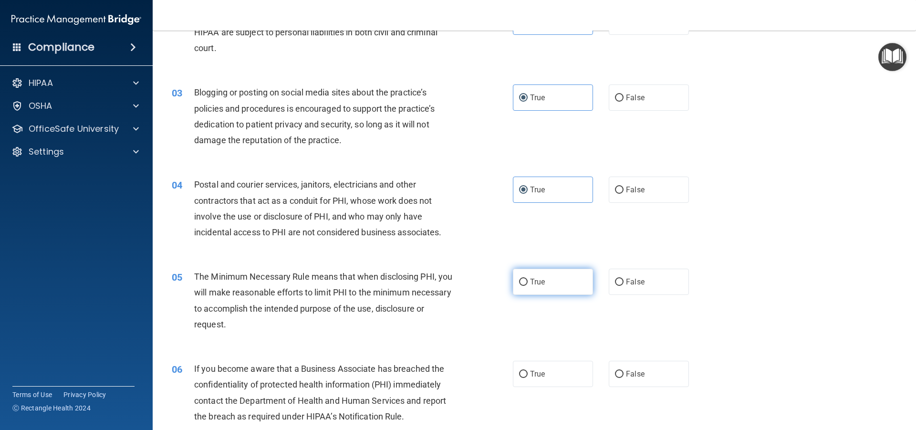
click at [552, 282] on label "True" at bounding box center [553, 281] width 80 height 26
click at [527, 282] on input "True" at bounding box center [523, 281] width 9 height 7
radio input "true"
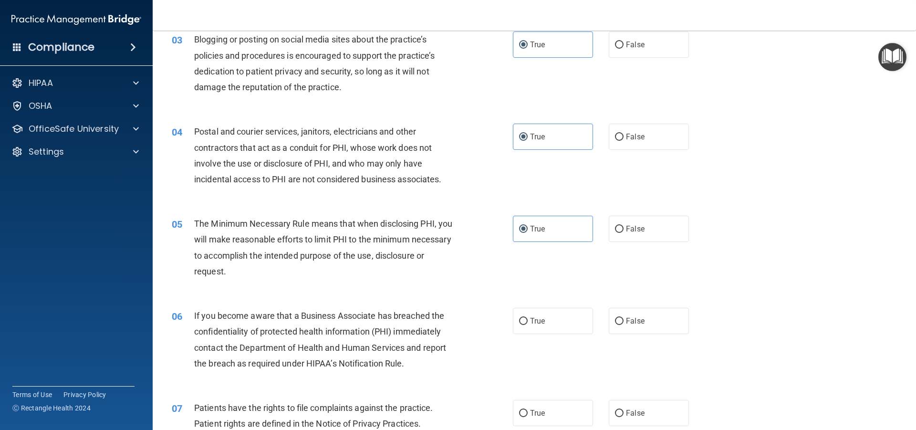
scroll to position [254, 0]
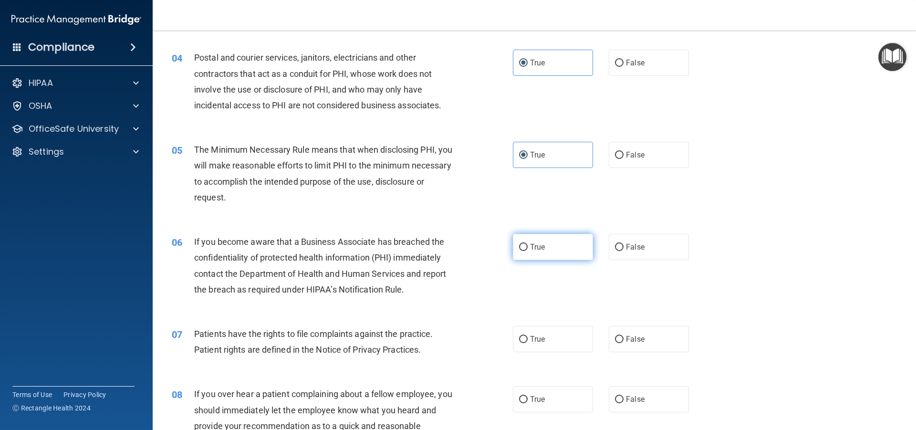
click at [535, 250] on span "True" at bounding box center [537, 246] width 15 height 9
click at [527, 250] on input "True" at bounding box center [523, 247] width 9 height 7
radio input "true"
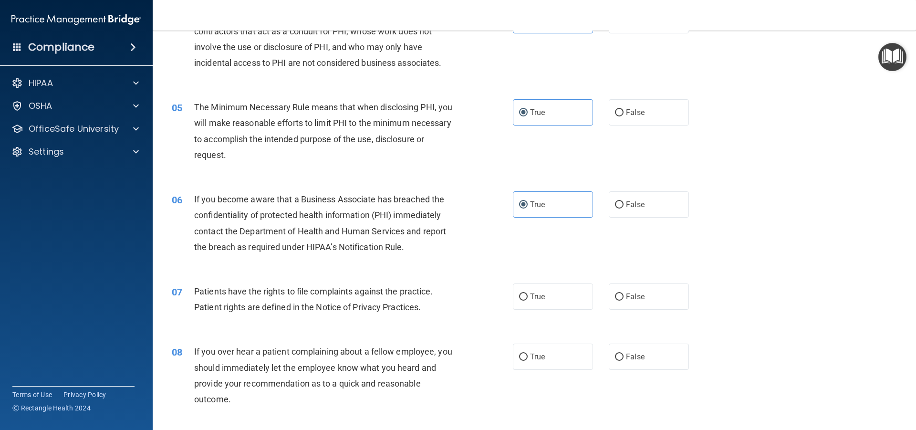
scroll to position [318, 0]
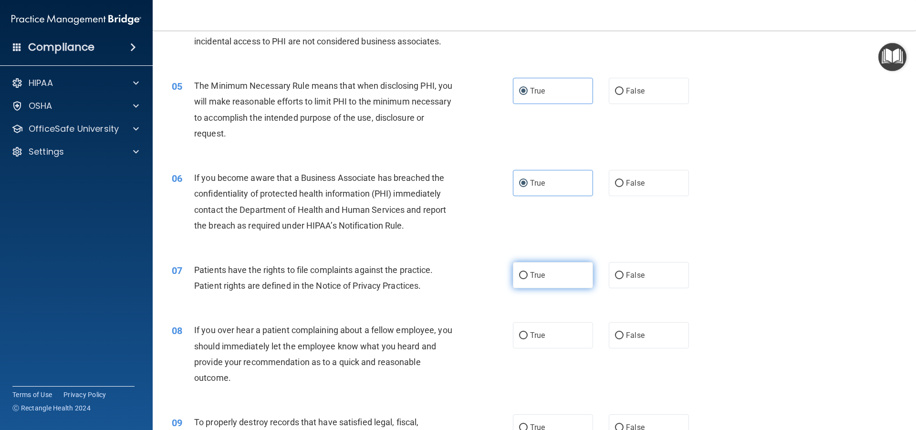
click at [526, 277] on label "True" at bounding box center [553, 275] width 80 height 26
click at [526, 277] on input "True" at bounding box center [523, 275] width 9 height 7
radio input "true"
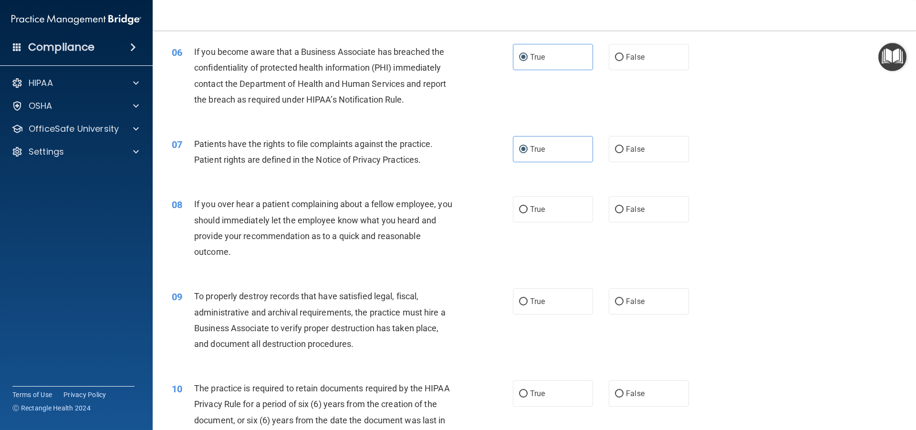
scroll to position [445, 0]
click at [626, 204] on span "False" at bounding box center [635, 208] width 19 height 9
click at [623, 205] on input "False" at bounding box center [619, 208] width 9 height 7
radio input "true"
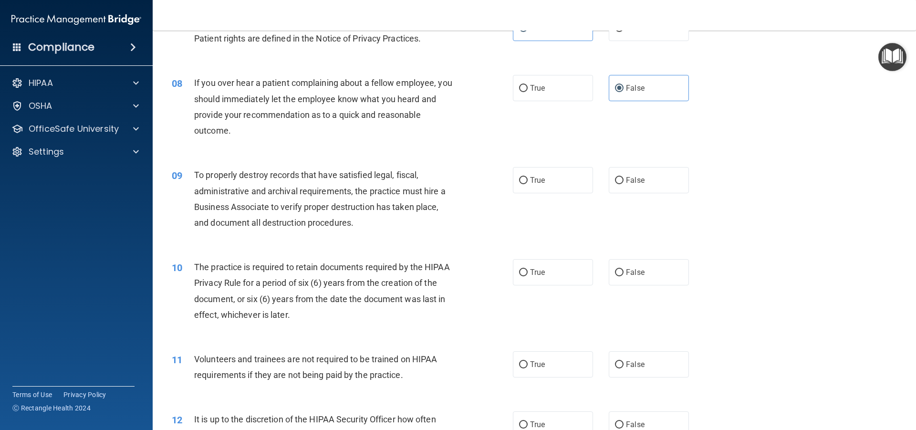
scroll to position [572, 0]
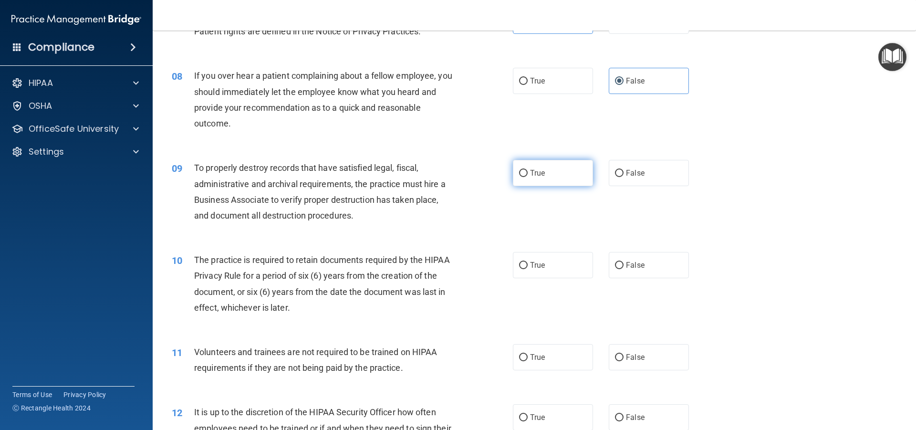
click at [531, 180] on label "True" at bounding box center [553, 173] width 80 height 26
click at [527, 177] on input "True" at bounding box center [523, 173] width 9 height 7
radio input "true"
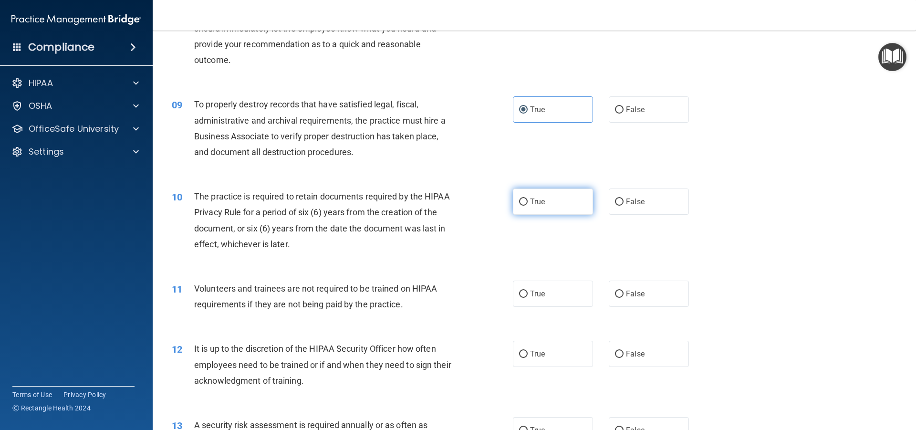
click at [531, 206] on span "True" at bounding box center [537, 201] width 15 height 9
click at [527, 206] on input "True" at bounding box center [523, 201] width 9 height 7
radio input "true"
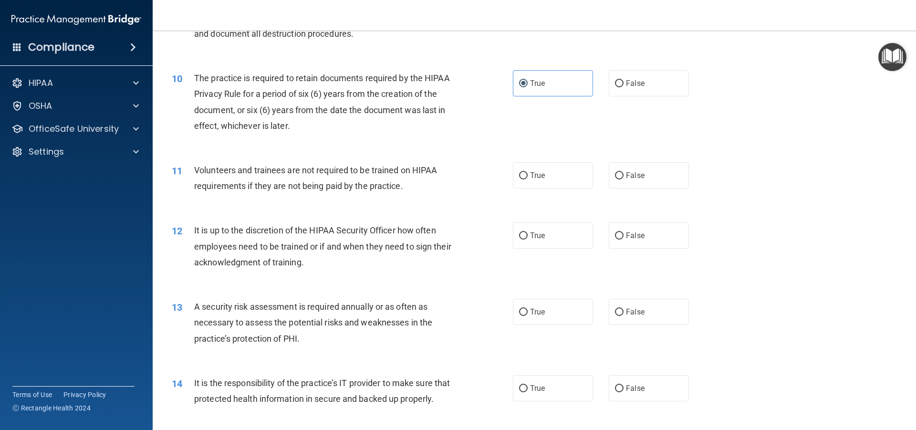
scroll to position [763, 0]
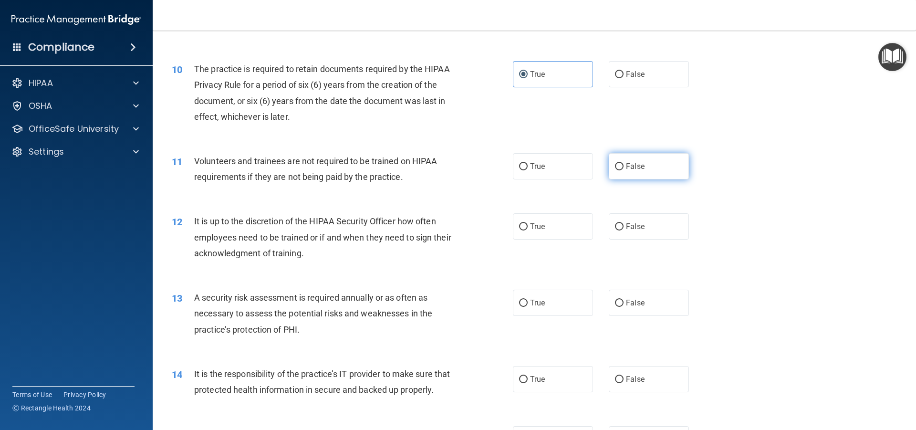
click at [618, 168] on input "False" at bounding box center [619, 166] width 9 height 7
radio input "true"
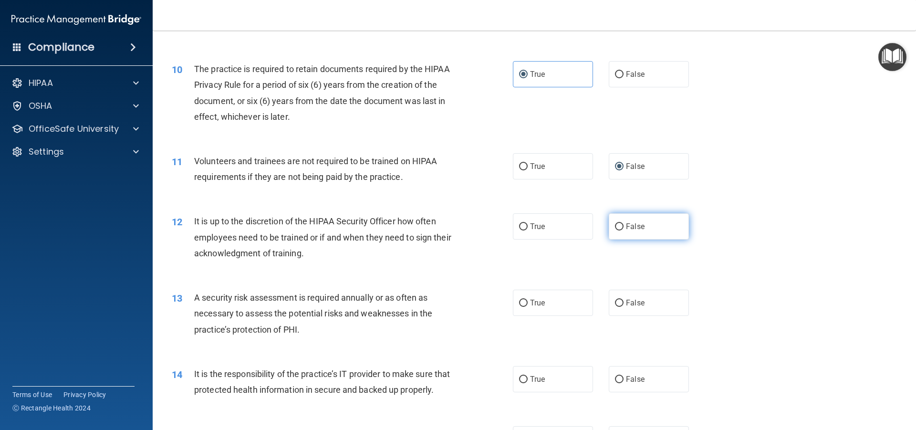
click at [622, 231] on label "False" at bounding box center [648, 226] width 80 height 26
click at [622, 230] on input "False" at bounding box center [619, 226] width 9 height 7
radio input "true"
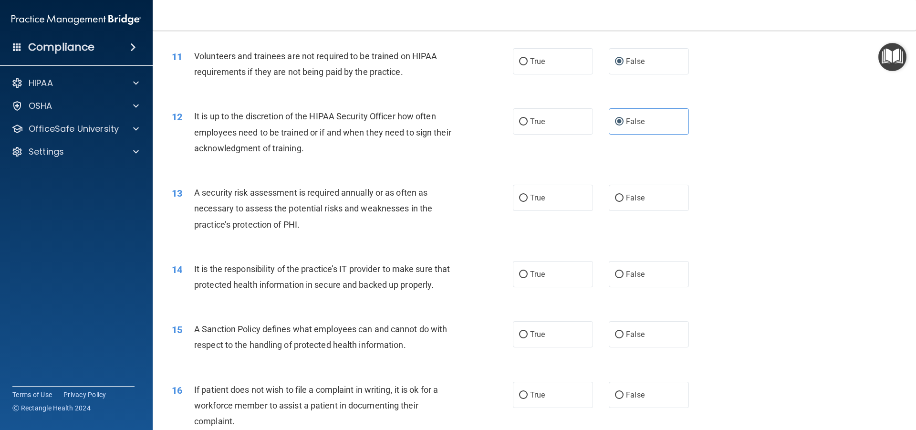
scroll to position [890, 0]
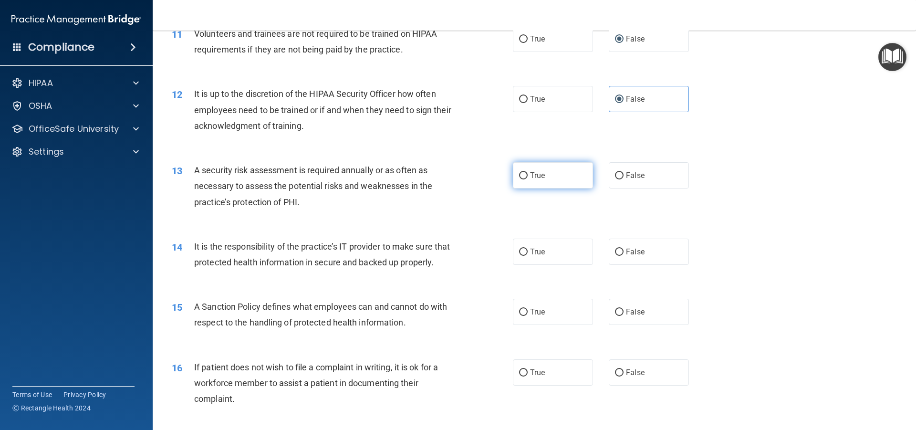
click at [553, 178] on label "True" at bounding box center [553, 175] width 80 height 26
click at [527, 178] on input "True" at bounding box center [523, 175] width 9 height 7
radio input "true"
click at [533, 261] on label "True" at bounding box center [553, 251] width 80 height 26
click at [527, 256] on input "True" at bounding box center [523, 251] width 9 height 7
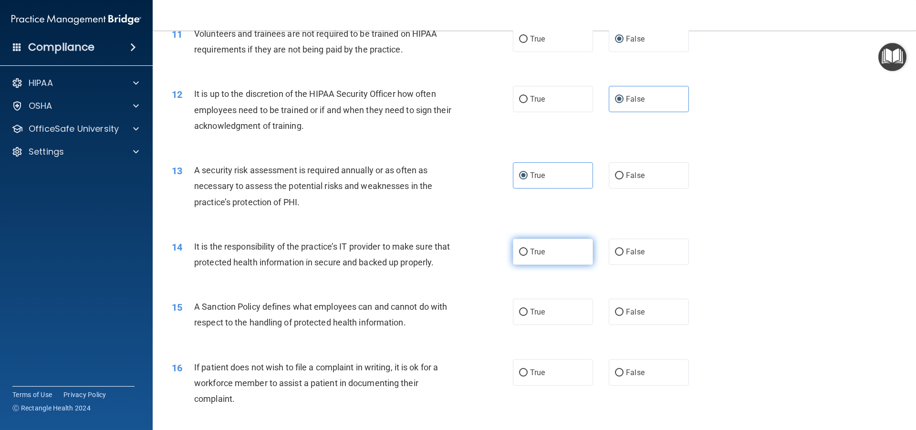
radio input "true"
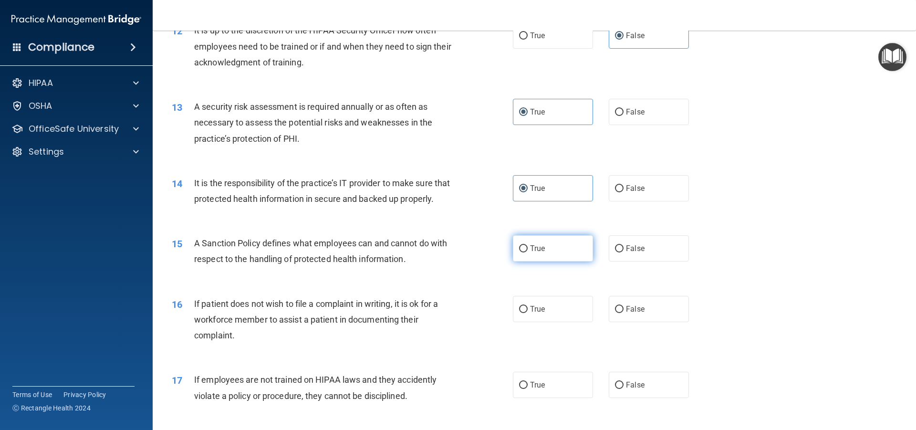
click at [533, 253] on span "True" at bounding box center [537, 248] width 15 height 9
click at [527, 252] on input "True" at bounding box center [523, 248] width 9 height 7
radio input "true"
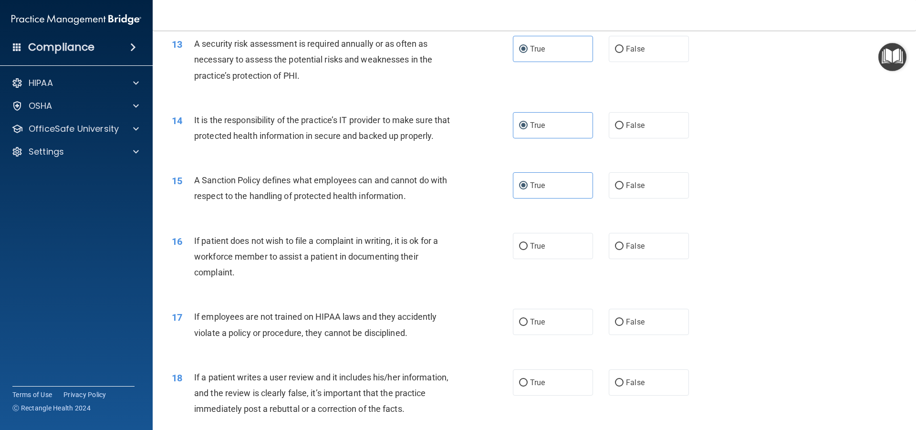
scroll to position [1081, 0]
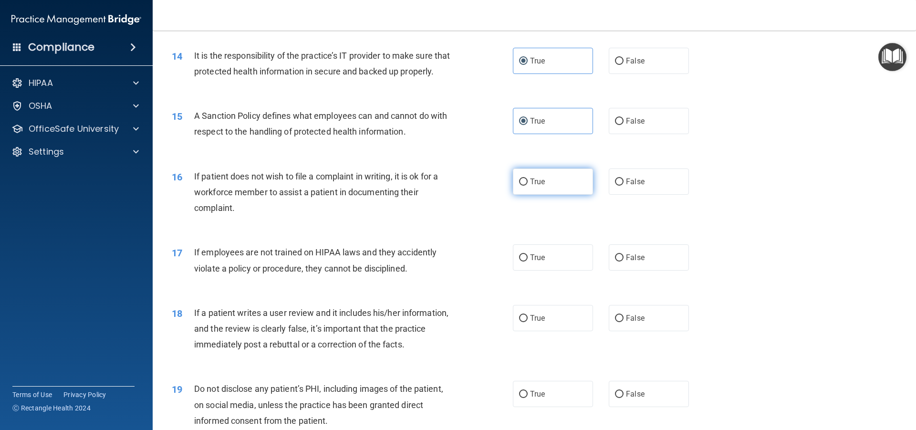
click at [523, 195] on label "True" at bounding box center [553, 181] width 80 height 26
click at [523, 185] on input "True" at bounding box center [523, 181] width 9 height 7
radio input "true"
click at [523, 261] on input "True" at bounding box center [523, 257] width 9 height 7
radio input "true"
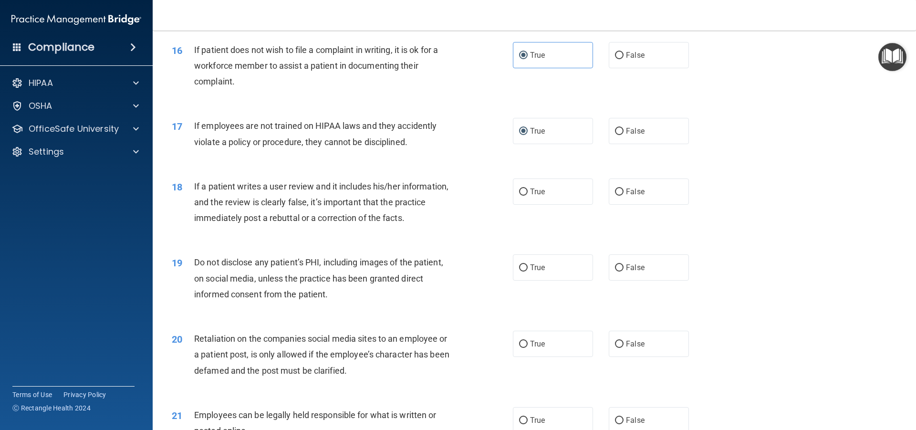
scroll to position [1208, 0]
